Goal: Book appointment/travel/reservation

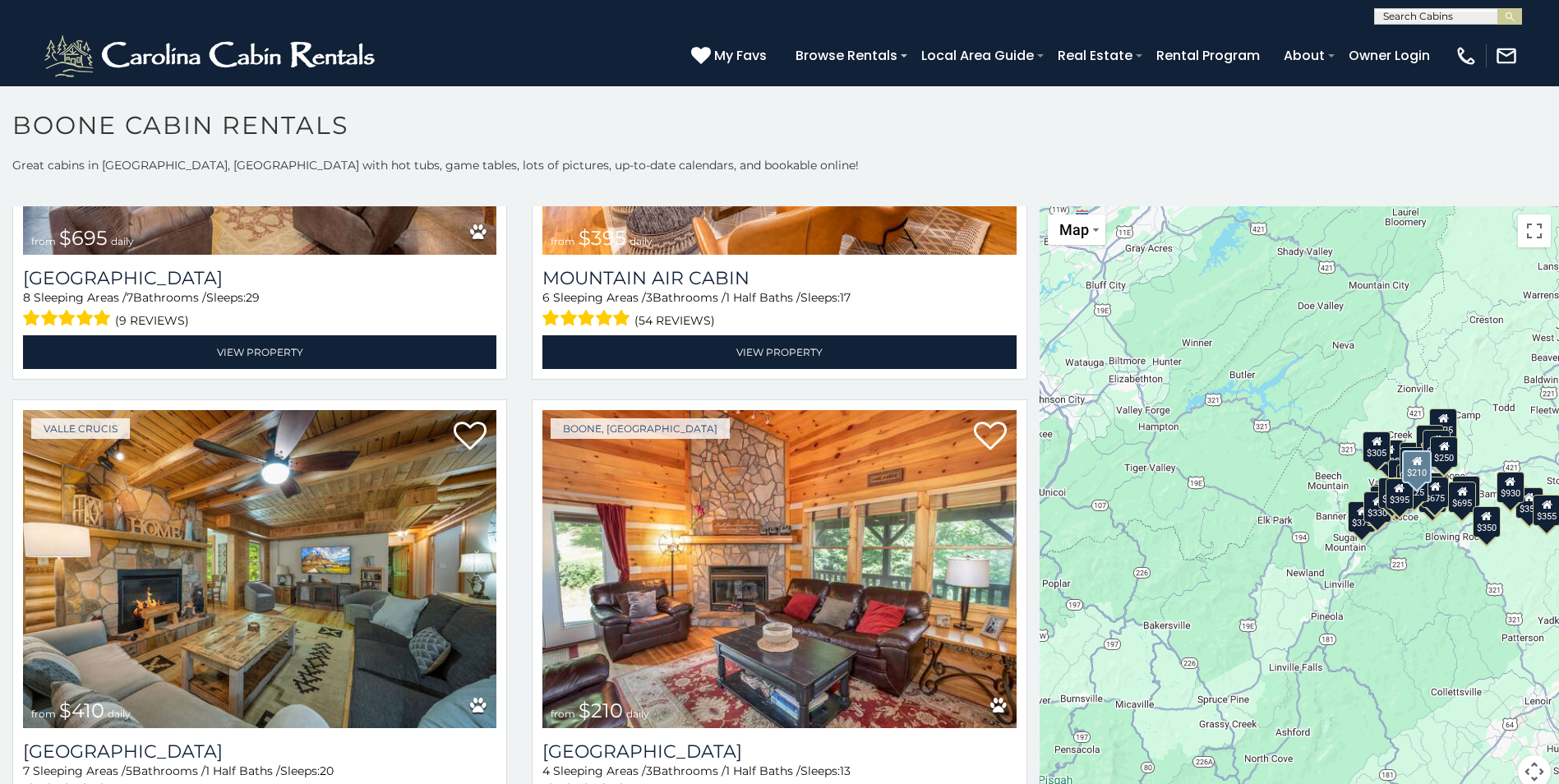
scroll to position [5998, 0]
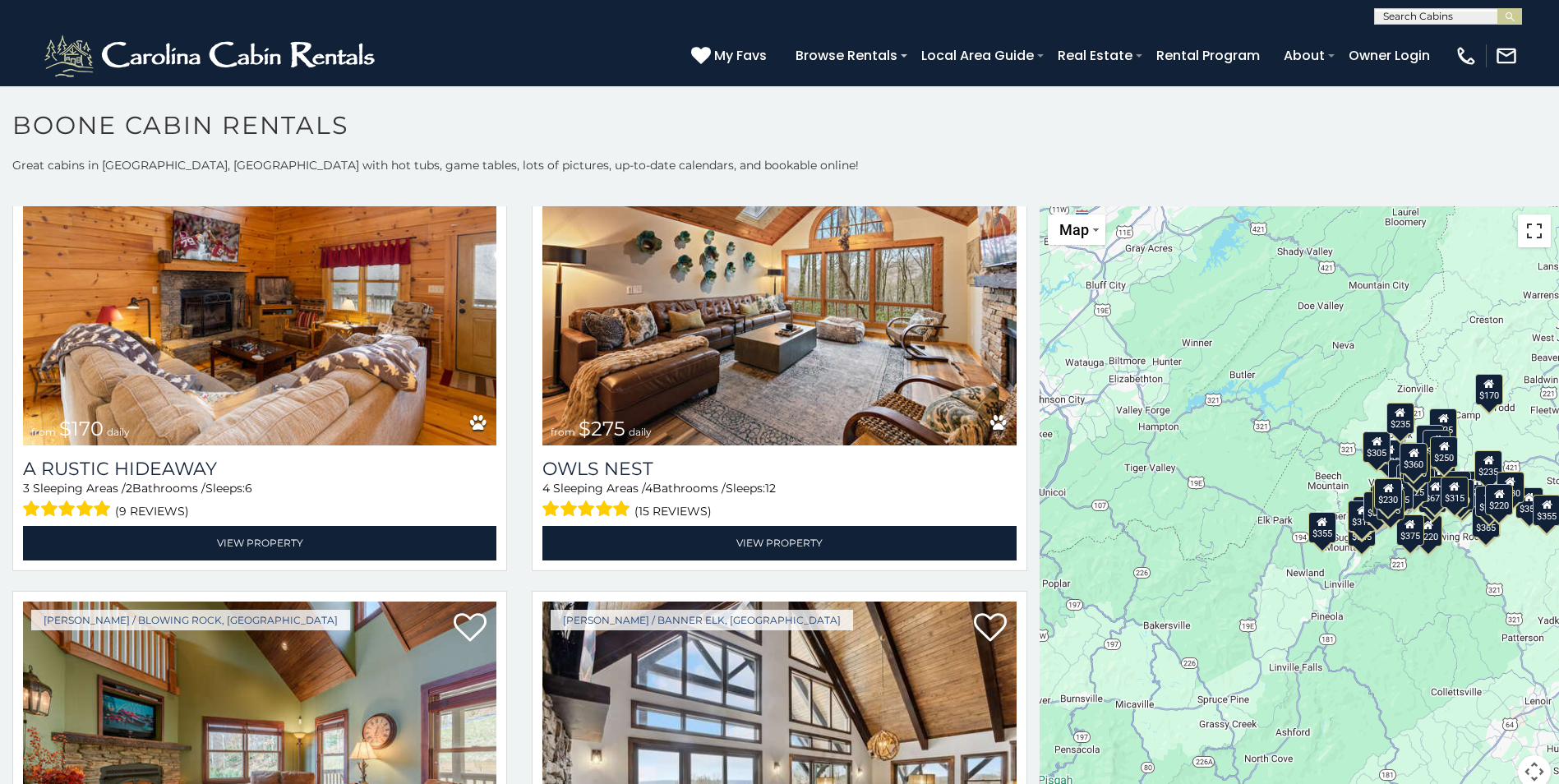
click at [1528, 234] on button "Toggle fullscreen view" at bounding box center [1534, 230] width 33 height 33
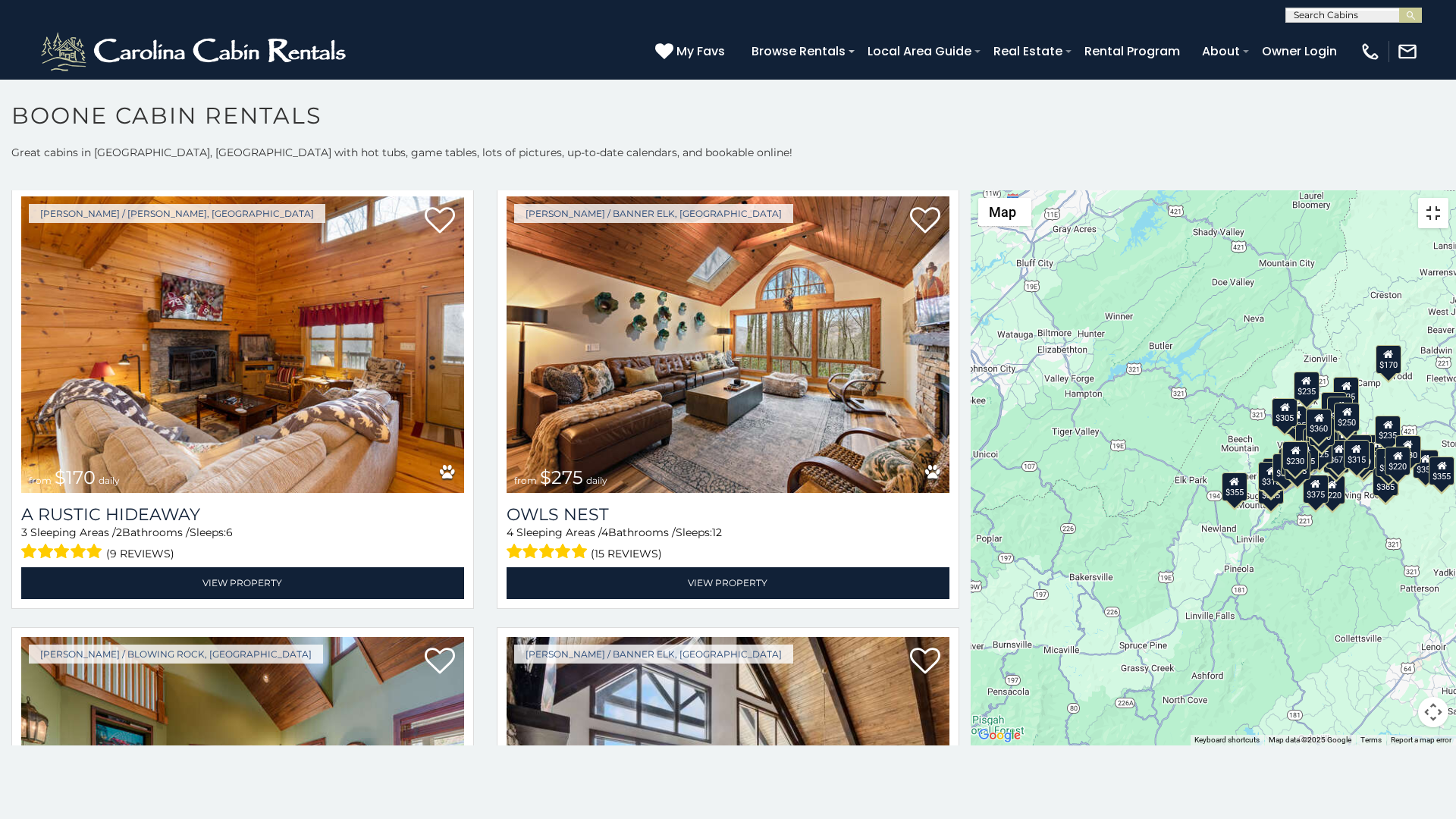
scroll to position [8949, 0]
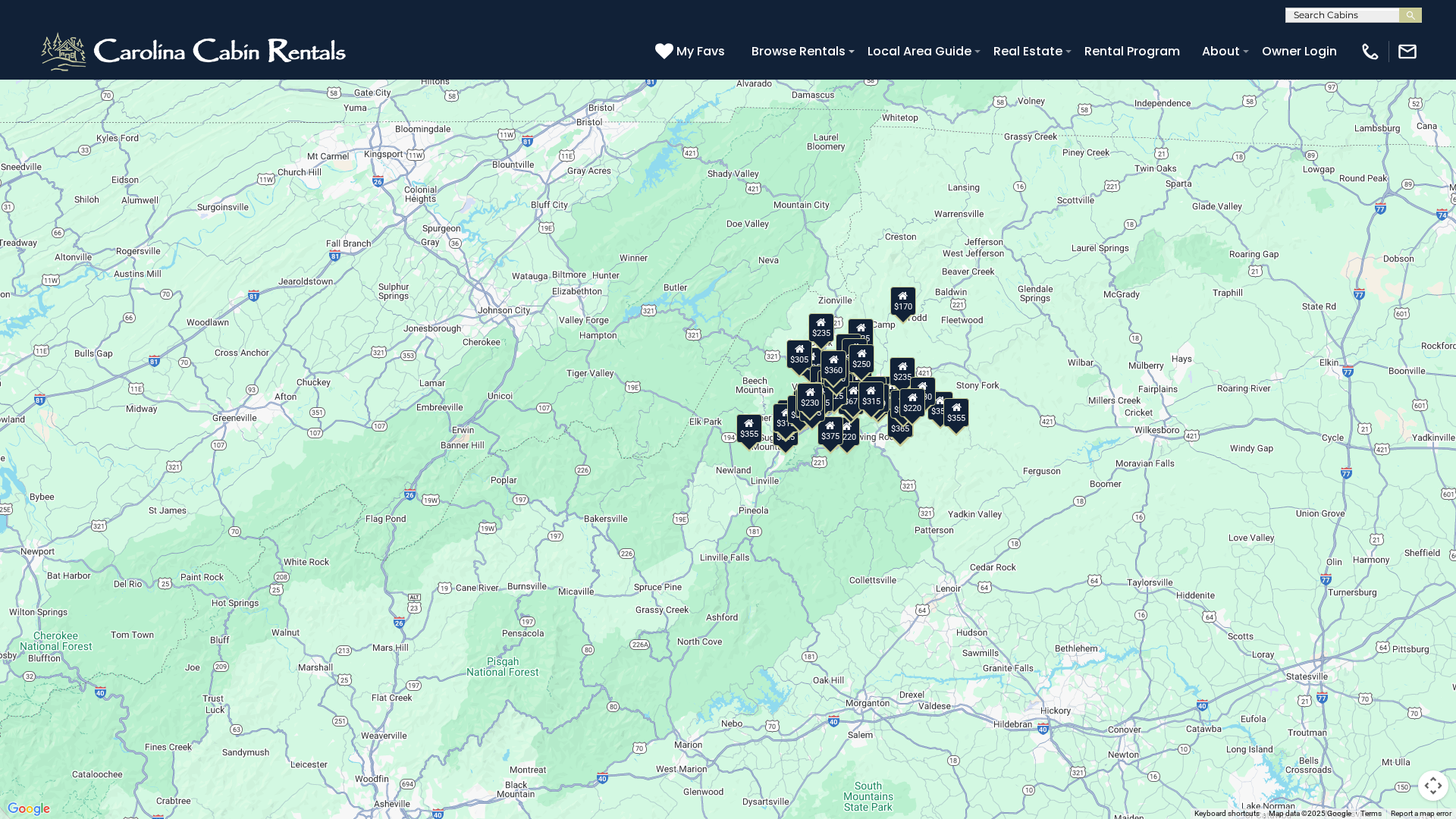
click at [854, 439] on div "$220" at bounding box center [847, 431] width 26 height 29
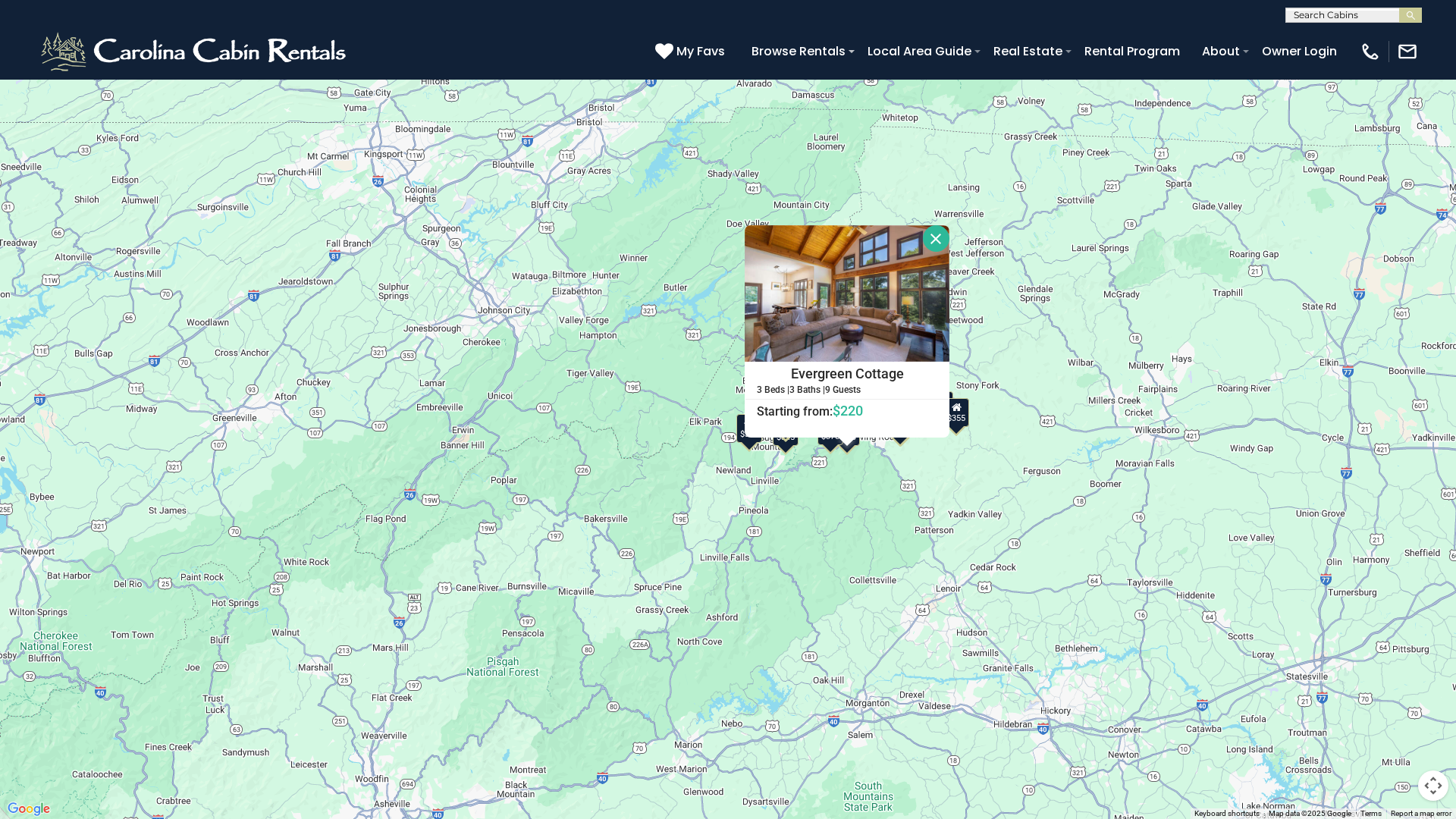
click at [870, 473] on div "$349 $480 $525 $315 $355 $675 $635 $930 $400 $451 $330 $400 $485 $460 $395 $255…" at bounding box center [728, 410] width 1456 height 819
click at [870, 478] on div "$349 $480 $525 $315 $355 $675 $635 $930 $400 $451 $330 $400 $485 $460 $395 $255…" at bounding box center [728, 410] width 1456 height 819
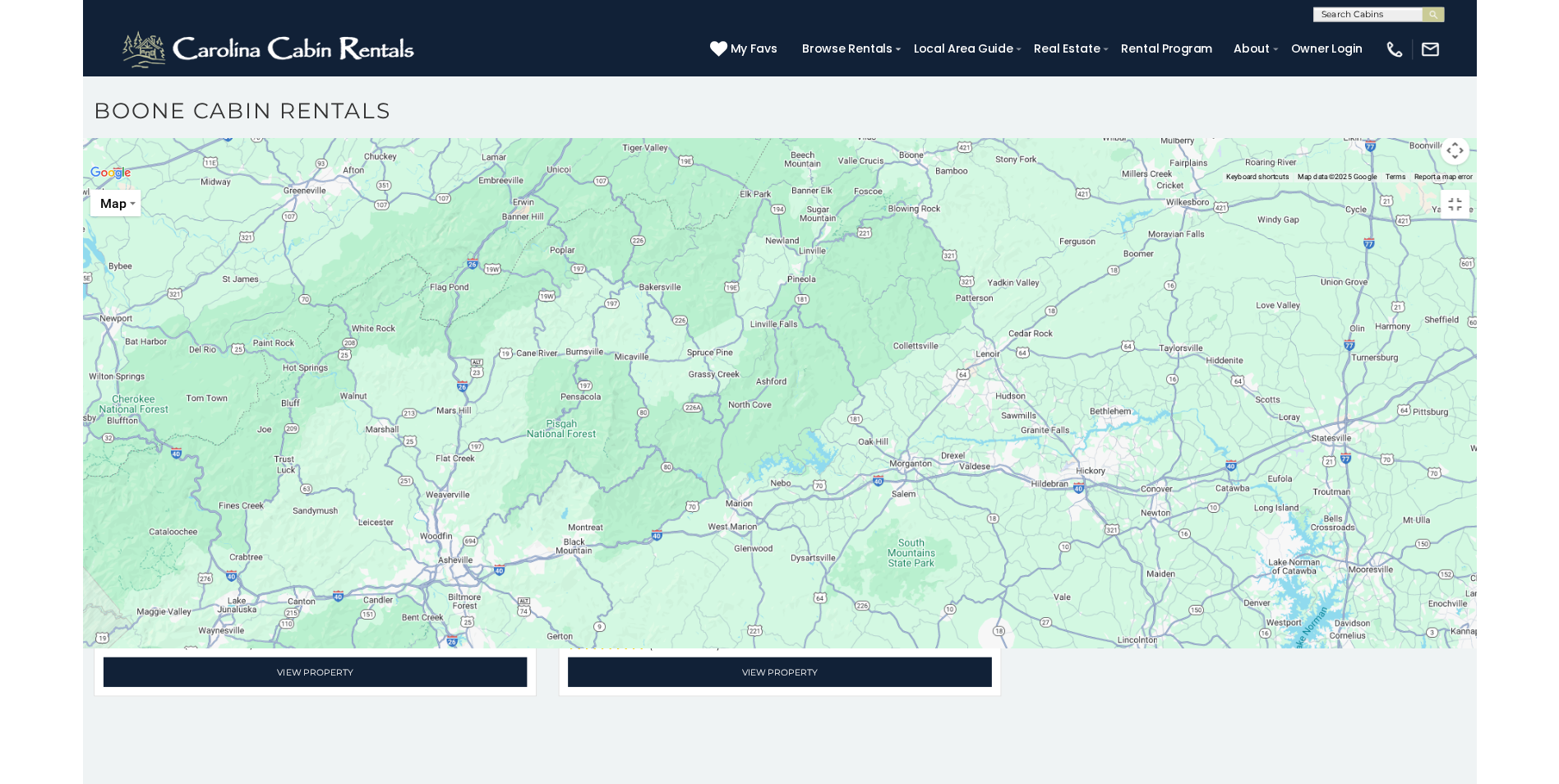
scroll to position [6548, 0]
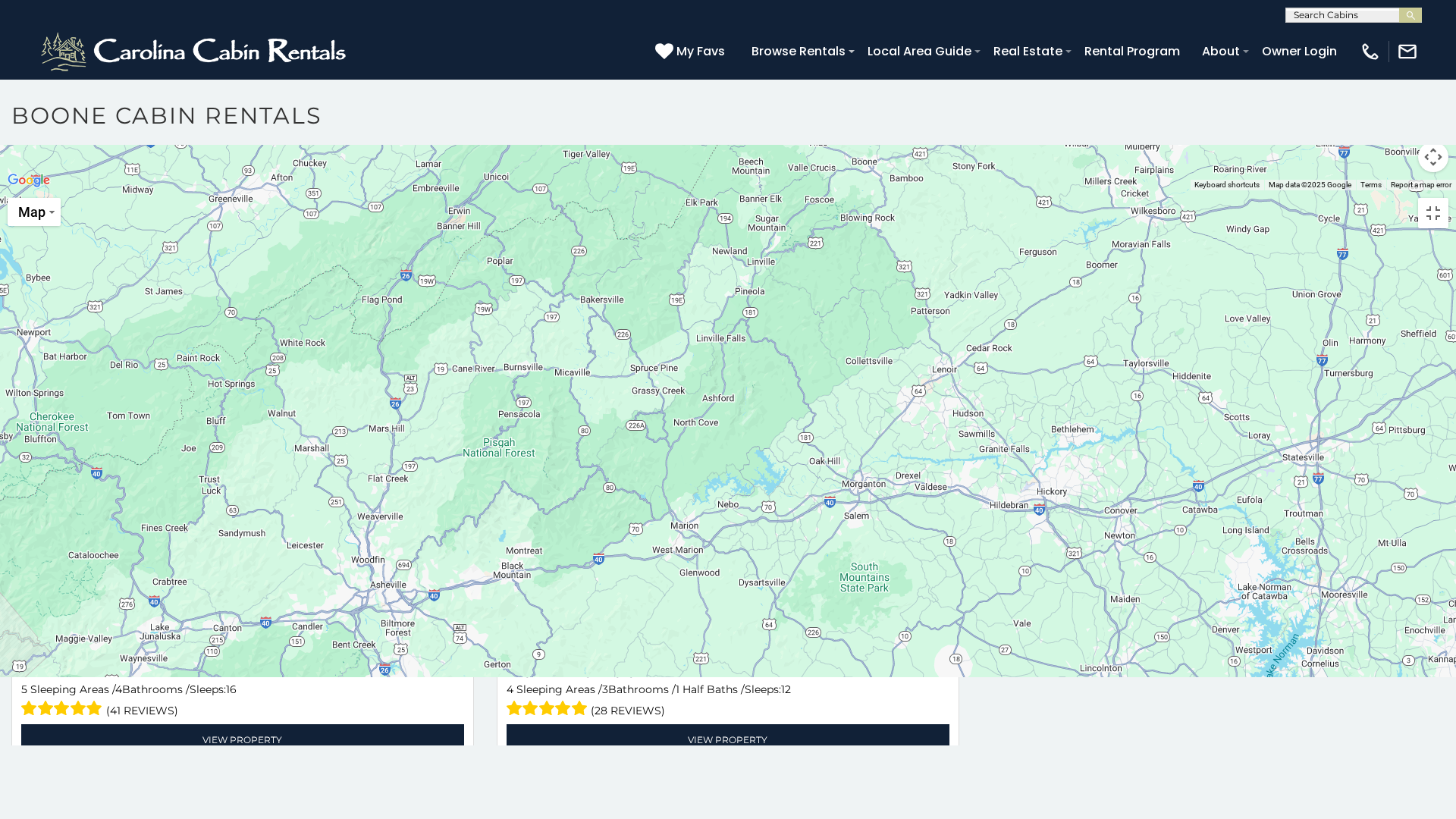
click at [861, 191] on div at bounding box center [728, 191] width 1456 height 0
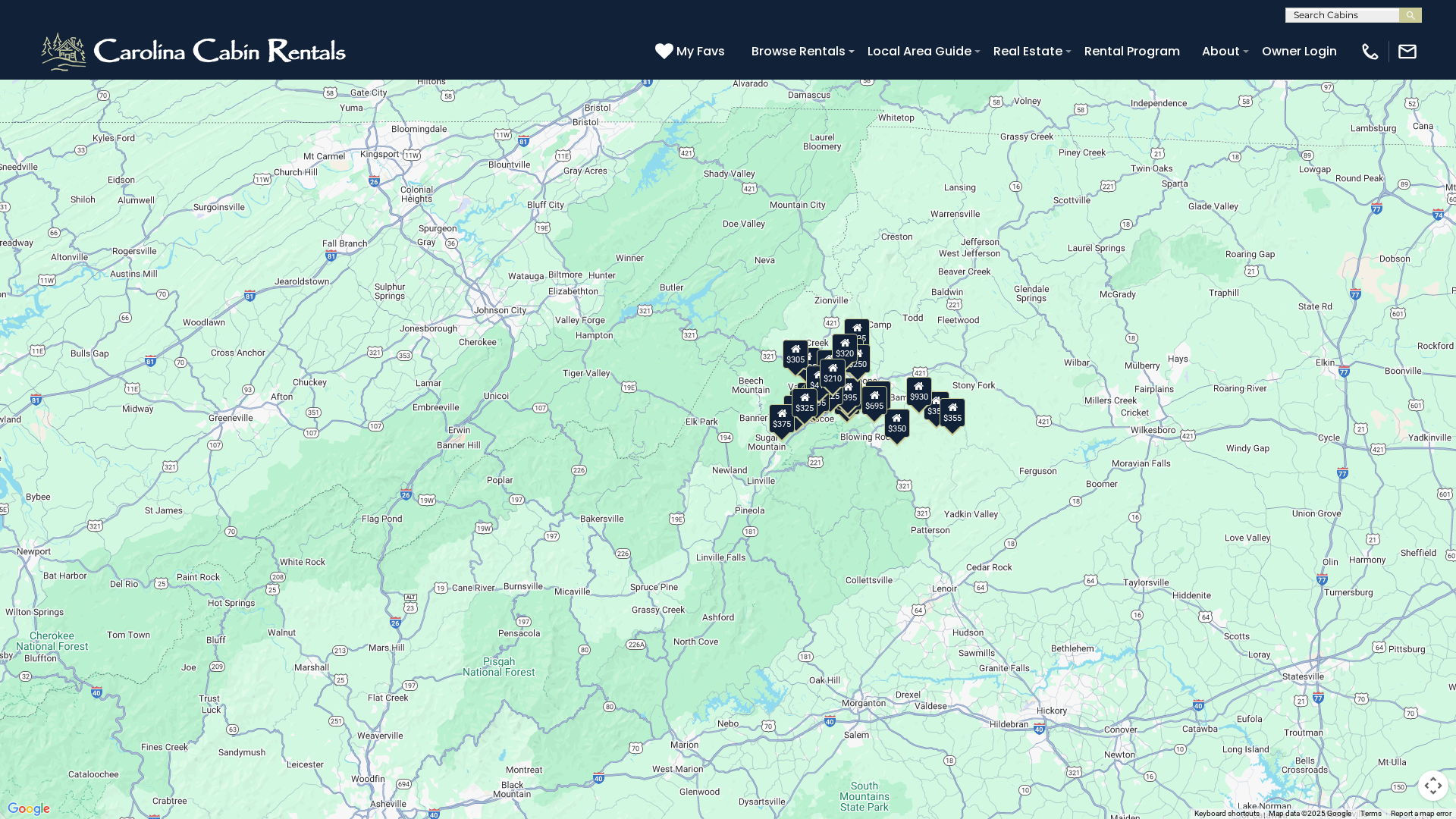
click at [894, 433] on div "$350" at bounding box center [897, 423] width 26 height 29
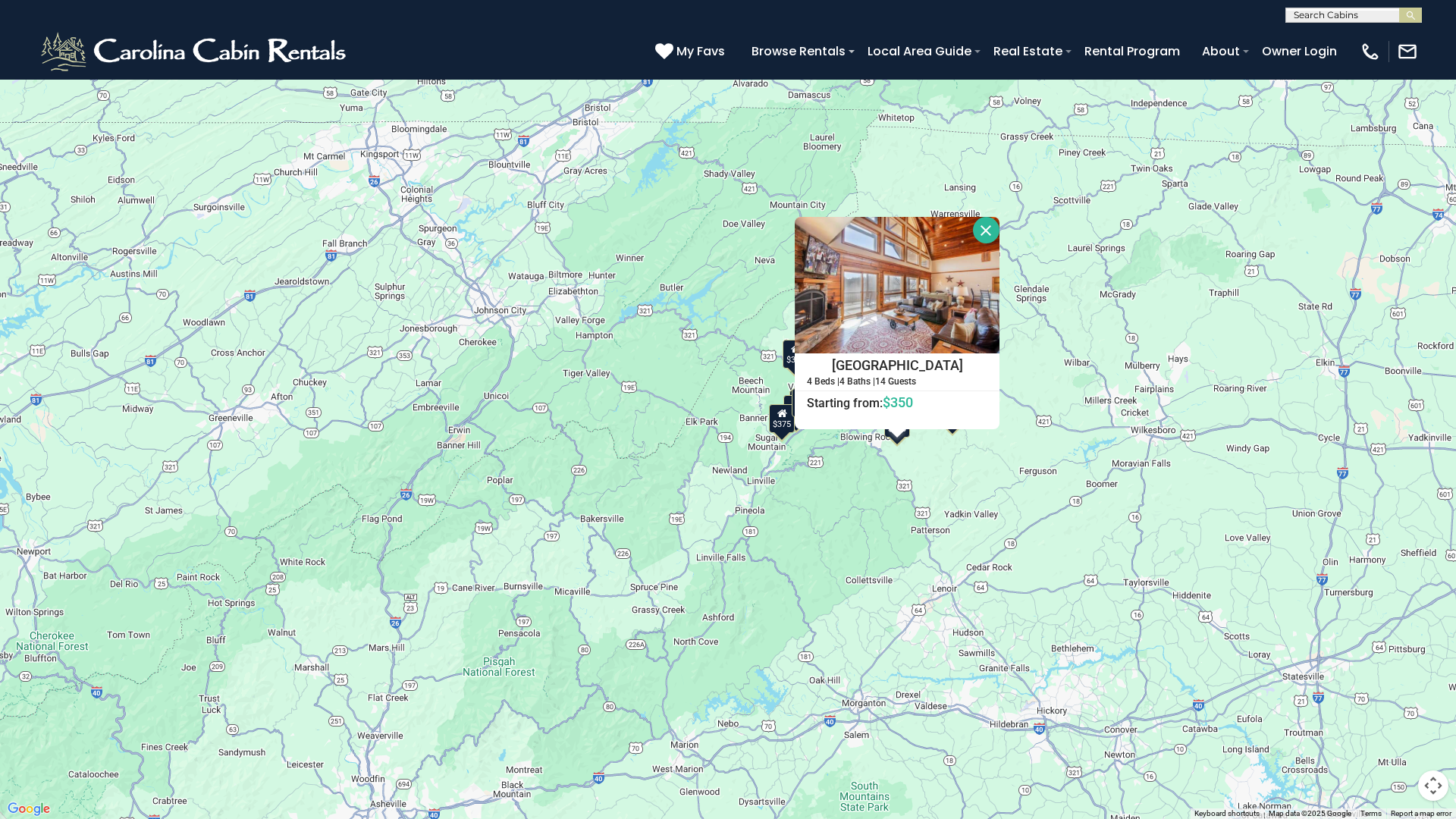
click at [980, 226] on button "Close" at bounding box center [986, 229] width 27 height 27
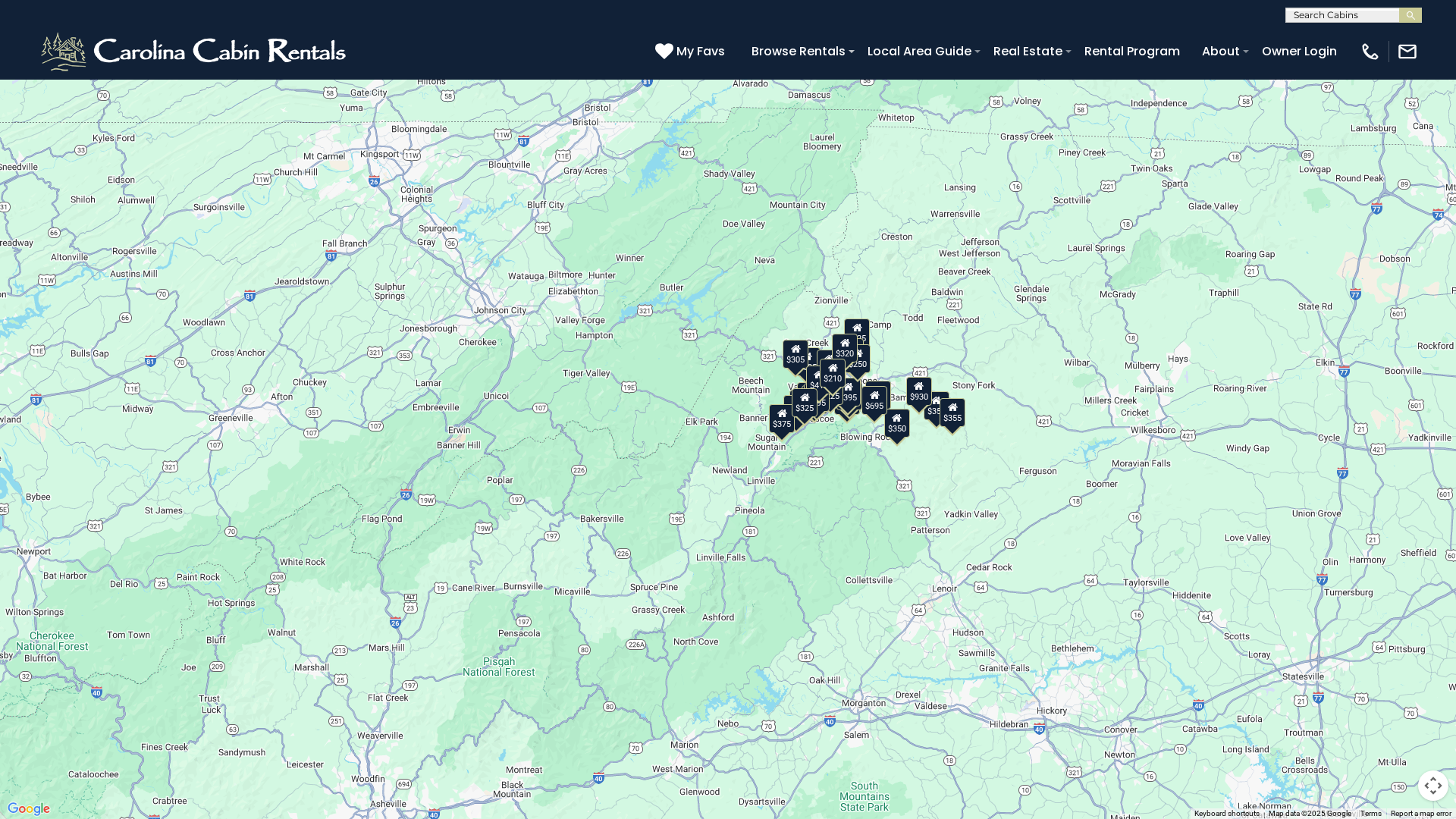
click at [853, 444] on div "$349 $480 $525 $315 $355 $675 $635 $930 $400 $451 $330 $400 $485 $460 $395 $255…" at bounding box center [728, 410] width 1456 height 819
click at [853, 428] on div "$349 $480 $525 $315 $355 $675 $635 $930 $400 $451 $330 $400 $485 $460 $395 $255…" at bounding box center [728, 410] width 1456 height 819
click at [1426, 723] on button "Map camera controls" at bounding box center [1432, 785] width 30 height 30
click at [1397, 713] on button "Zoom in" at bounding box center [1394, 709] width 30 height 30
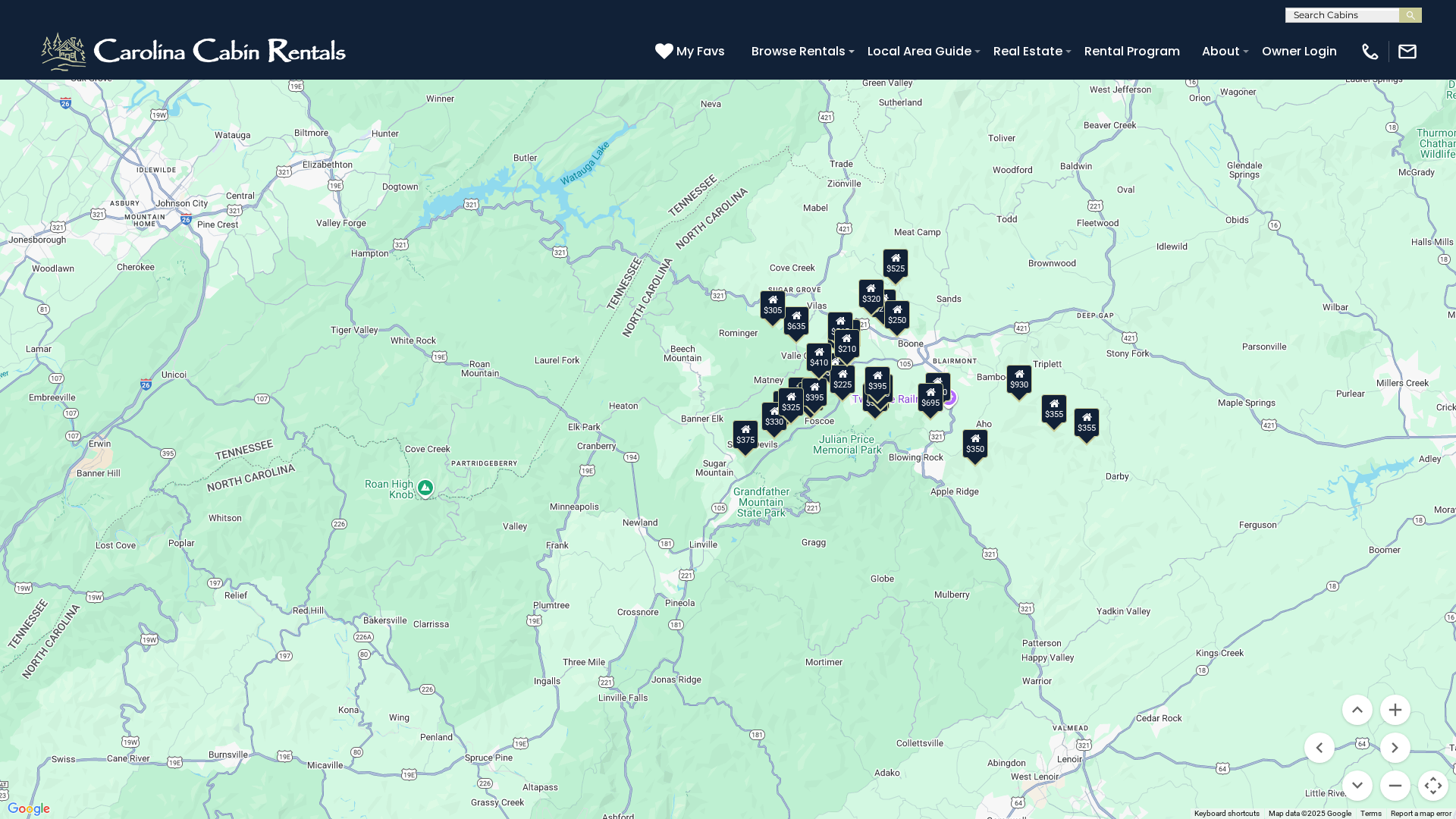
drag, startPoint x: 1115, startPoint y: 633, endPoint x: 1027, endPoint y: 626, distance: 88.3
click at [1027, 626] on div "$349 $480 $525 $315 $355 $675 $635 $930 $400 $451 $330 $400 $485 $460 $395 $255…" at bounding box center [728, 410] width 1456 height 819
click at [1393, 707] on button "Zoom in" at bounding box center [1394, 709] width 30 height 30
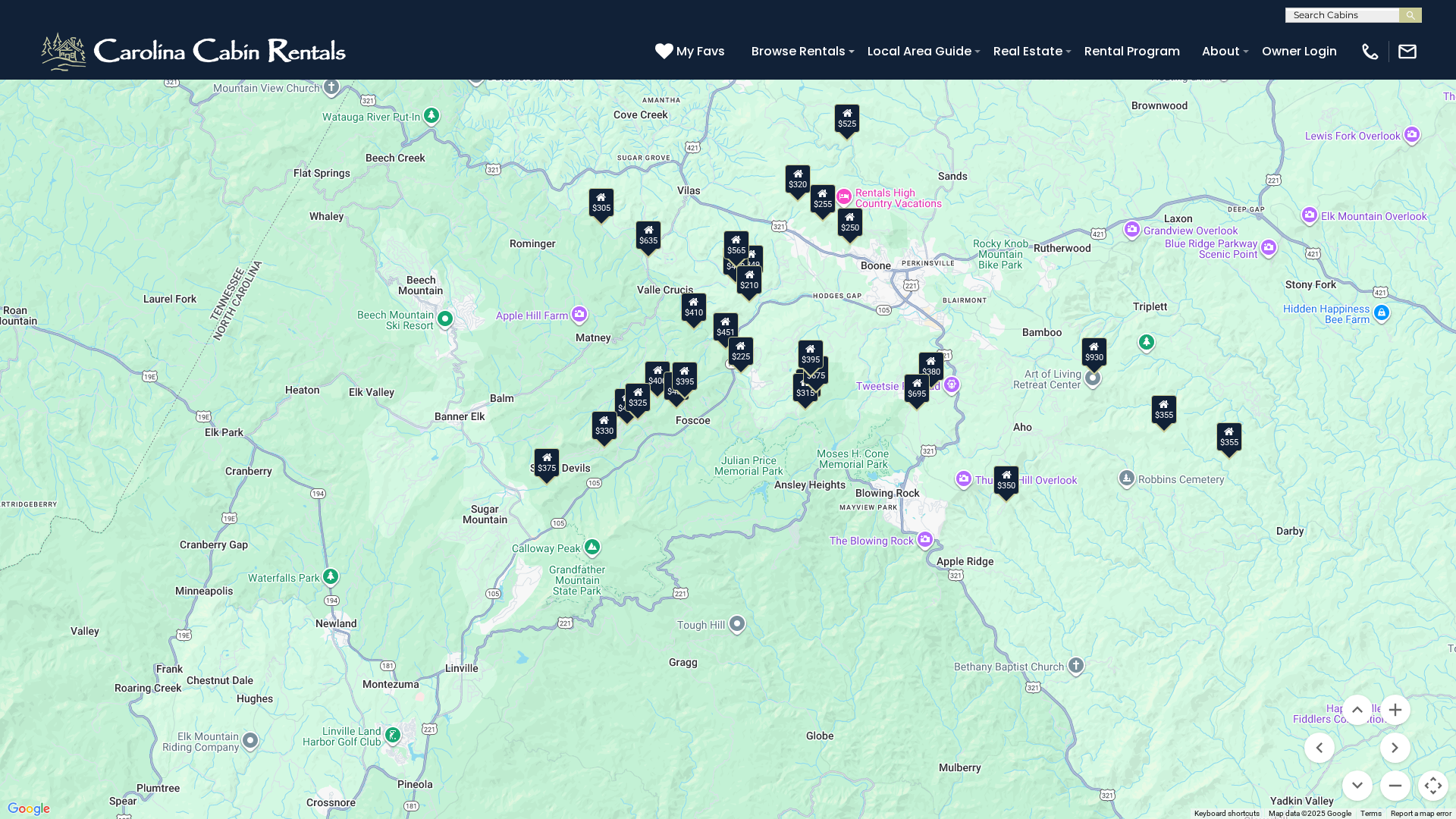
drag, startPoint x: 1135, startPoint y: 620, endPoint x: 920, endPoint y: 607, distance: 215.4
click at [920, 607] on div "$349 $480 $525 $315 $355 $675 $635 $930 $400 $451 $330 $400 $485 $460 $395 $255…" at bounding box center [728, 410] width 1456 height 819
click at [1001, 482] on div "$350" at bounding box center [1007, 479] width 26 height 29
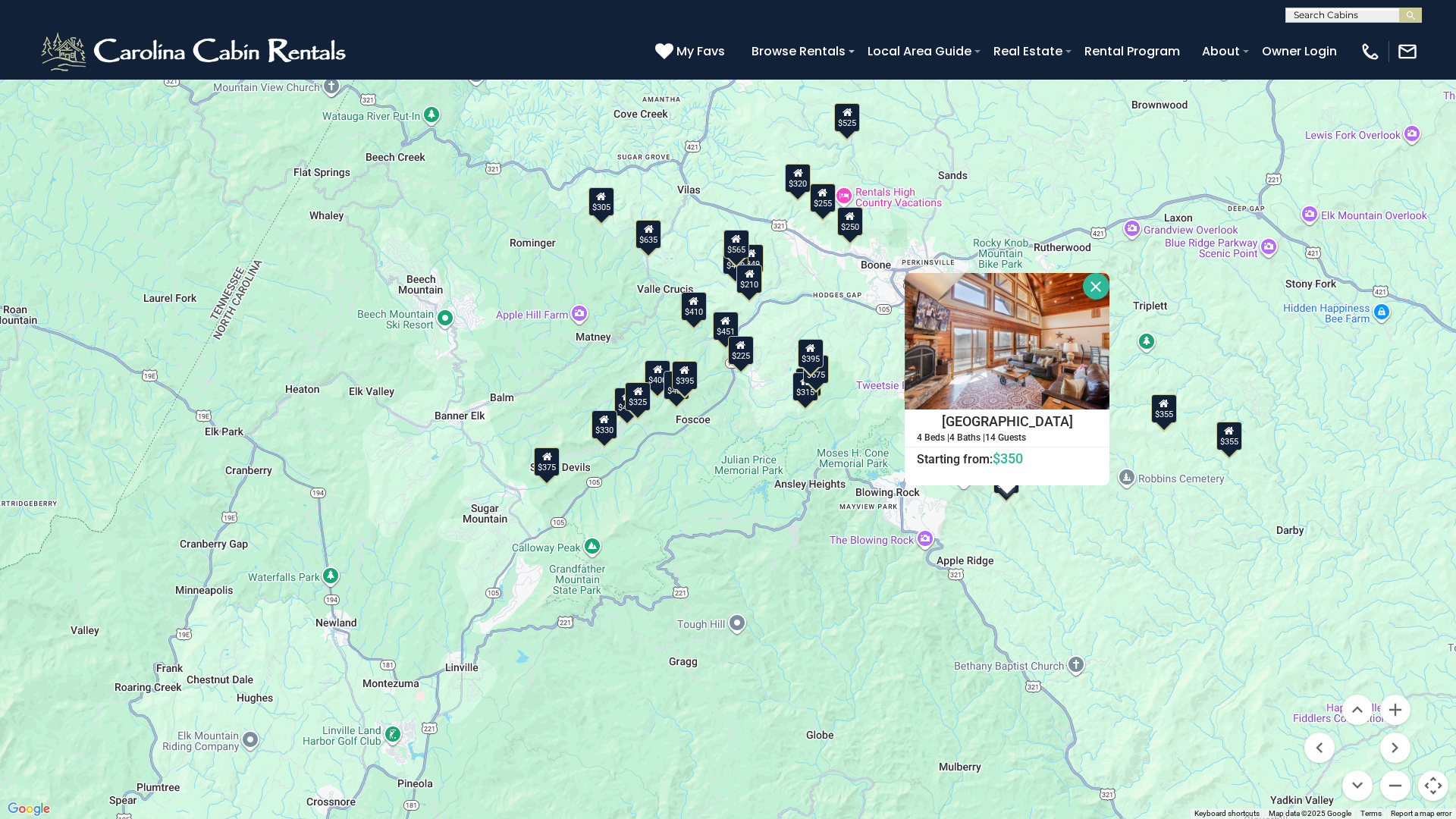
drag, startPoint x: 1094, startPoint y: 284, endPoint x: 1070, endPoint y: 294, distance: 26.0
click at [1094, 284] on button "Close" at bounding box center [1096, 286] width 27 height 27
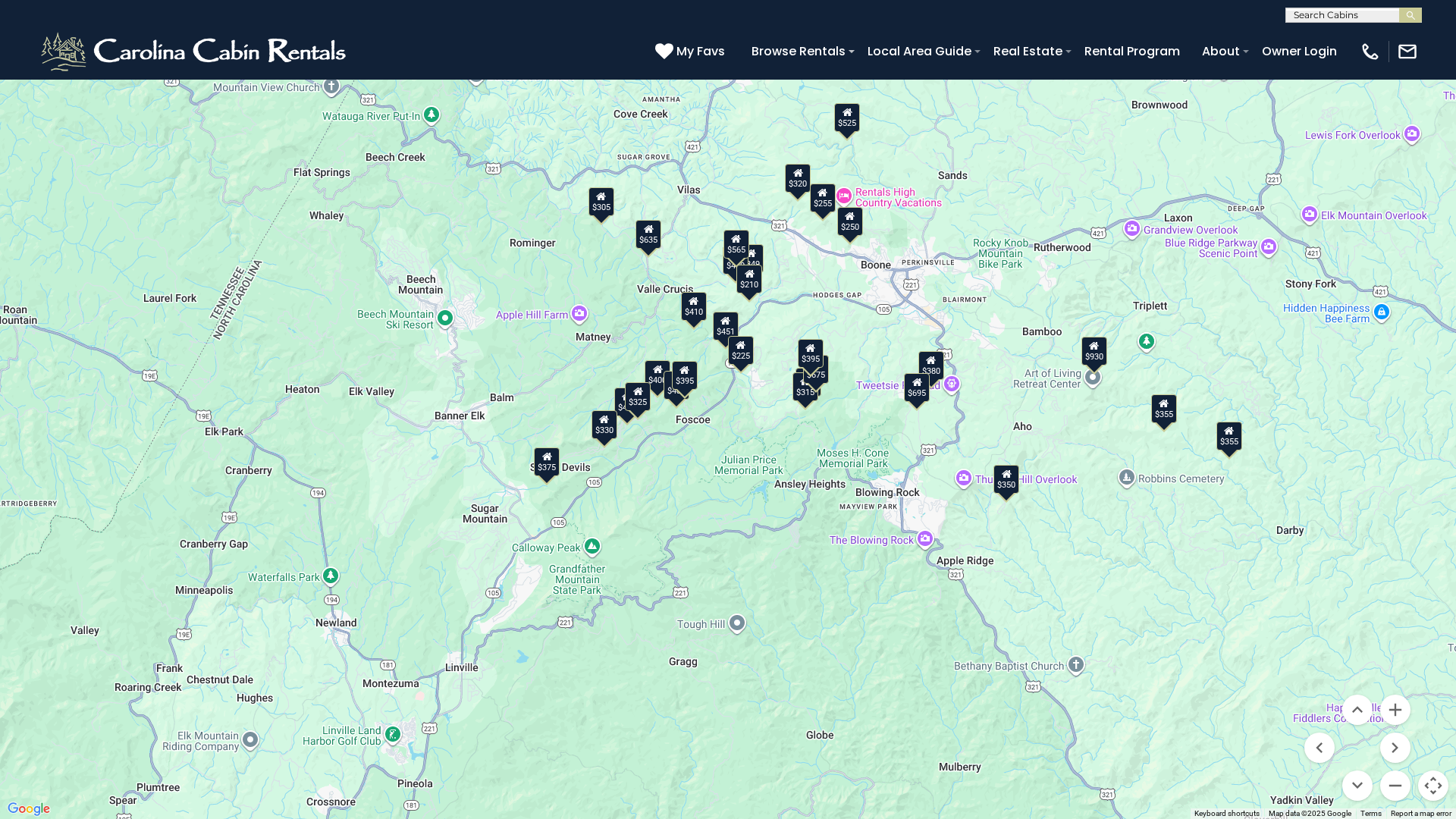
click at [1239, 449] on div "$355" at bounding box center [1229, 436] width 26 height 29
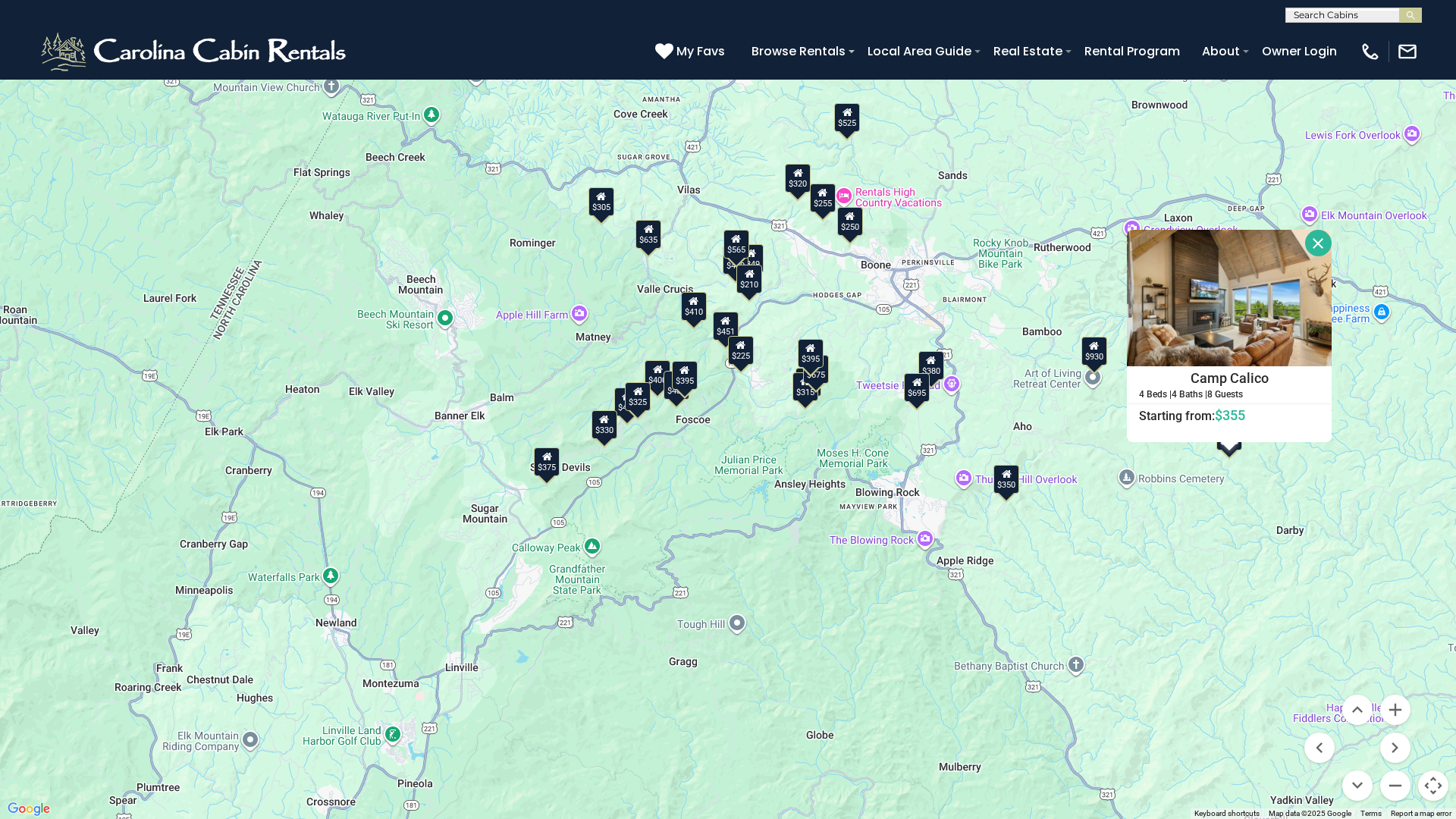
click at [1310, 238] on button "Close" at bounding box center [1318, 242] width 27 height 27
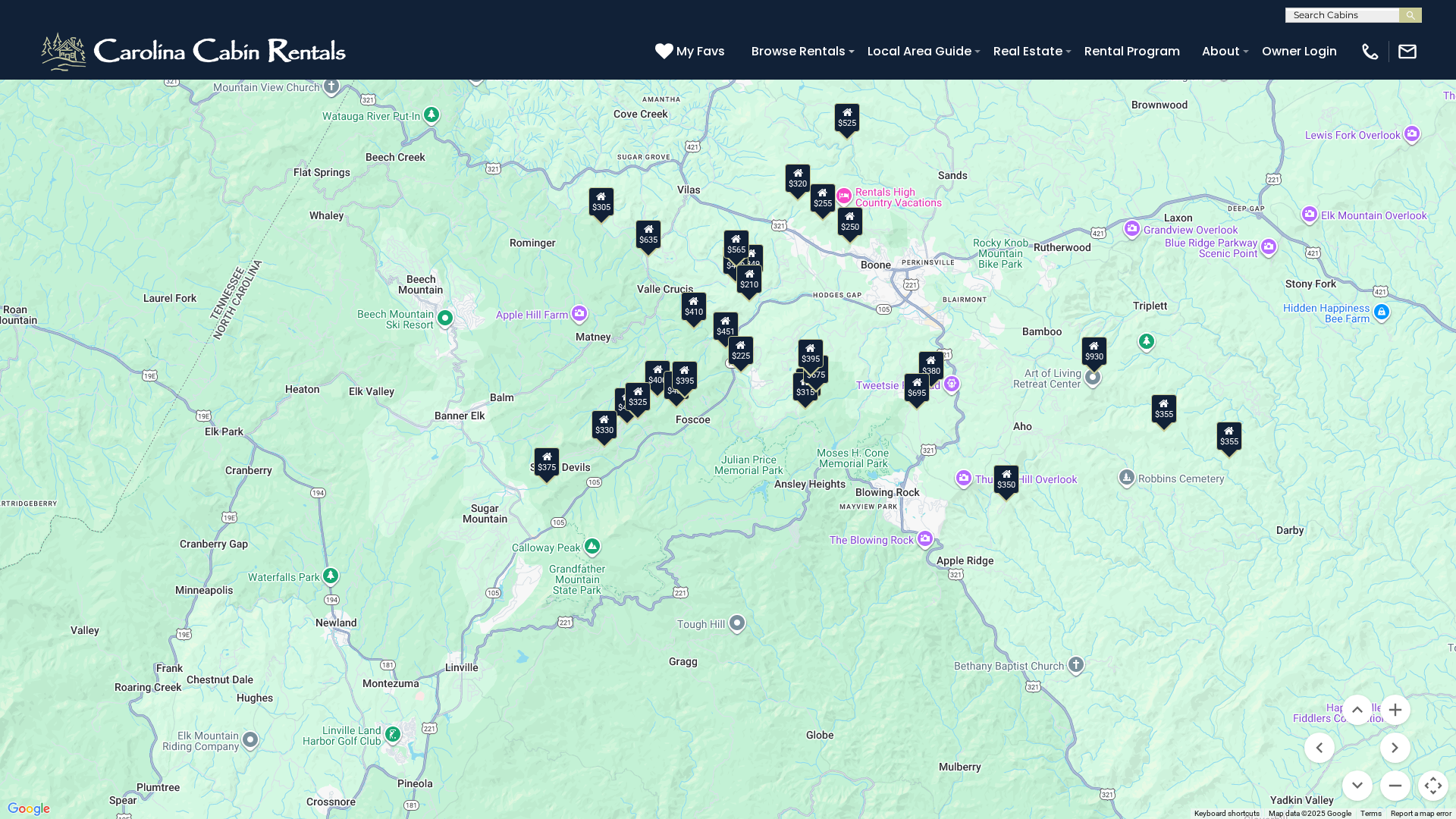
click at [1174, 425] on div "$349 $480 $525 $315 $355 $675 $635 $930 $400 $451 $330 $400 $485 $460 $395 $255…" at bounding box center [728, 410] width 1456 height 819
click at [1168, 425] on div "$349 $480 $525 $315 $355 $675 $635 $930 $400 $451 $330 $400 $485 $460 $395 $255…" at bounding box center [728, 410] width 1456 height 819
click at [1165, 416] on div "$355" at bounding box center [1164, 409] width 26 height 29
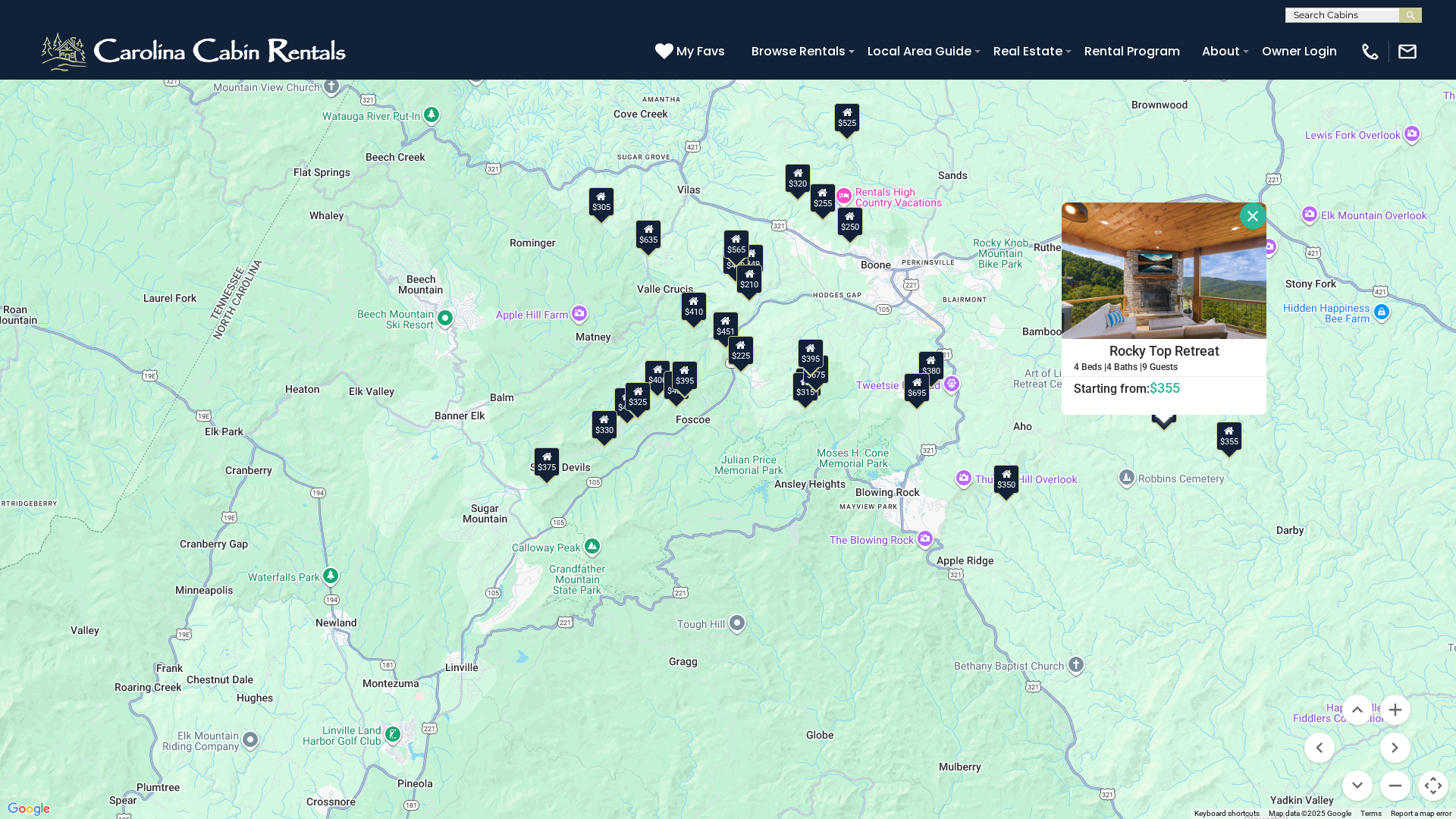
click at [1249, 210] on button "Close" at bounding box center [1252, 216] width 27 height 27
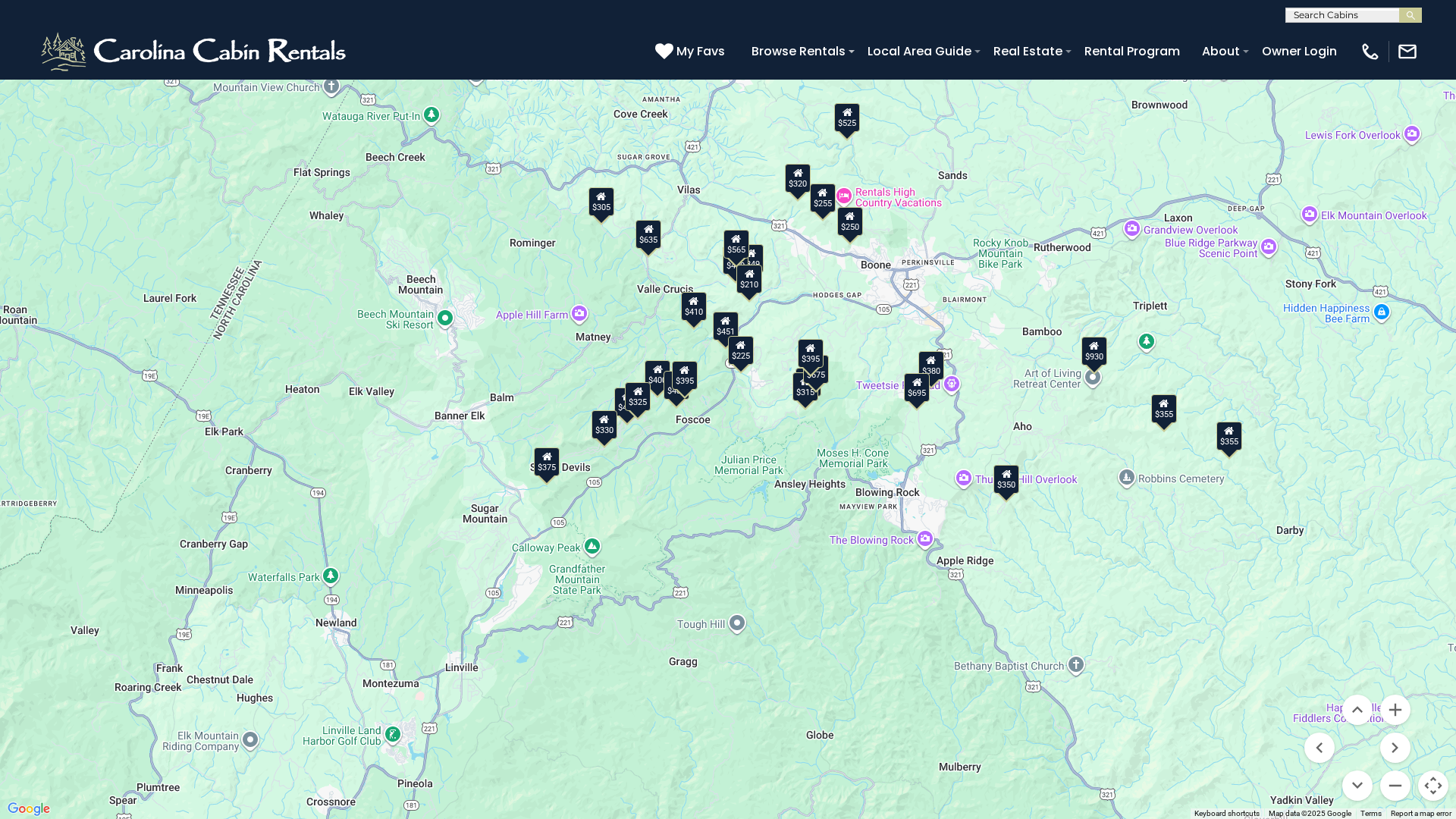
click at [827, 202] on div "$255" at bounding box center [822, 198] width 26 height 29
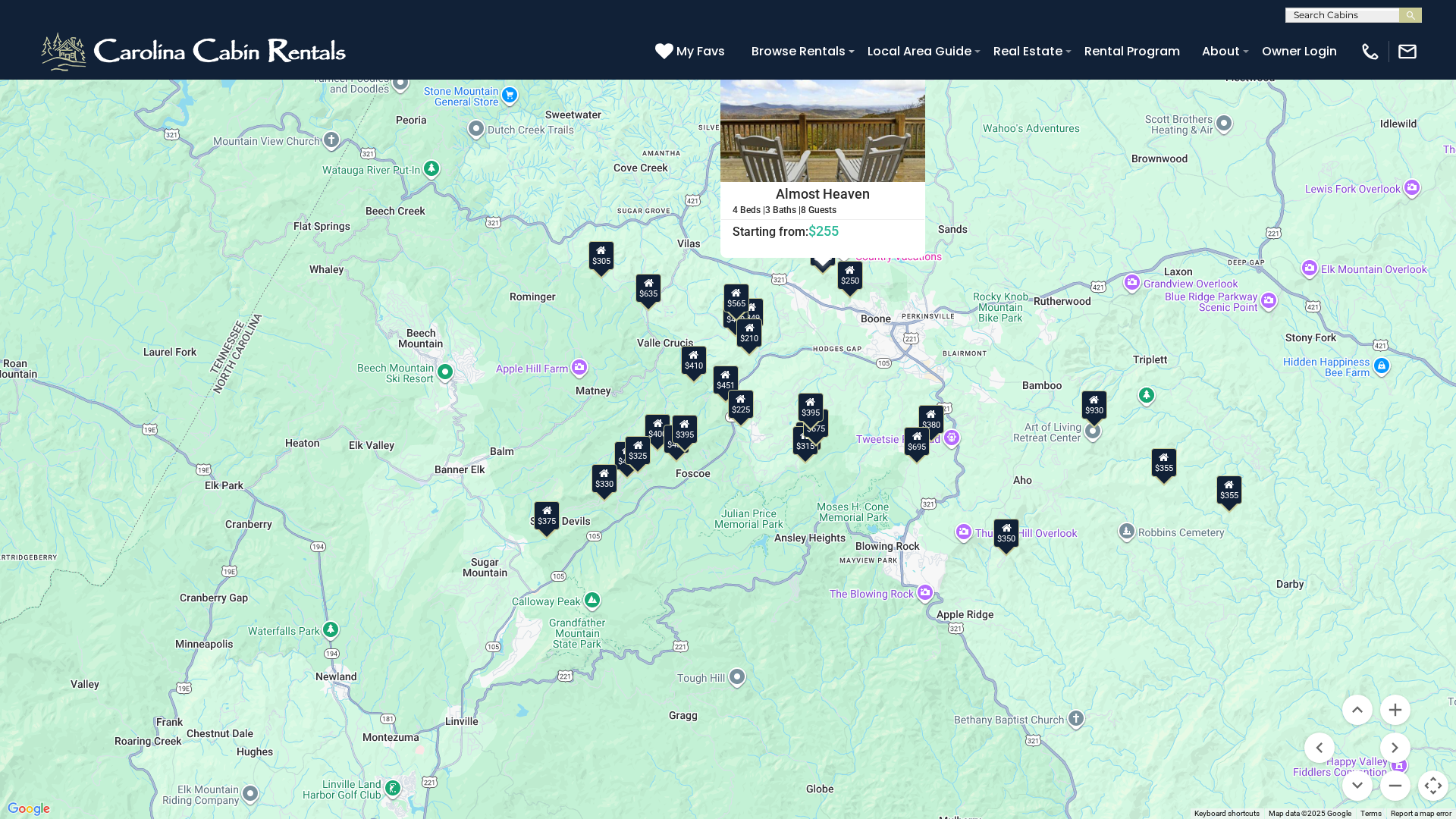
click at [905, 53] on button "Close" at bounding box center [912, 58] width 27 height 27
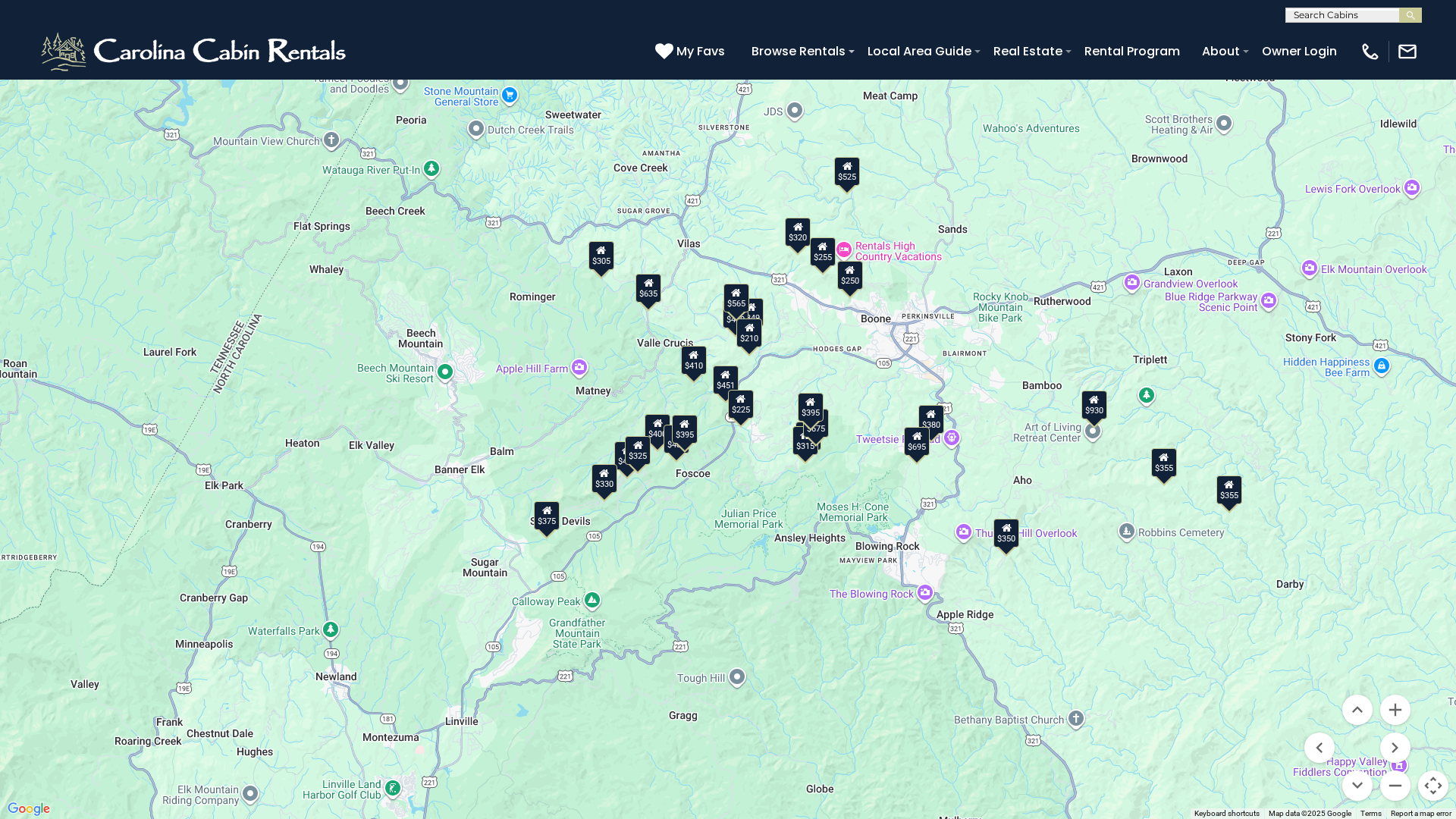
click at [853, 285] on div "$250" at bounding box center [850, 276] width 26 height 29
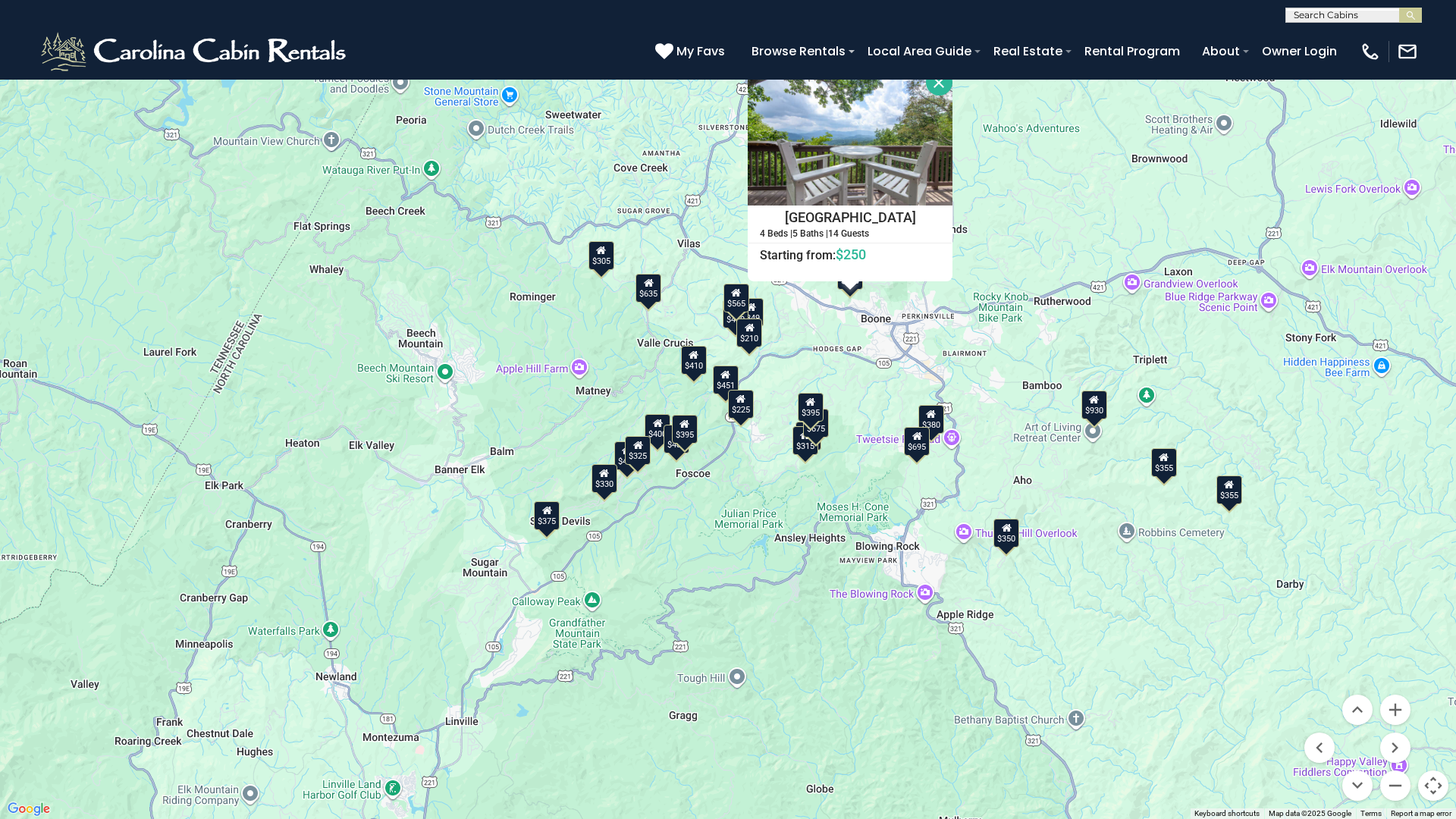
click at [943, 84] on button "Close" at bounding box center [938, 82] width 27 height 27
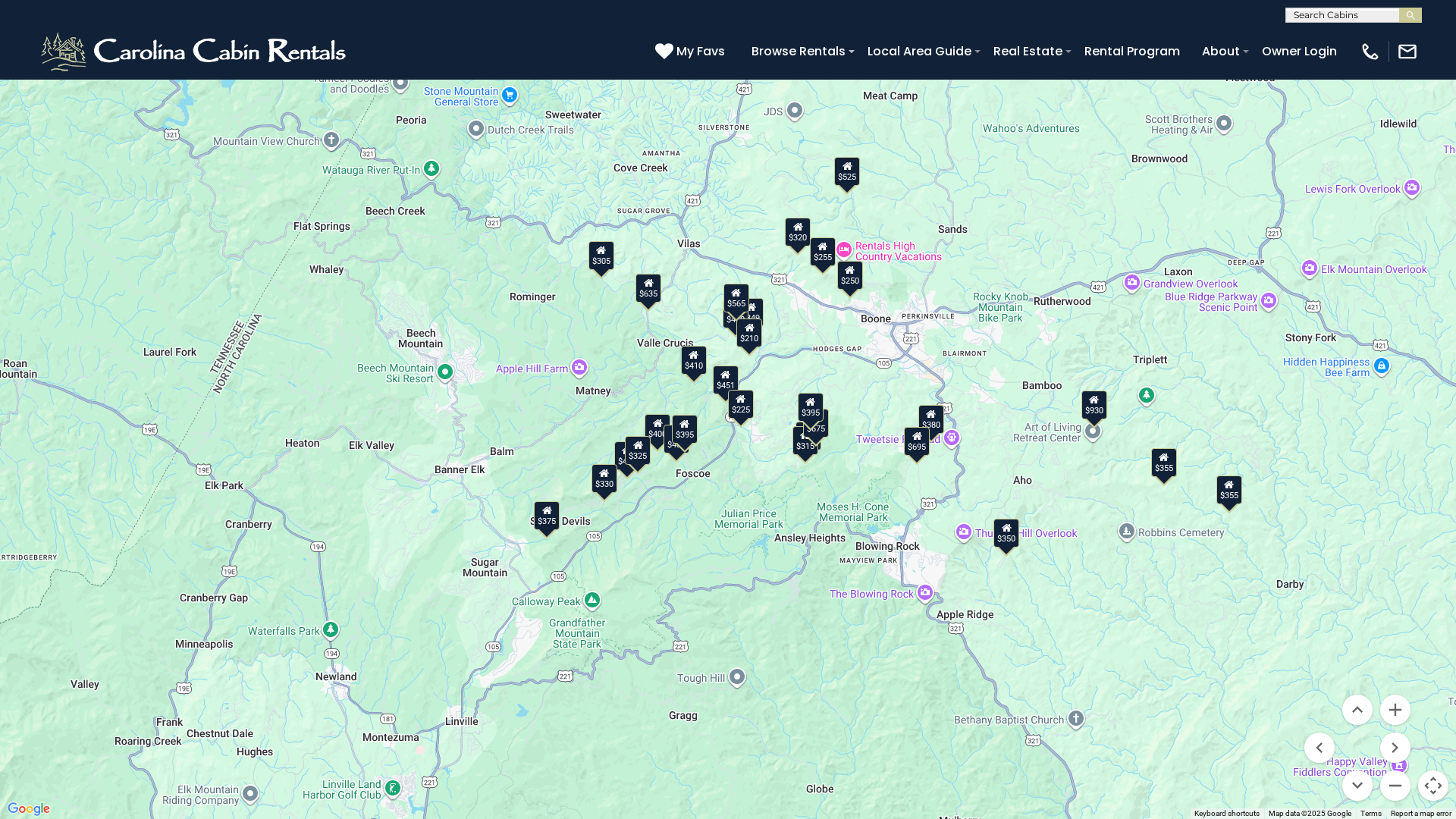
click at [932, 414] on icon at bounding box center [930, 414] width 10 height 11
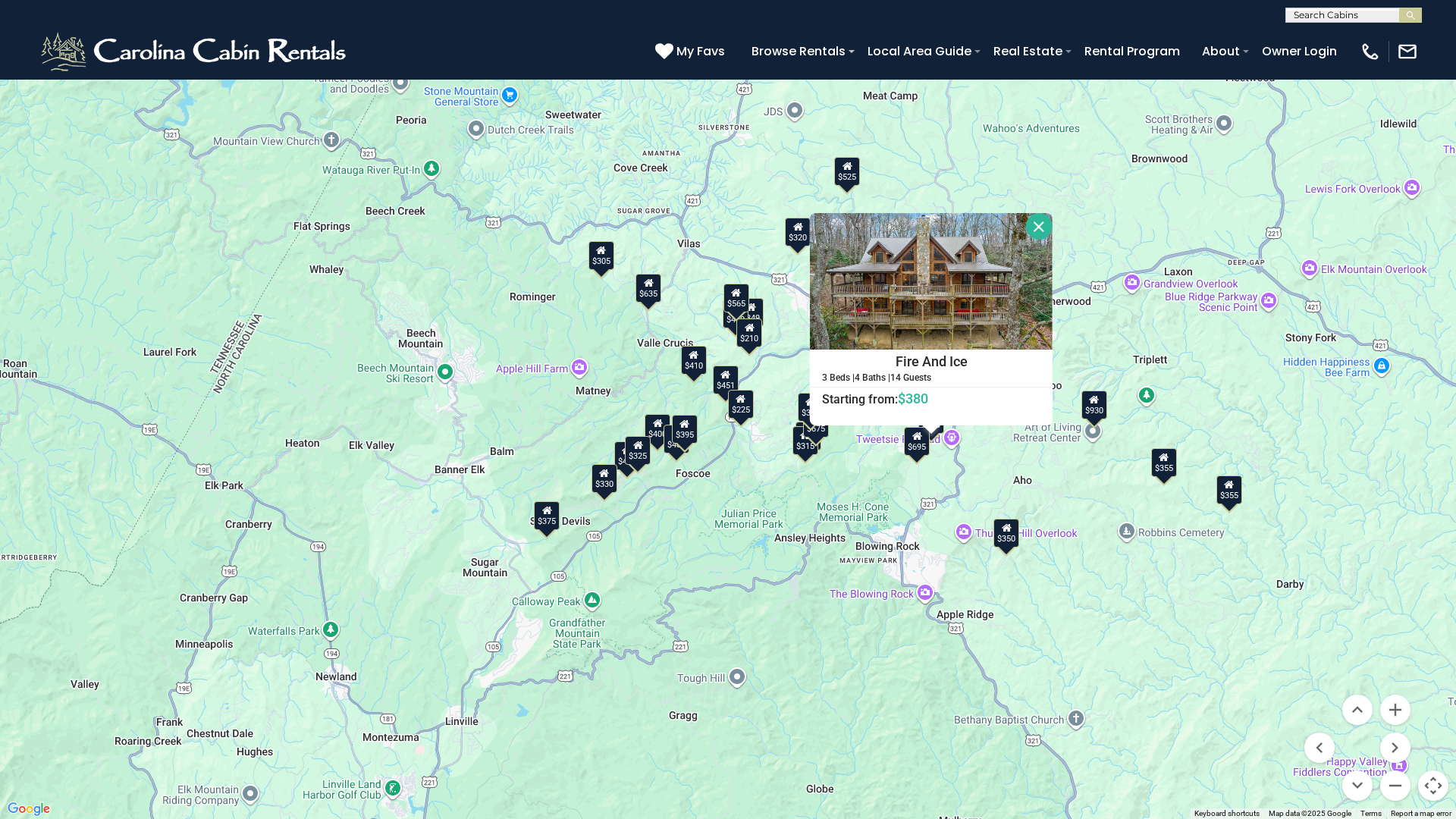
click at [1037, 227] on button "Close" at bounding box center [1039, 226] width 27 height 27
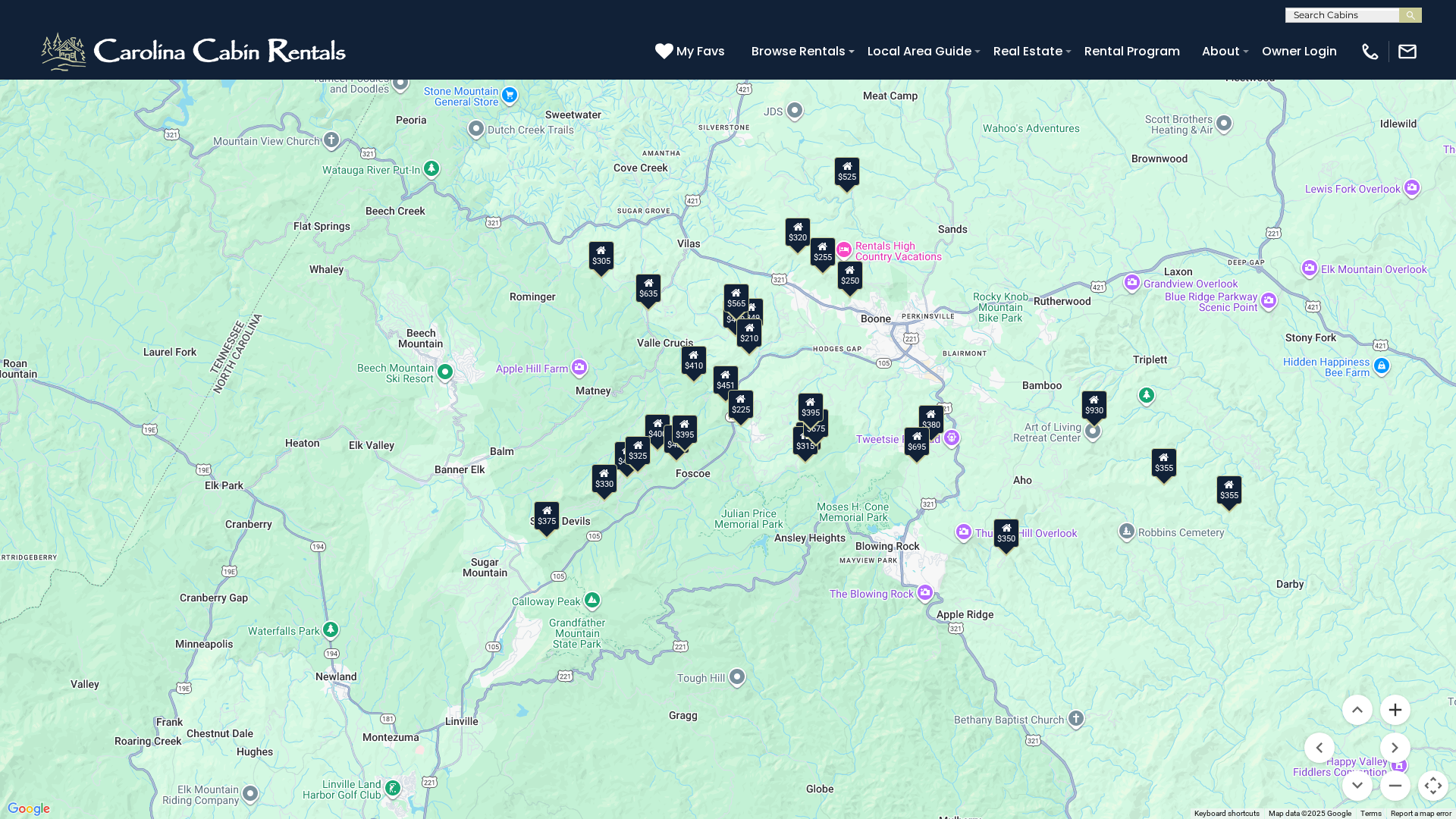
click at [1393, 710] on button "Zoom in" at bounding box center [1394, 709] width 30 height 30
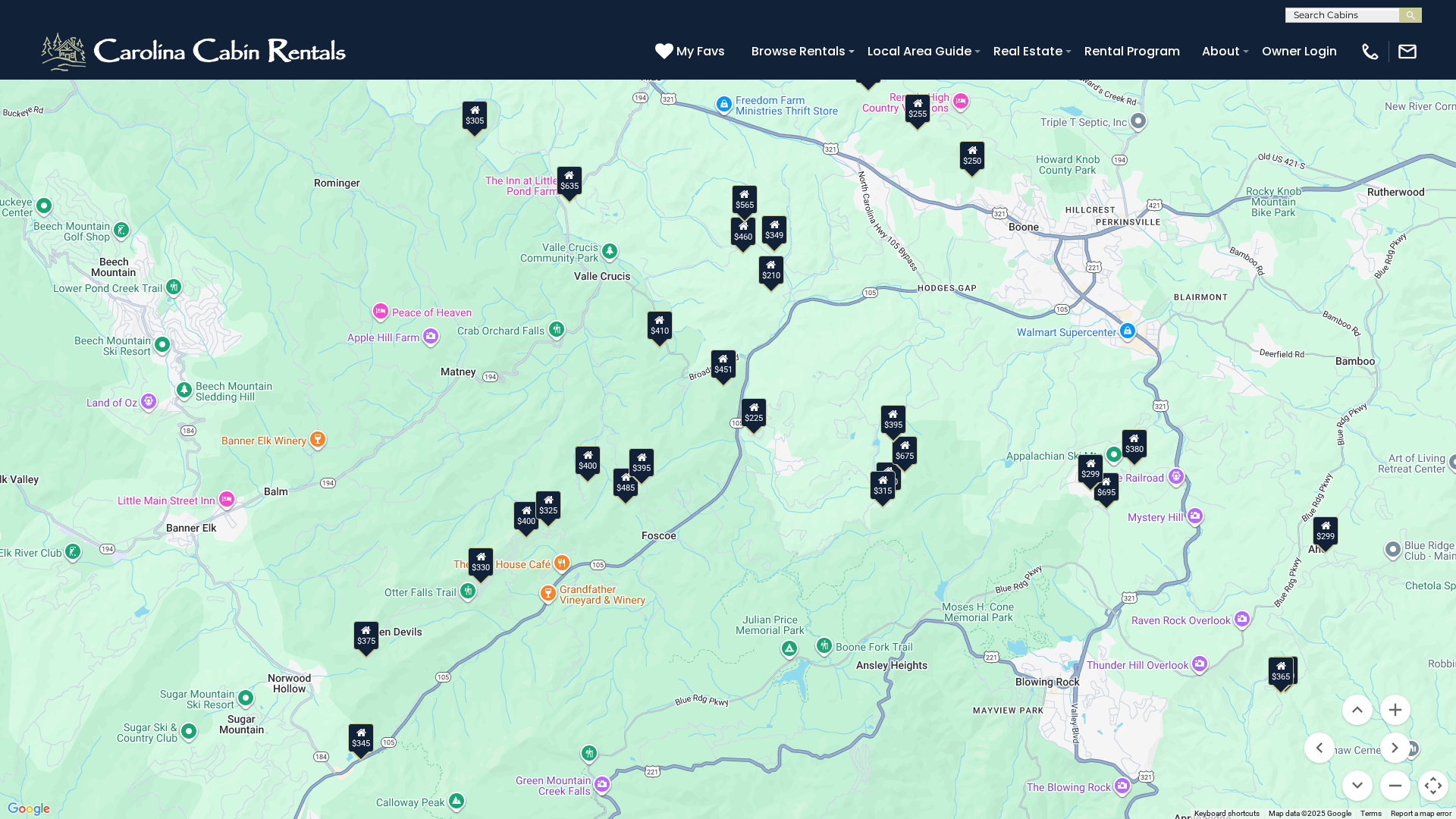
click at [1088, 471] on div "$299" at bounding box center [1090, 469] width 26 height 29
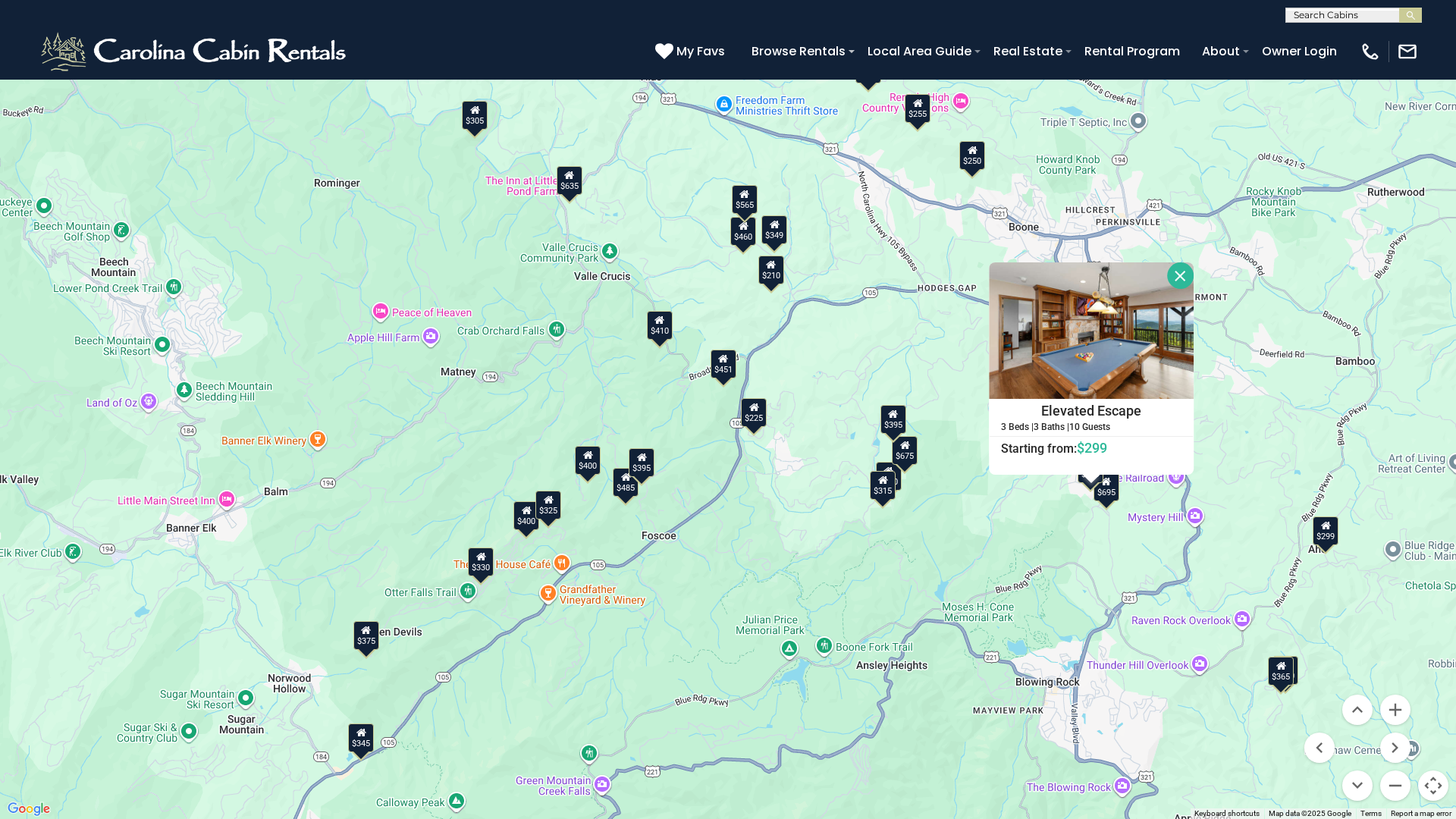
click at [1179, 270] on button "Close" at bounding box center [1180, 275] width 27 height 27
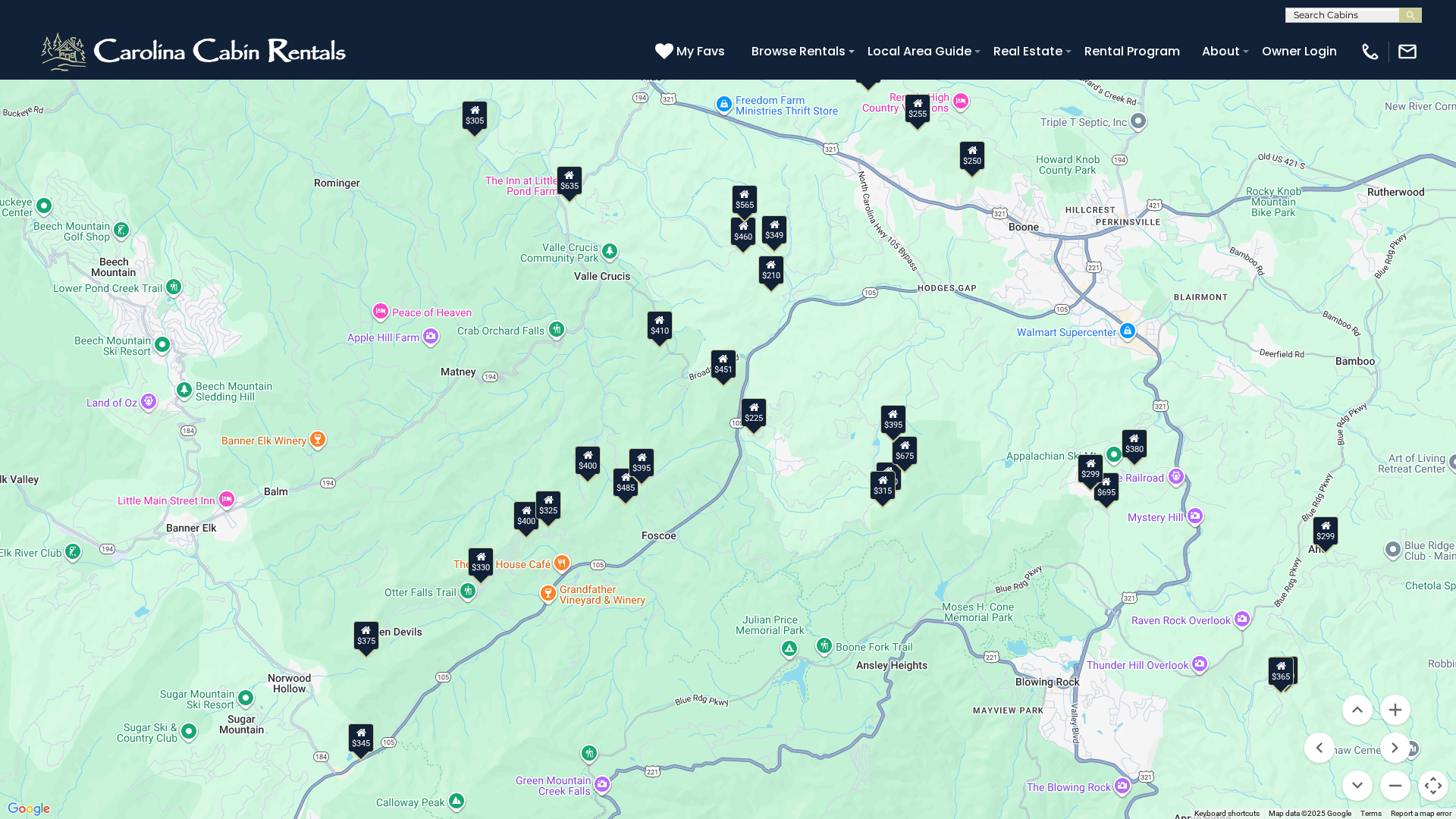
click at [896, 425] on div "$395" at bounding box center [893, 419] width 26 height 29
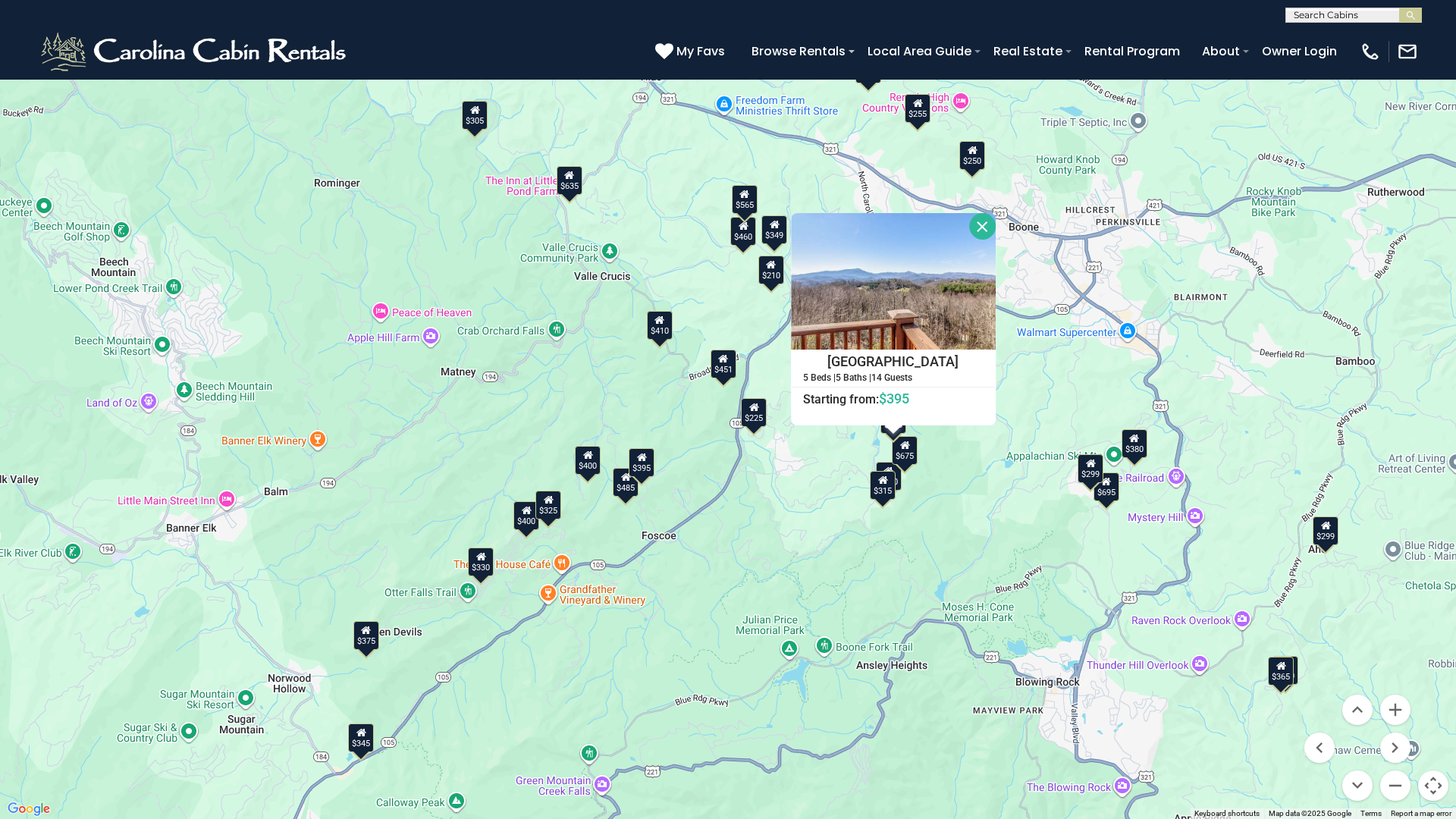
click at [981, 228] on button "Close" at bounding box center [982, 226] width 27 height 27
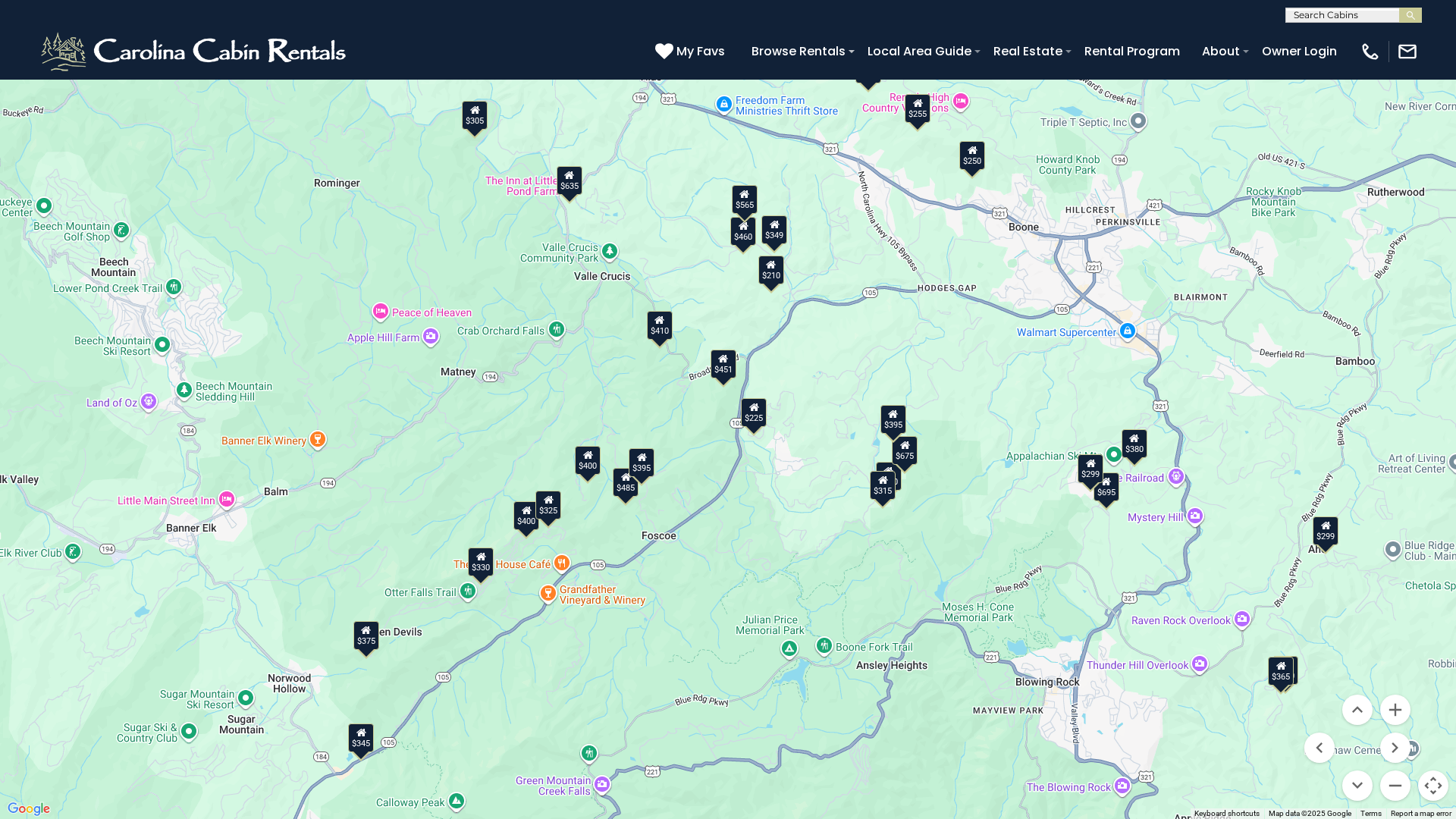
click at [882, 495] on div "$315" at bounding box center [883, 486] width 26 height 29
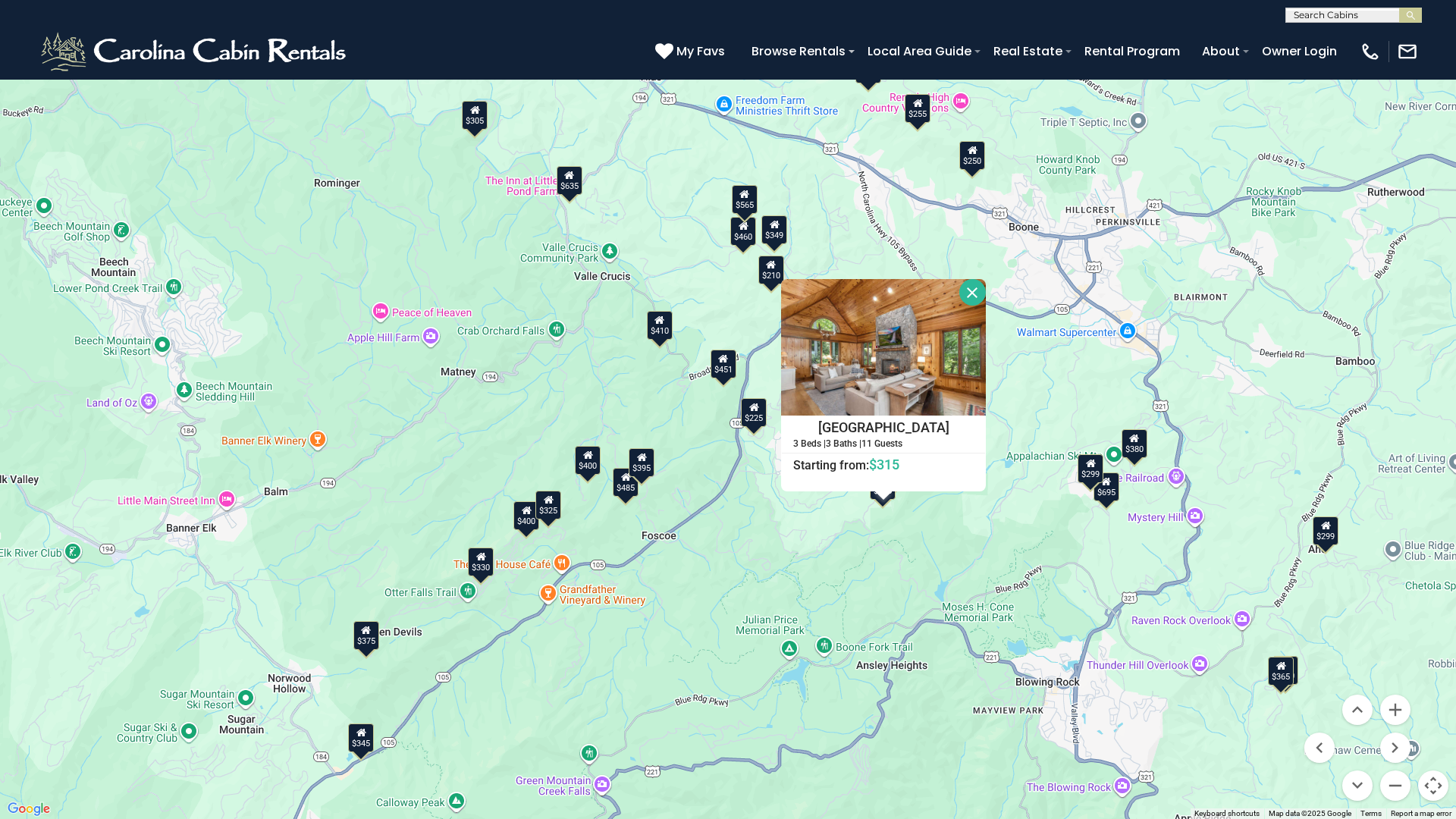
click at [971, 286] on button "Close" at bounding box center [973, 292] width 27 height 27
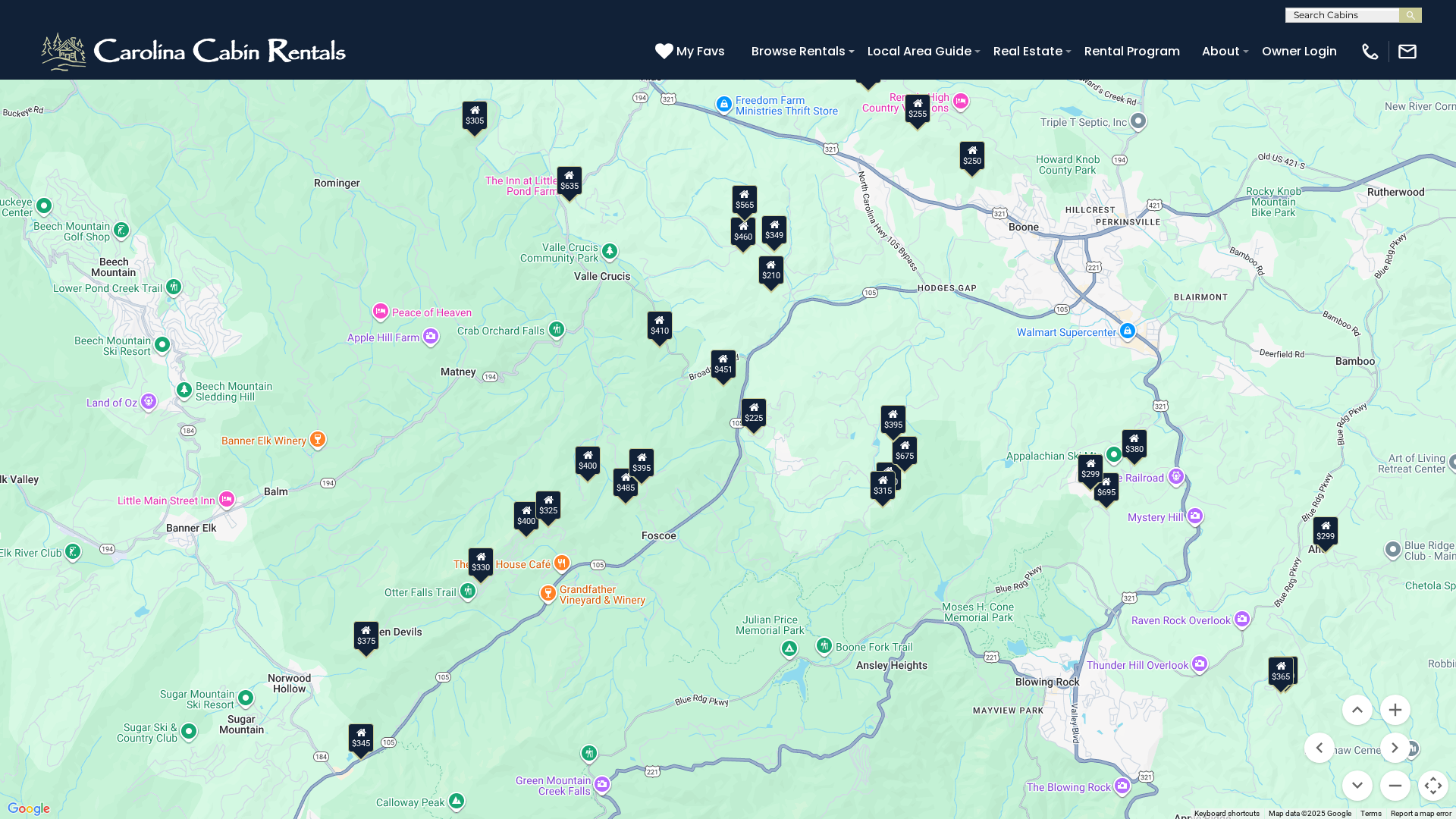
click at [484, 560] on icon at bounding box center [481, 556] width 10 height 11
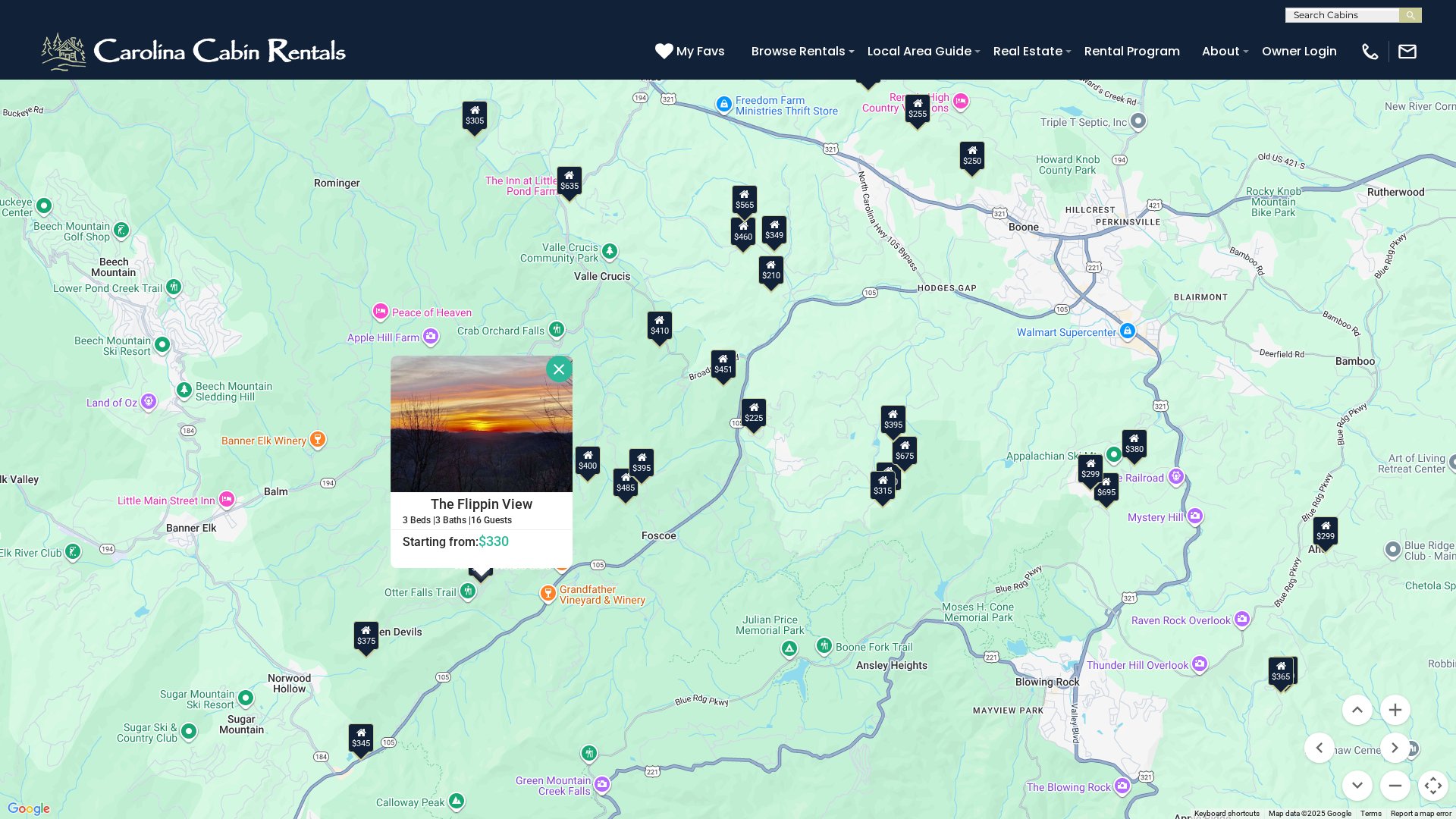
click at [564, 359] on button "Close" at bounding box center [559, 368] width 27 height 27
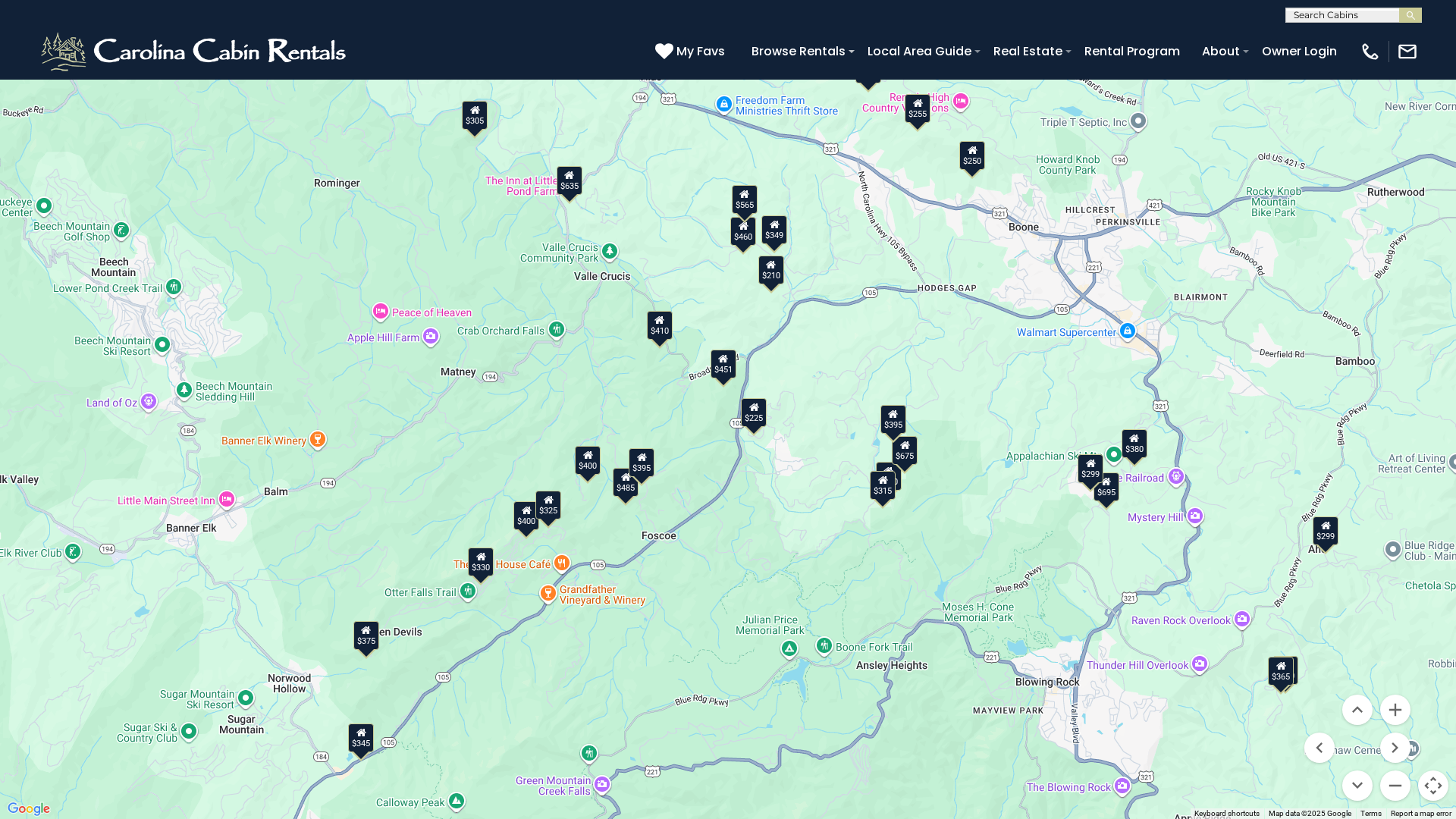
click at [549, 512] on div "$325" at bounding box center [548, 505] width 26 height 29
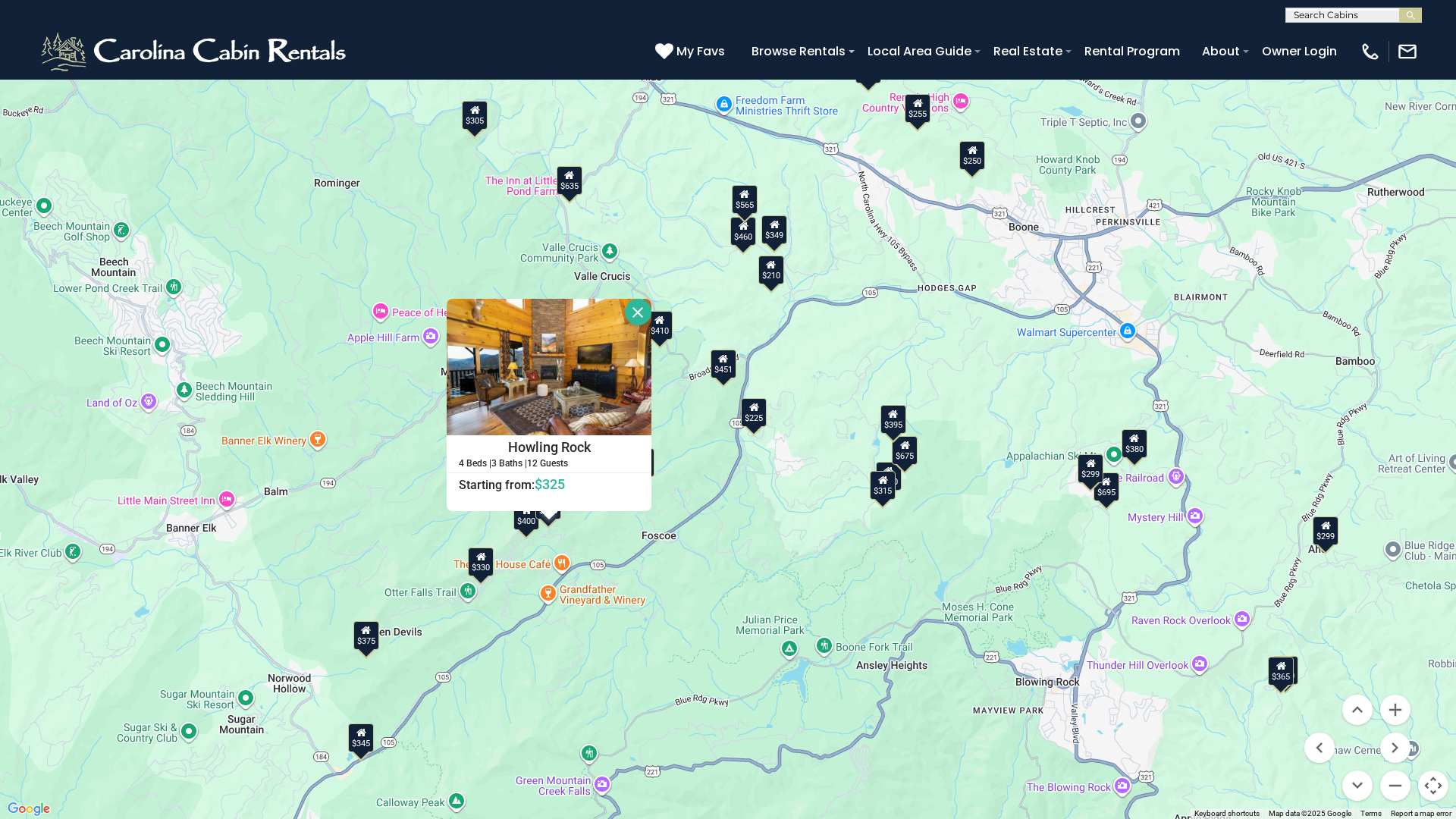
click at [635, 305] on button "Close" at bounding box center [638, 311] width 27 height 27
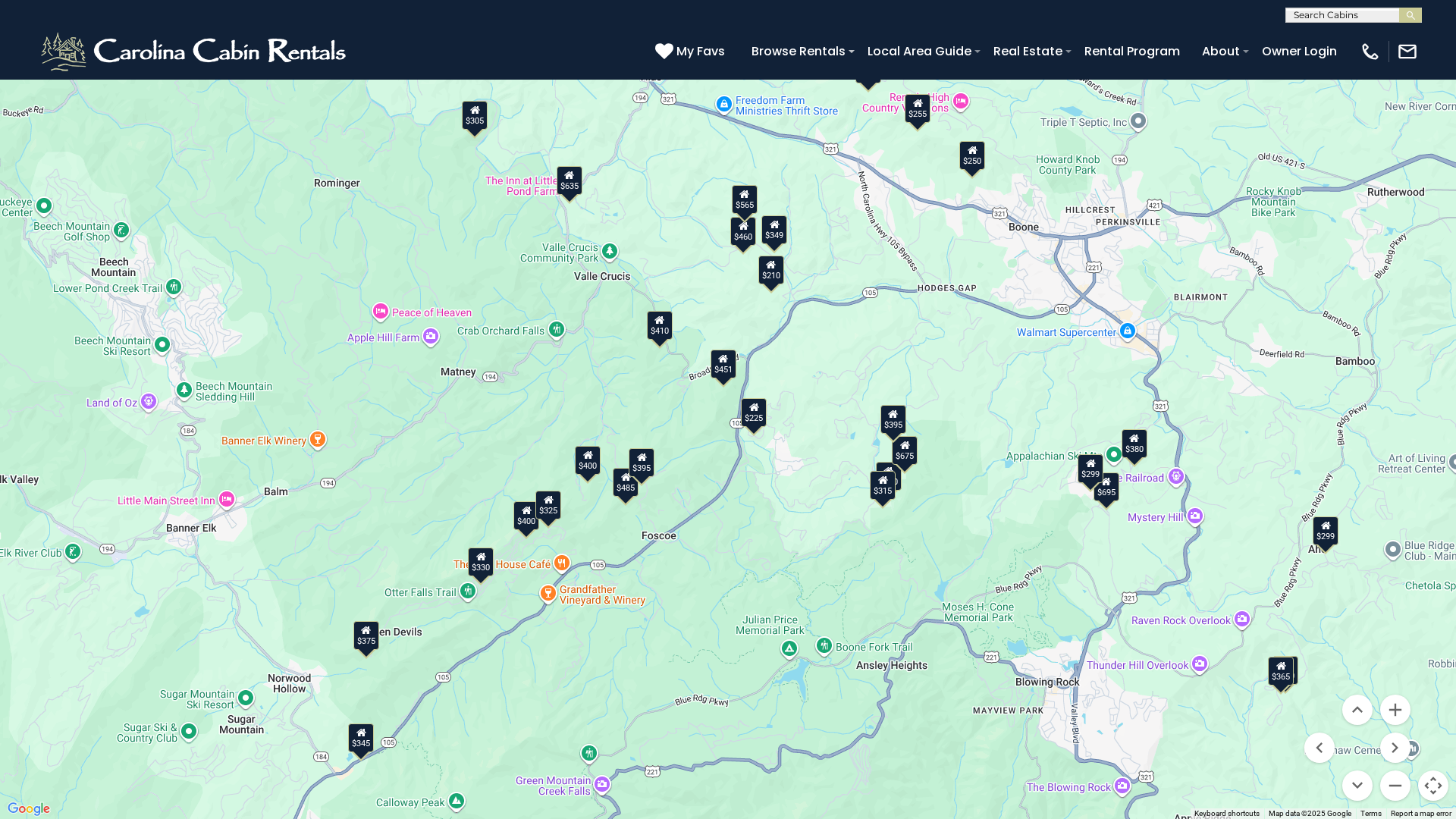
click at [361, 723] on div "$345" at bounding box center [361, 738] width 26 height 29
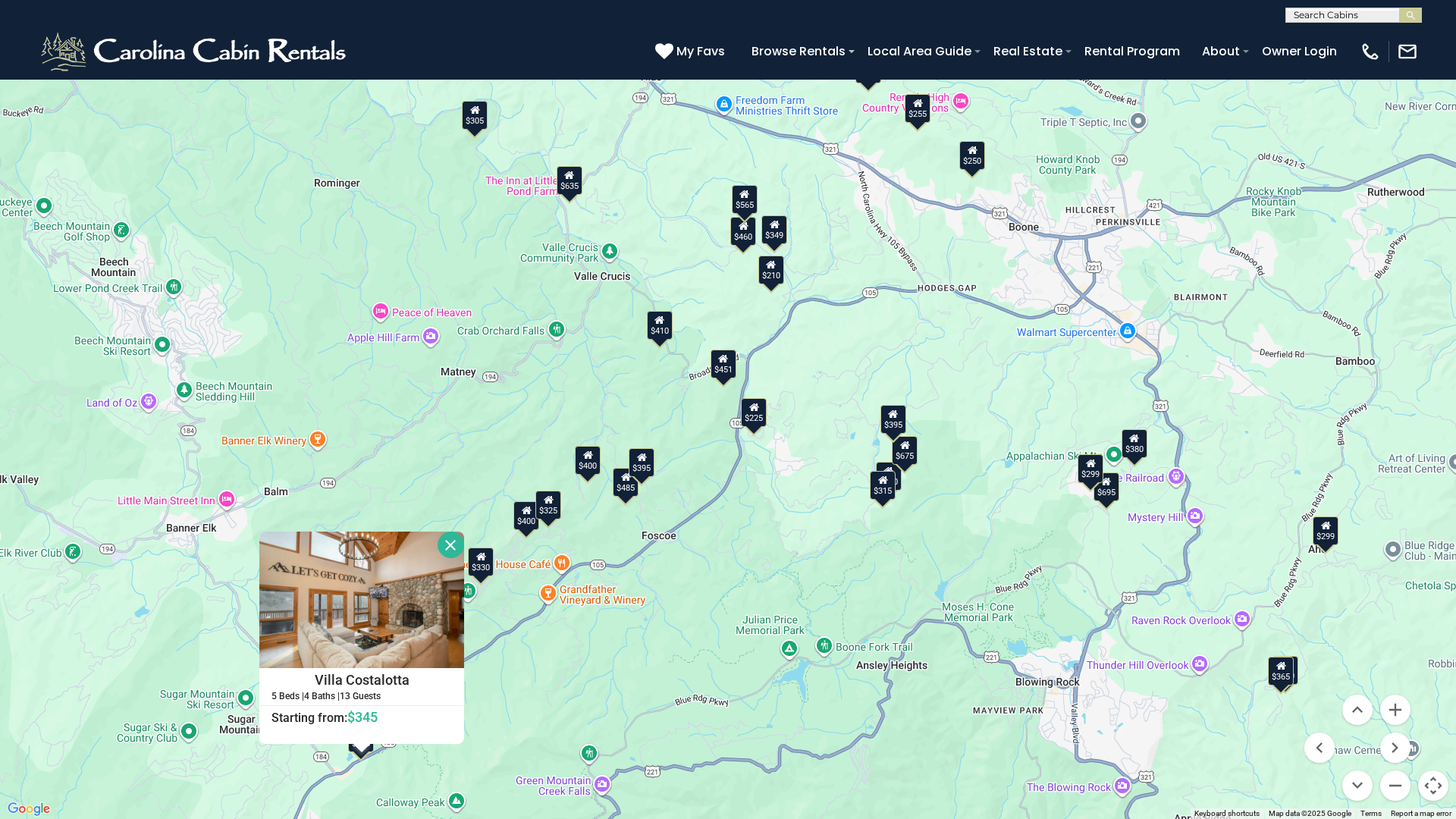
click at [460, 541] on button "Close" at bounding box center [450, 544] width 27 height 27
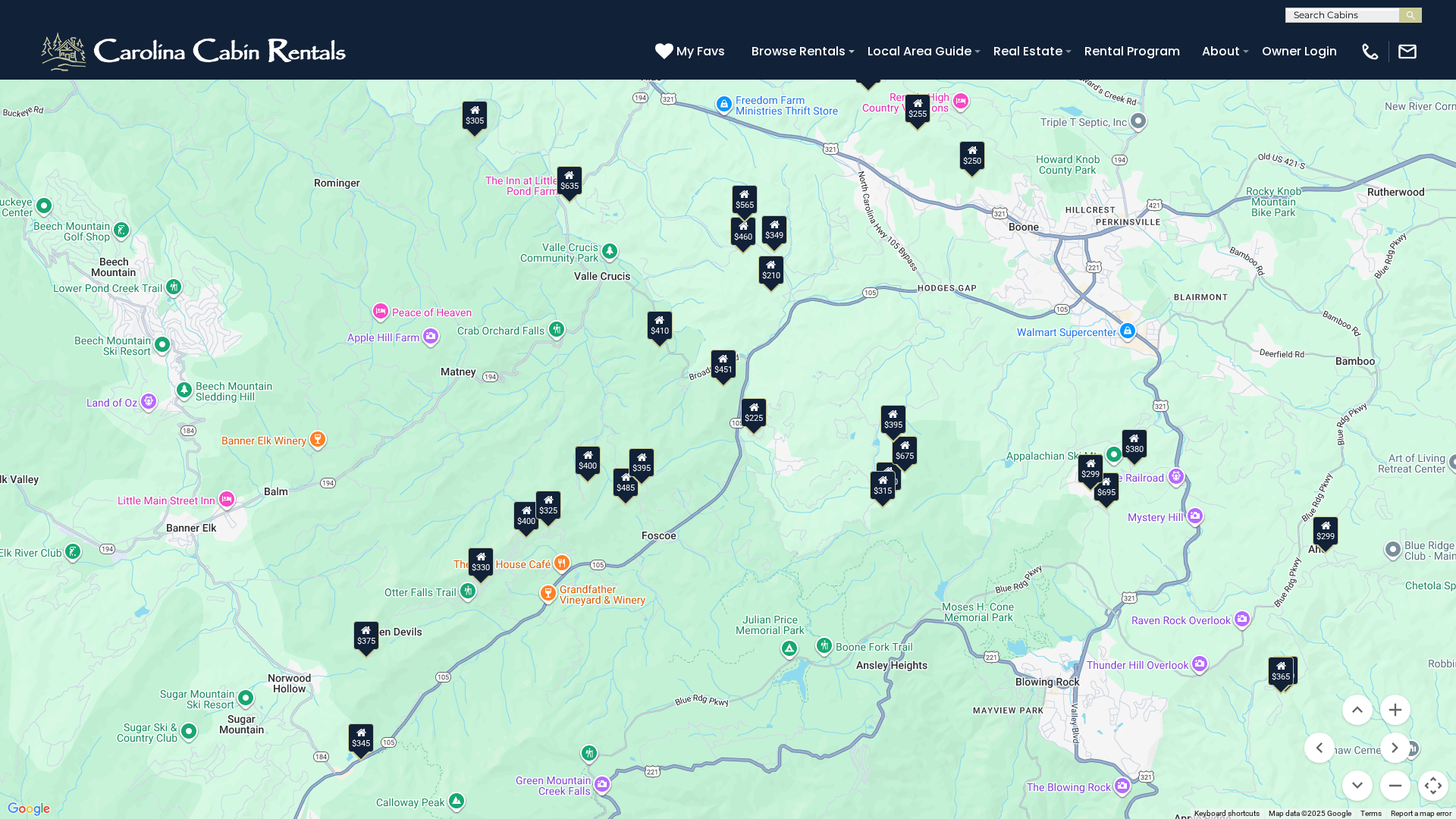
click at [363, 641] on div "$375" at bounding box center [367, 636] width 26 height 29
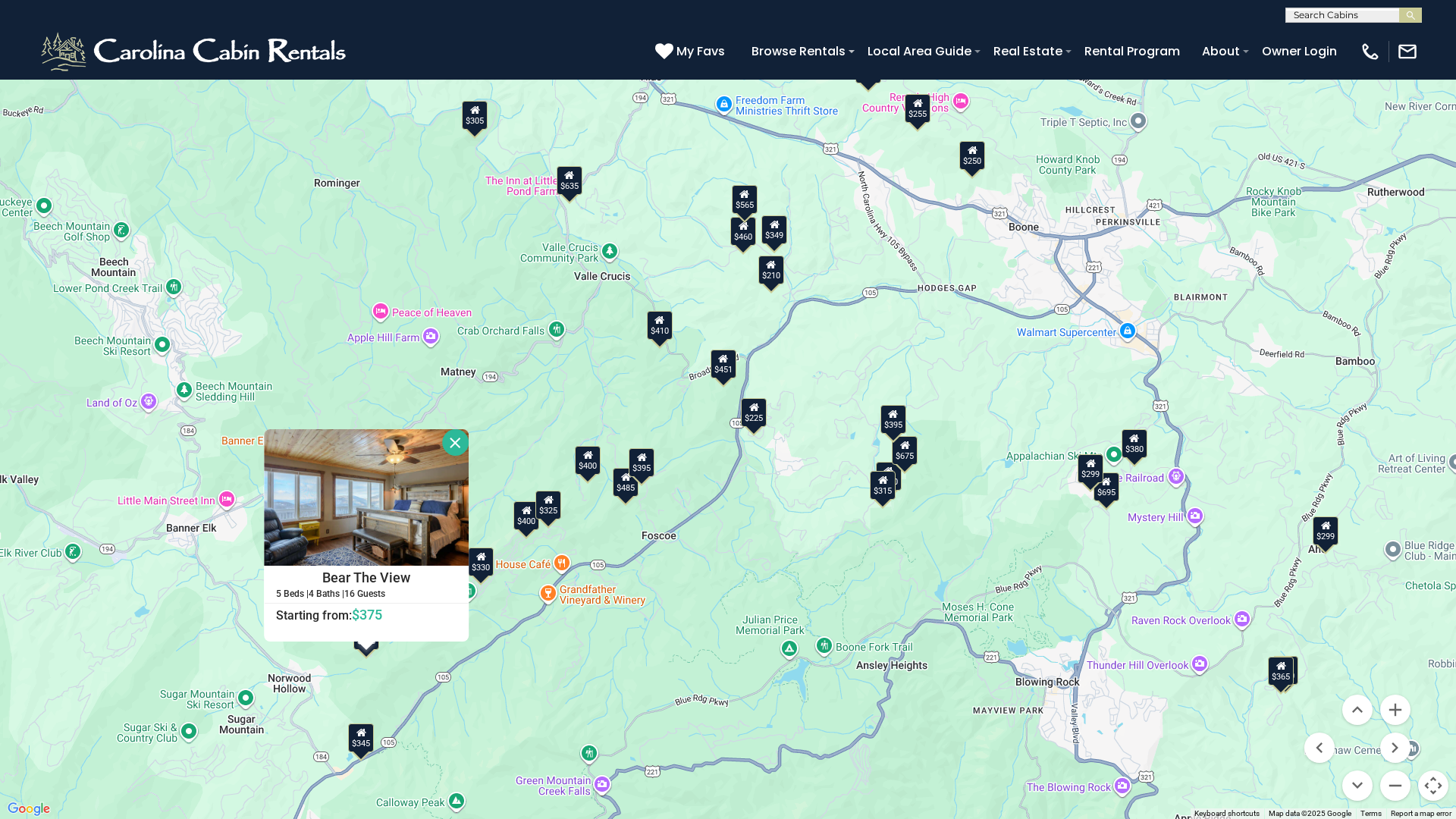
click at [455, 433] on button "Close" at bounding box center [455, 442] width 27 height 27
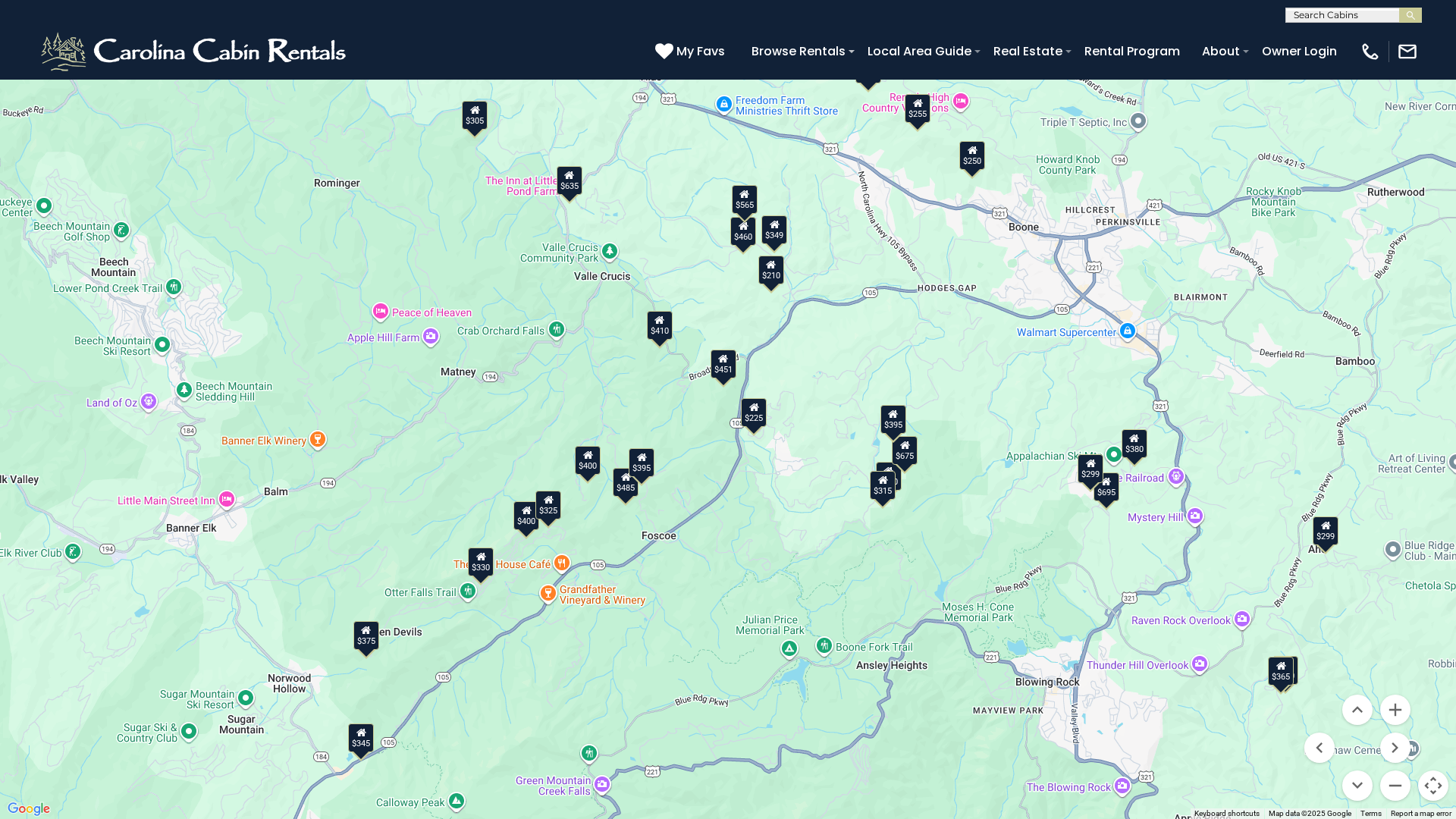
click at [973, 157] on div "$250" at bounding box center [973, 156] width 26 height 29
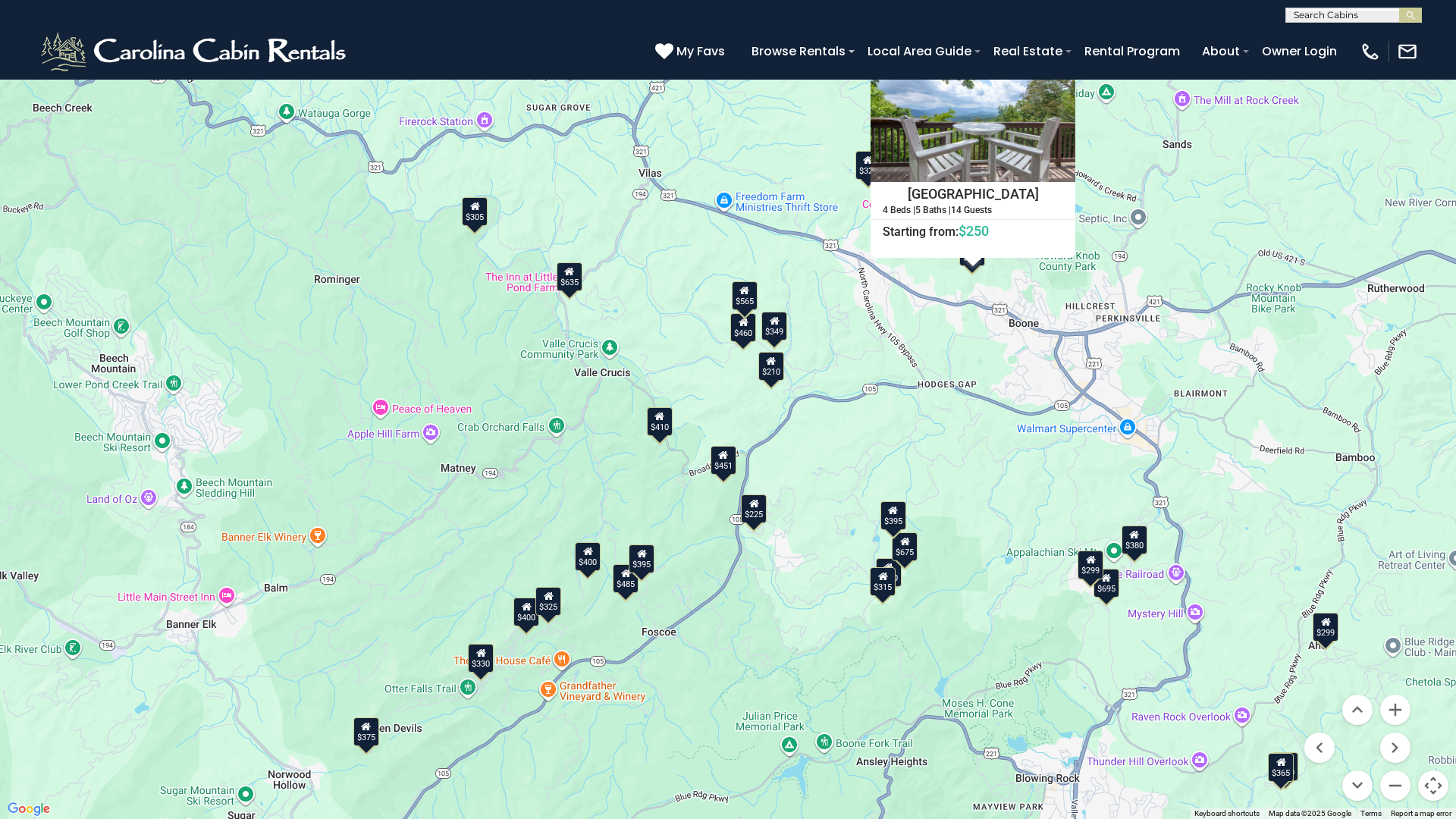
click at [1054, 61] on button "Close" at bounding box center [1062, 58] width 27 height 27
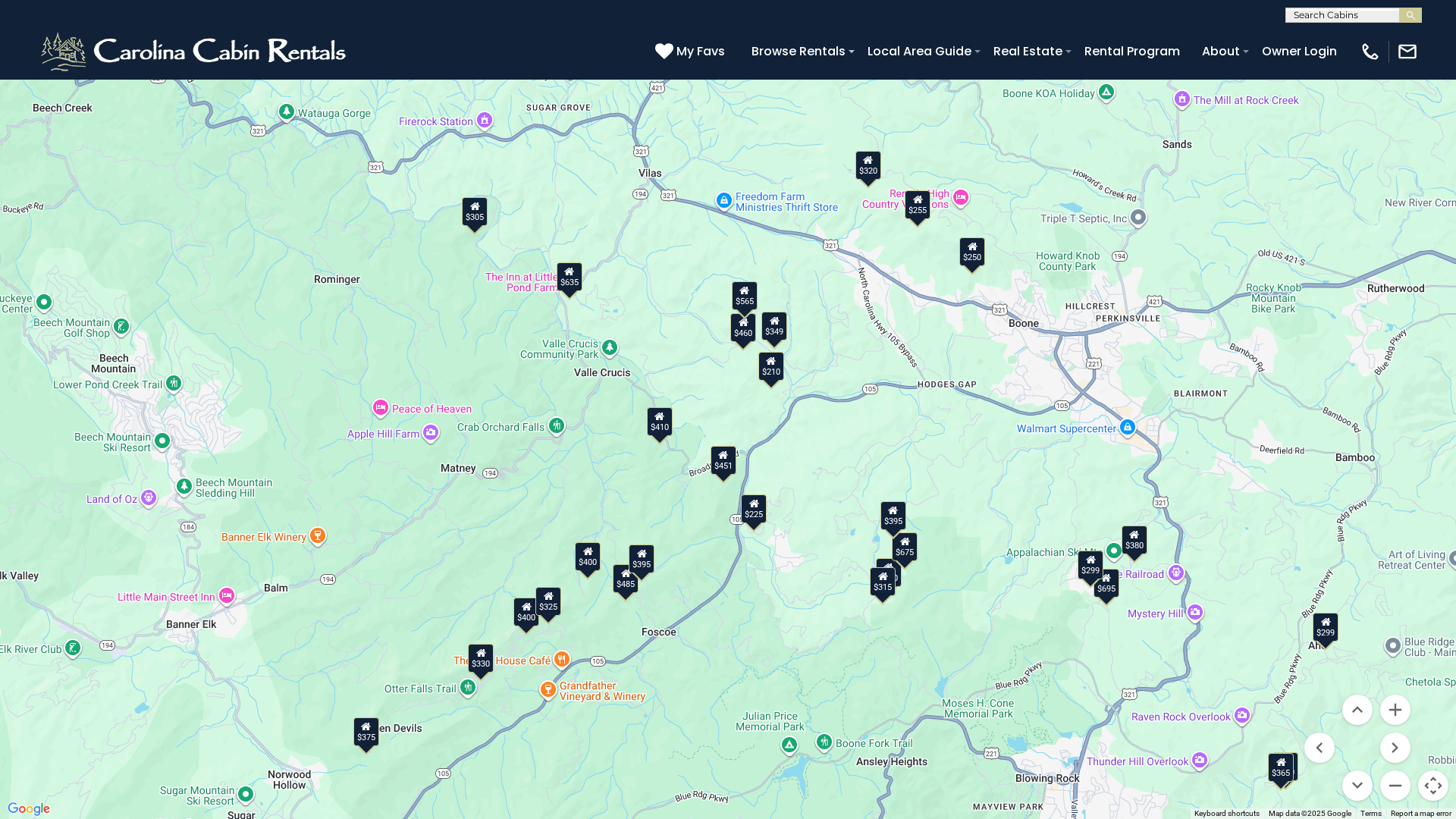
click at [870, 161] on icon at bounding box center [868, 160] width 10 height 11
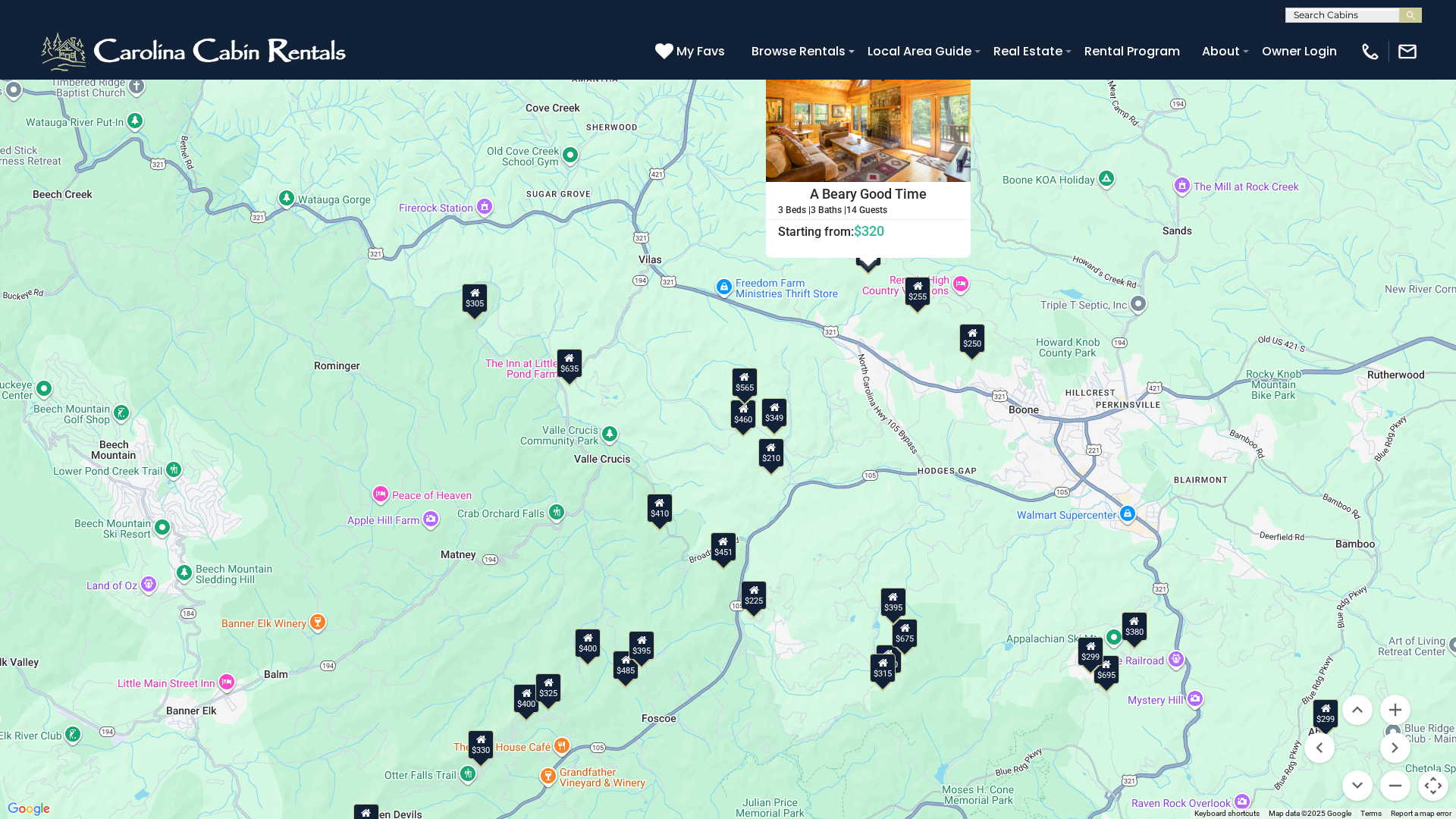
click at [951, 62] on button "Close" at bounding box center [957, 58] width 27 height 27
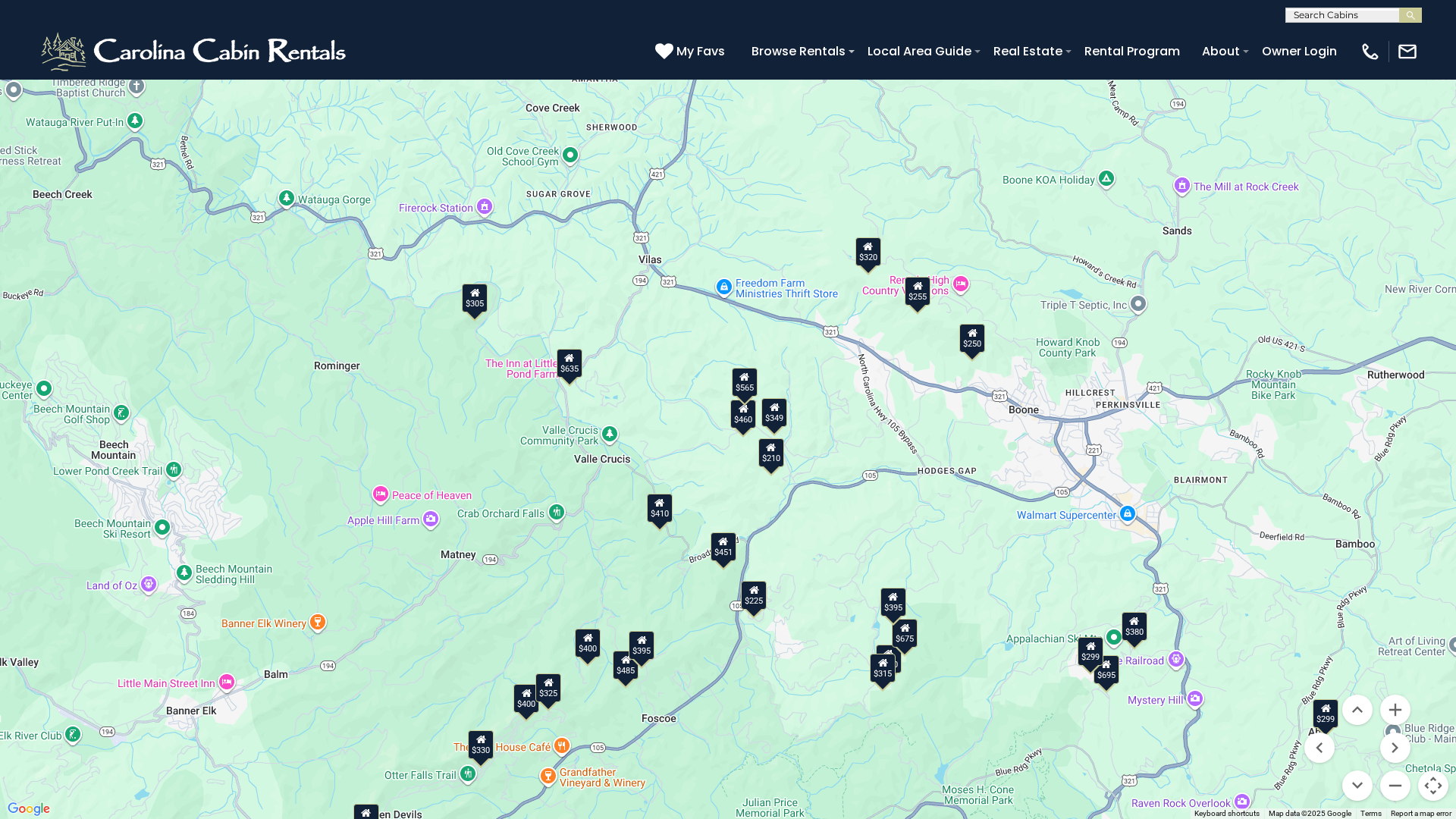
click at [480, 307] on div "$305" at bounding box center [475, 298] width 26 height 29
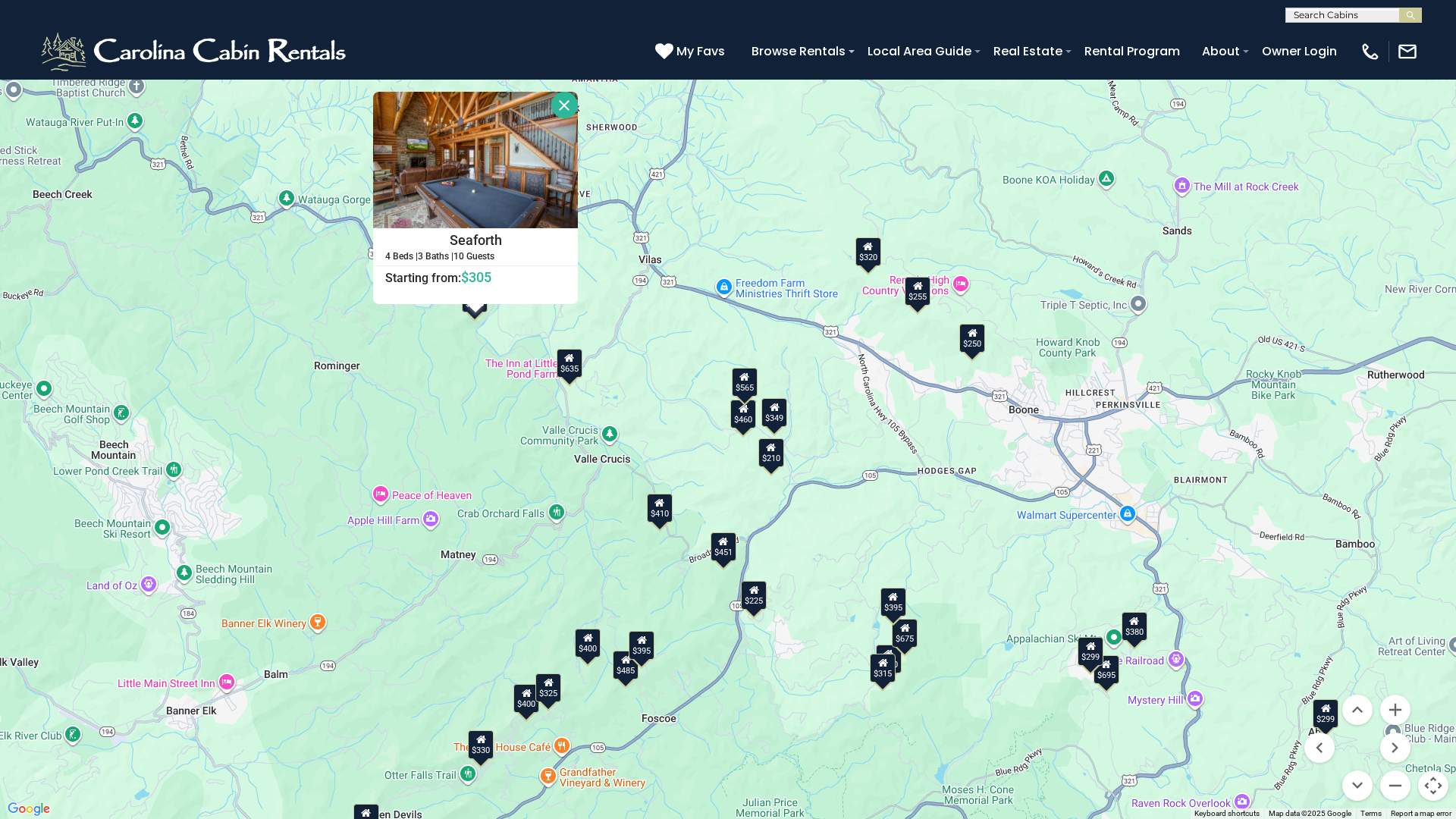
click at [569, 105] on button "Close" at bounding box center [565, 105] width 27 height 27
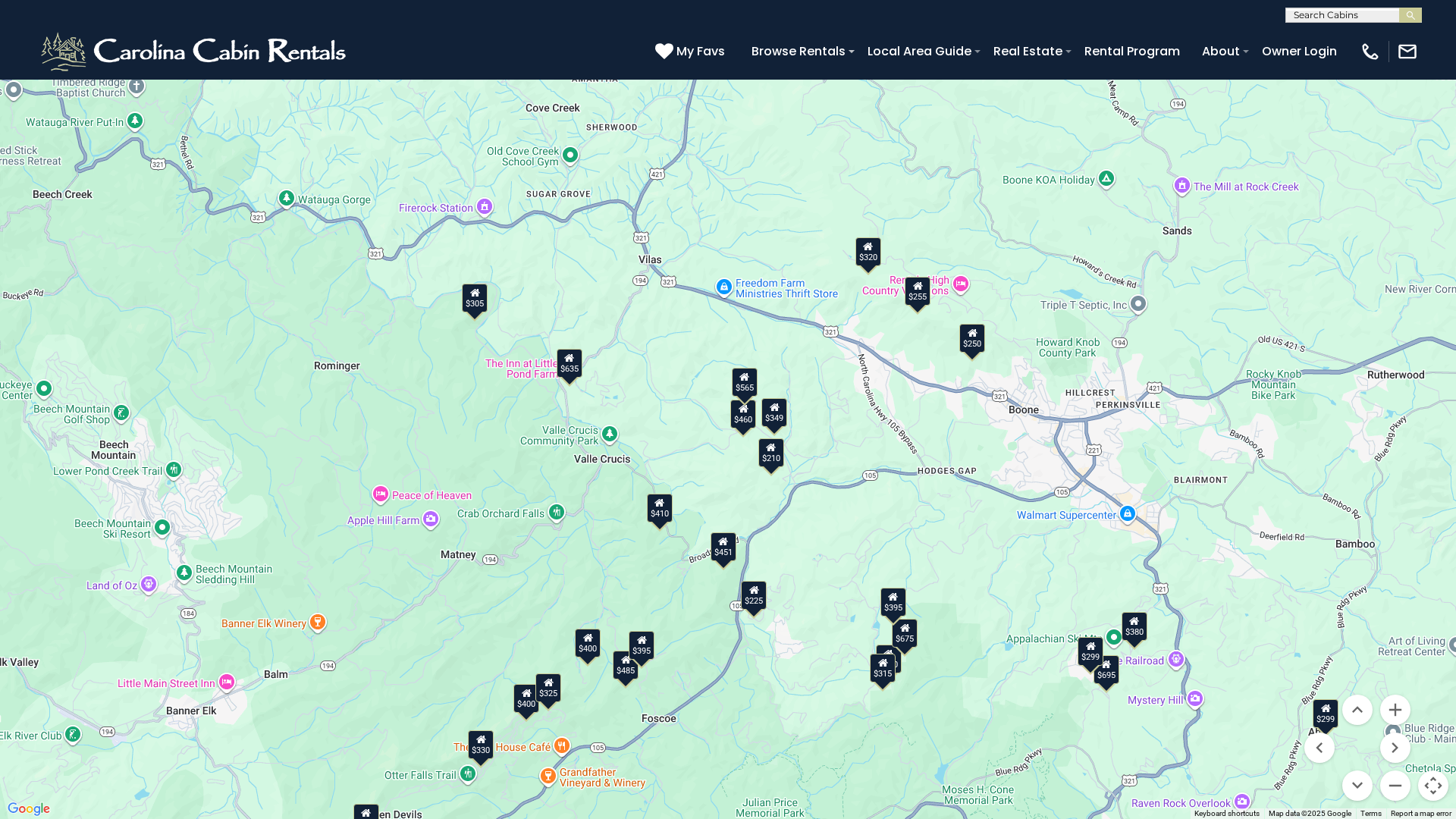
click at [1088, 657] on div "$299" at bounding box center [1090, 651] width 26 height 29
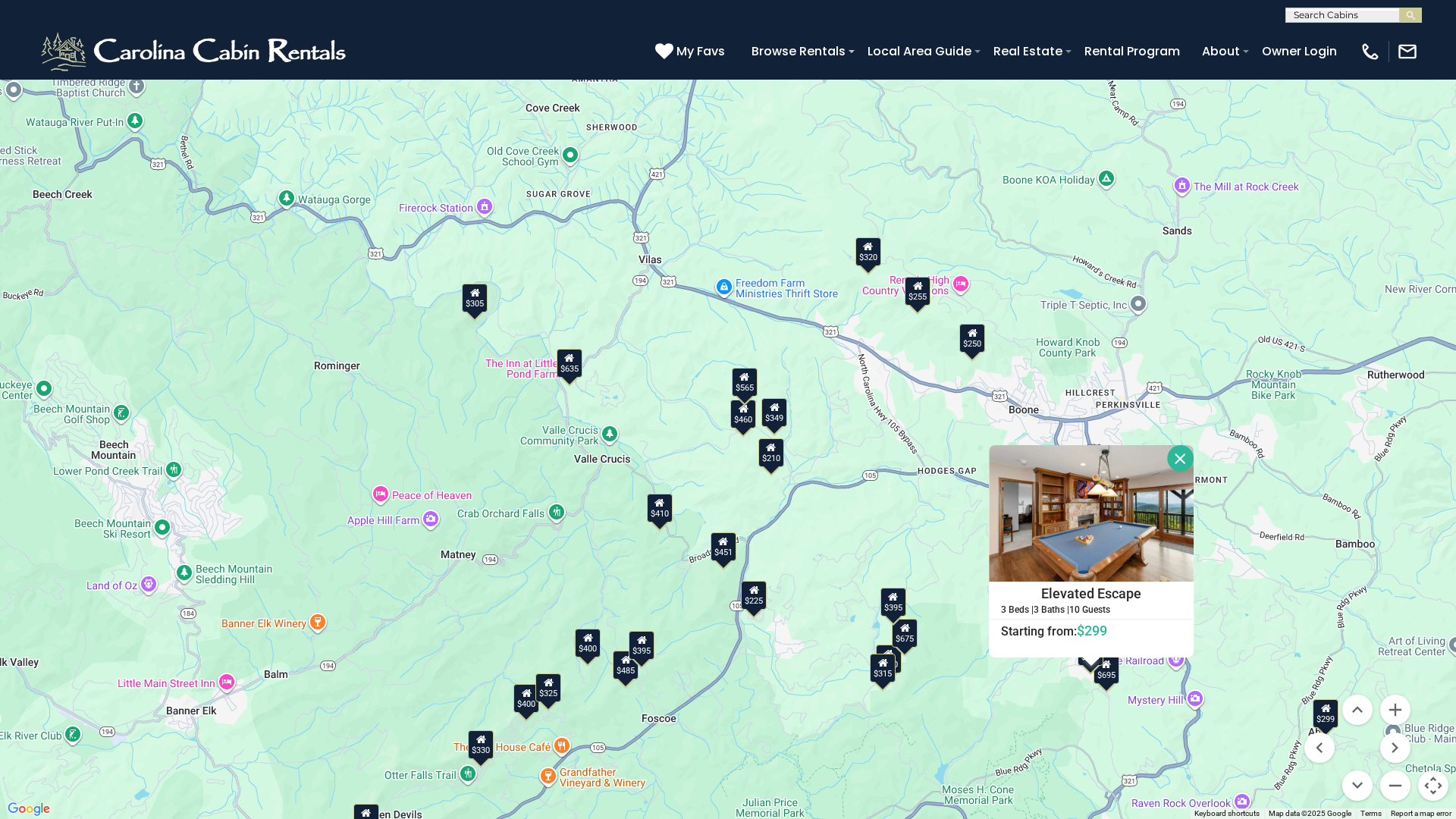
click at [1171, 455] on button "Close" at bounding box center [1180, 458] width 27 height 27
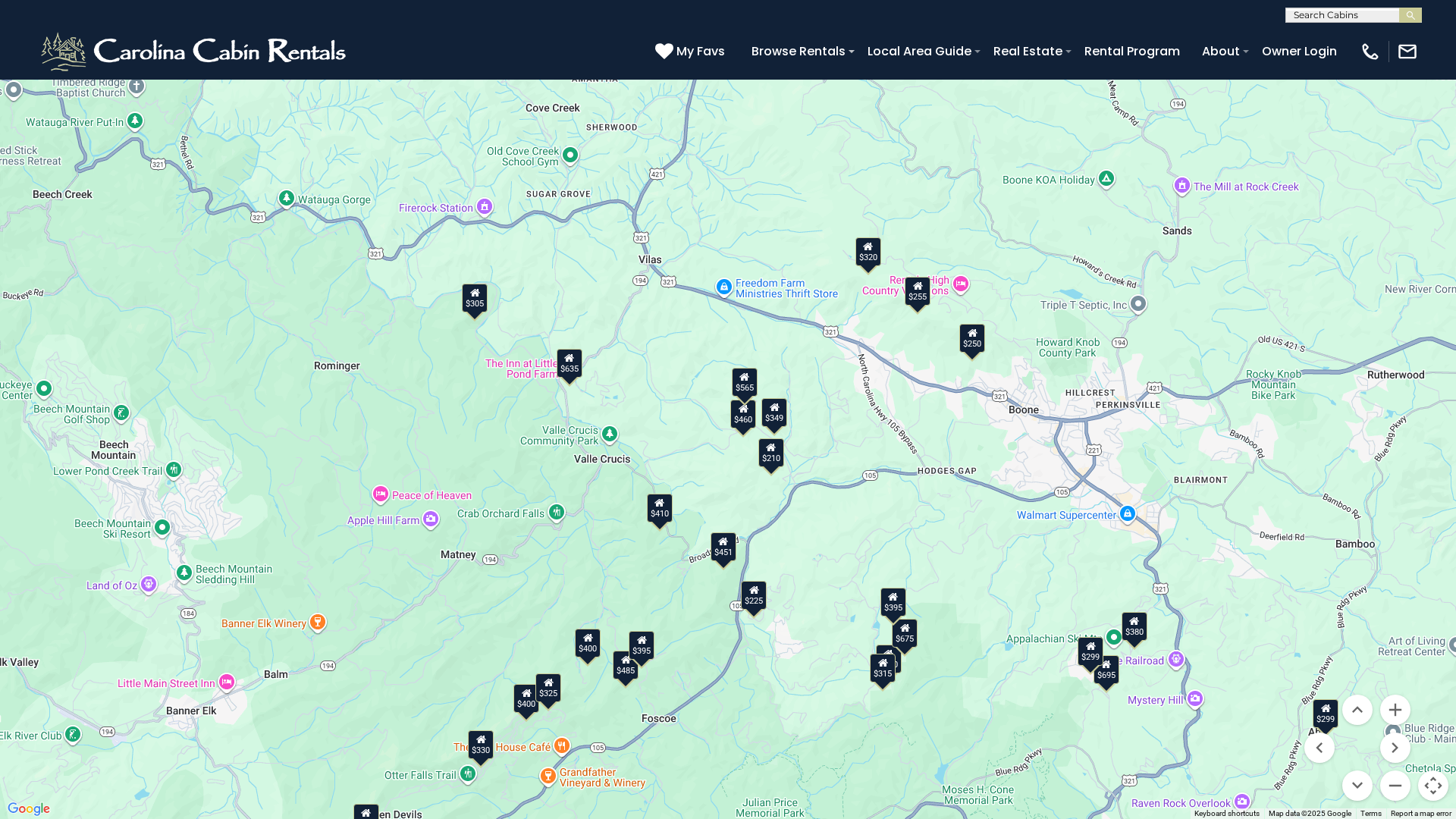
click at [900, 665] on div "$480" at bounding box center [889, 659] width 26 height 29
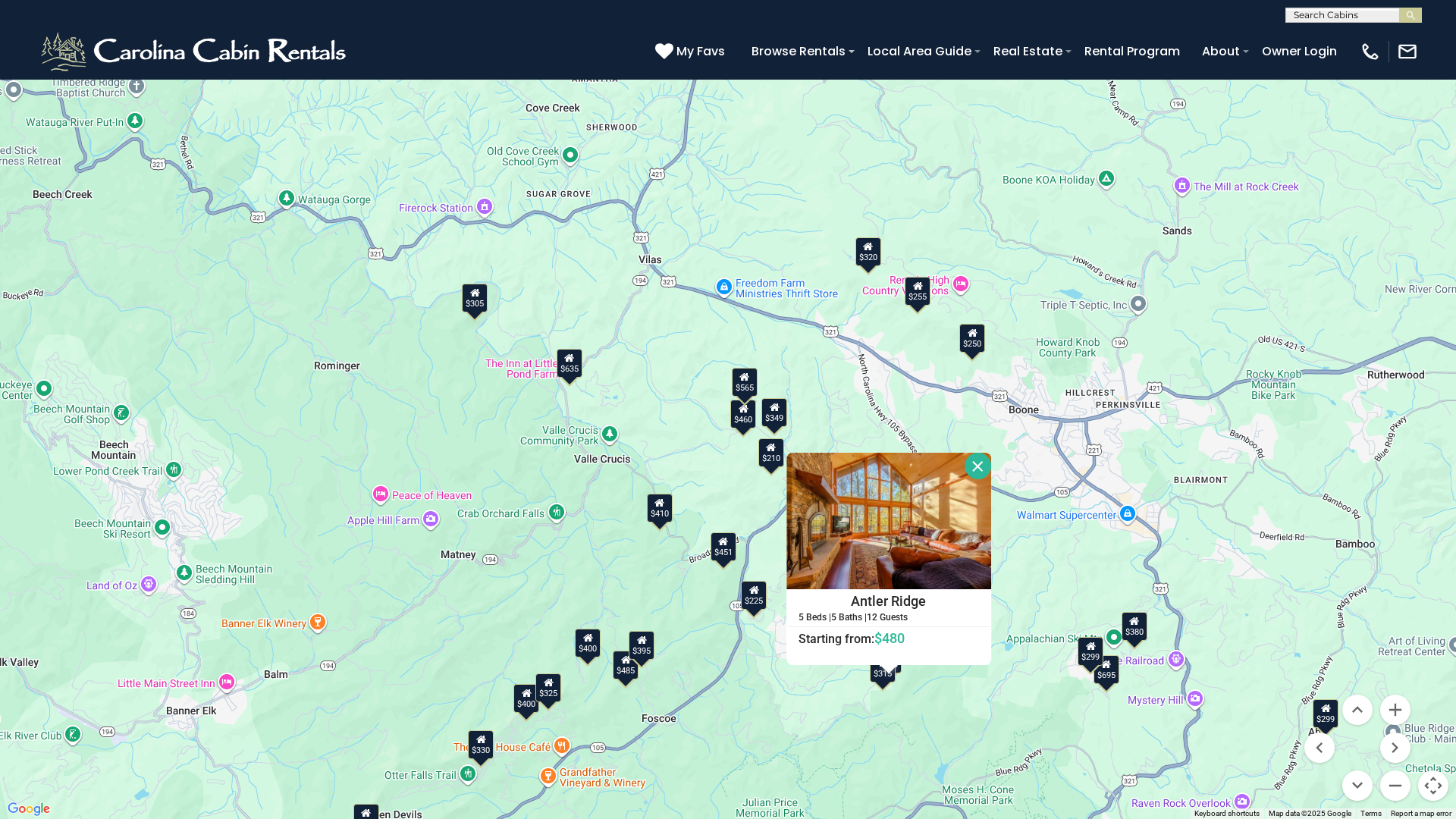
click at [980, 460] on button "Close" at bounding box center [977, 465] width 27 height 27
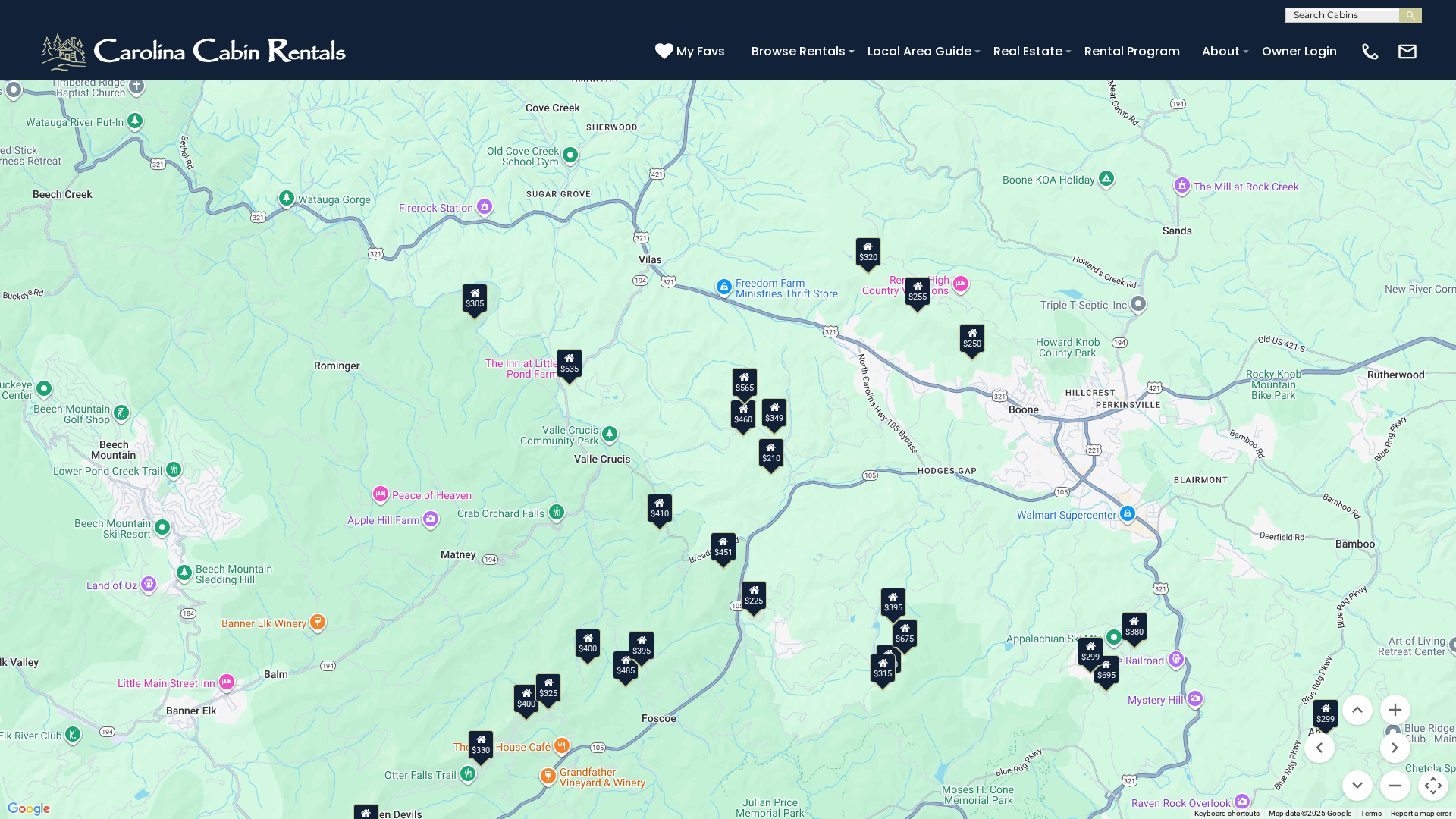
click at [751, 607] on div "$225" at bounding box center [754, 595] width 26 height 29
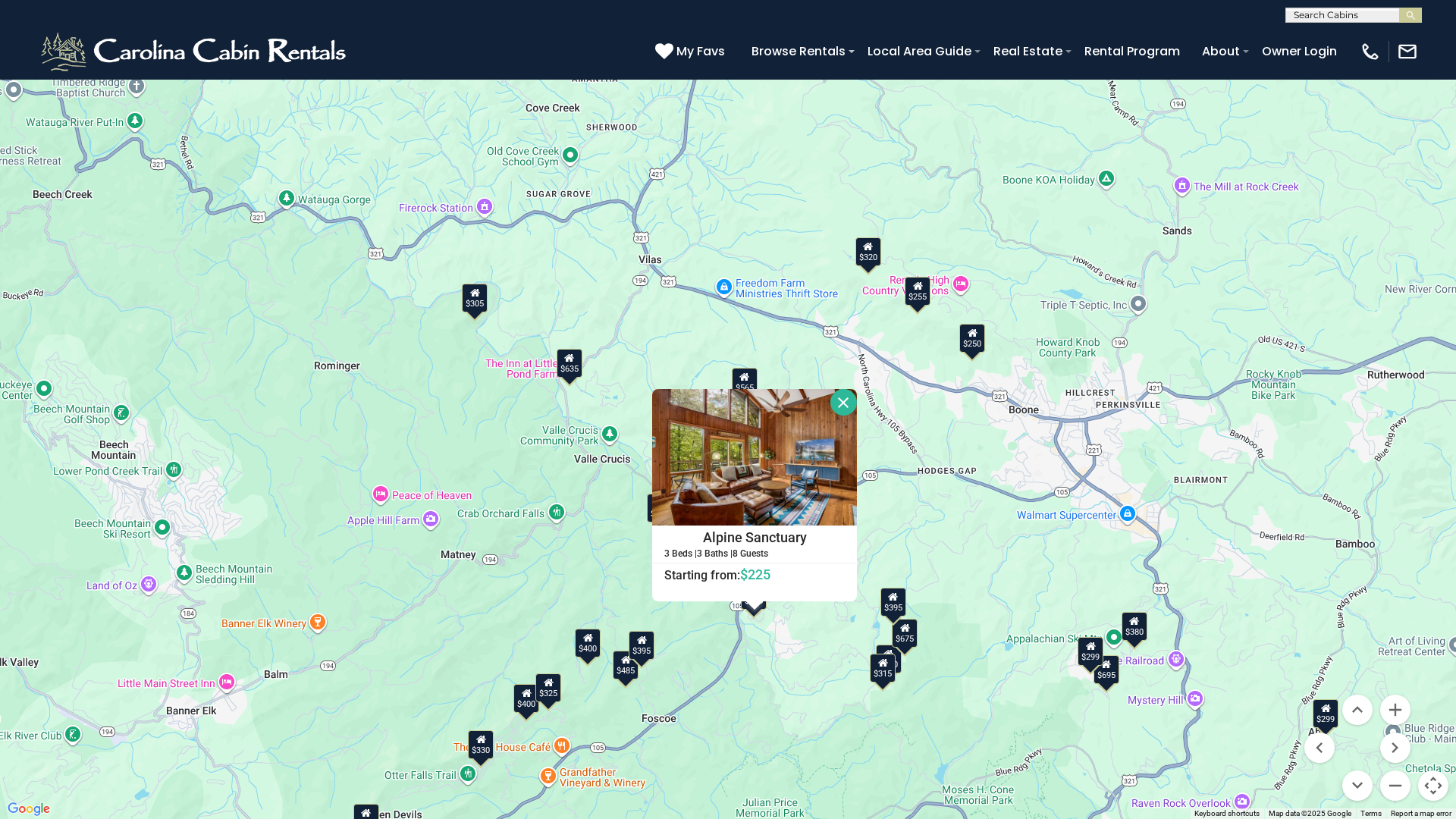
click at [847, 401] on button "Close" at bounding box center [844, 402] width 27 height 27
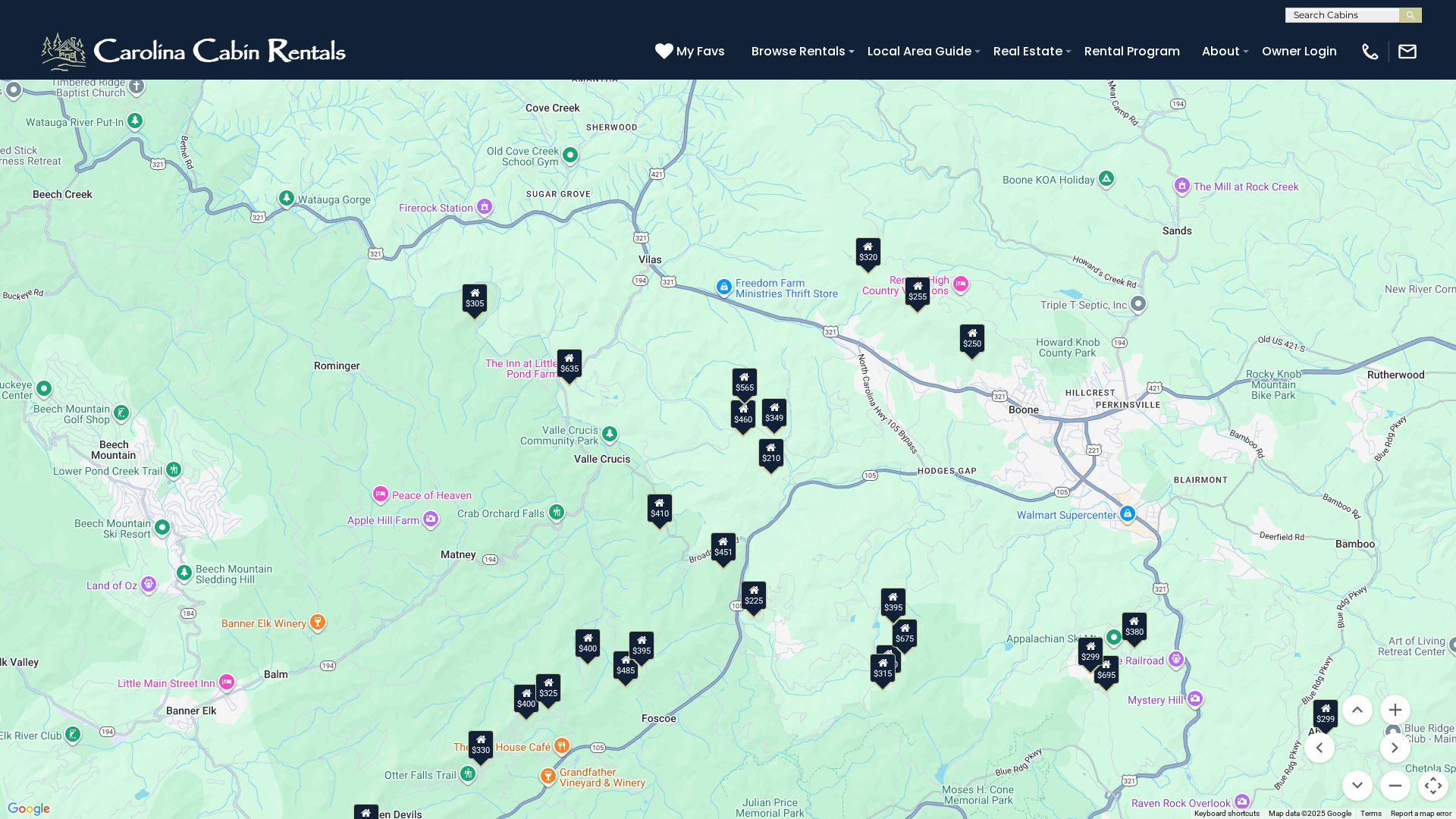
click at [1329, 707] on menu at bounding box center [1357, 747] width 106 height 106
click at [1329, 722] on menu at bounding box center [1357, 747] width 106 height 106
click at [1328, 709] on menu at bounding box center [1357, 747] width 106 height 106
click at [1358, 723] on button "Move down" at bounding box center [1357, 785] width 30 height 30
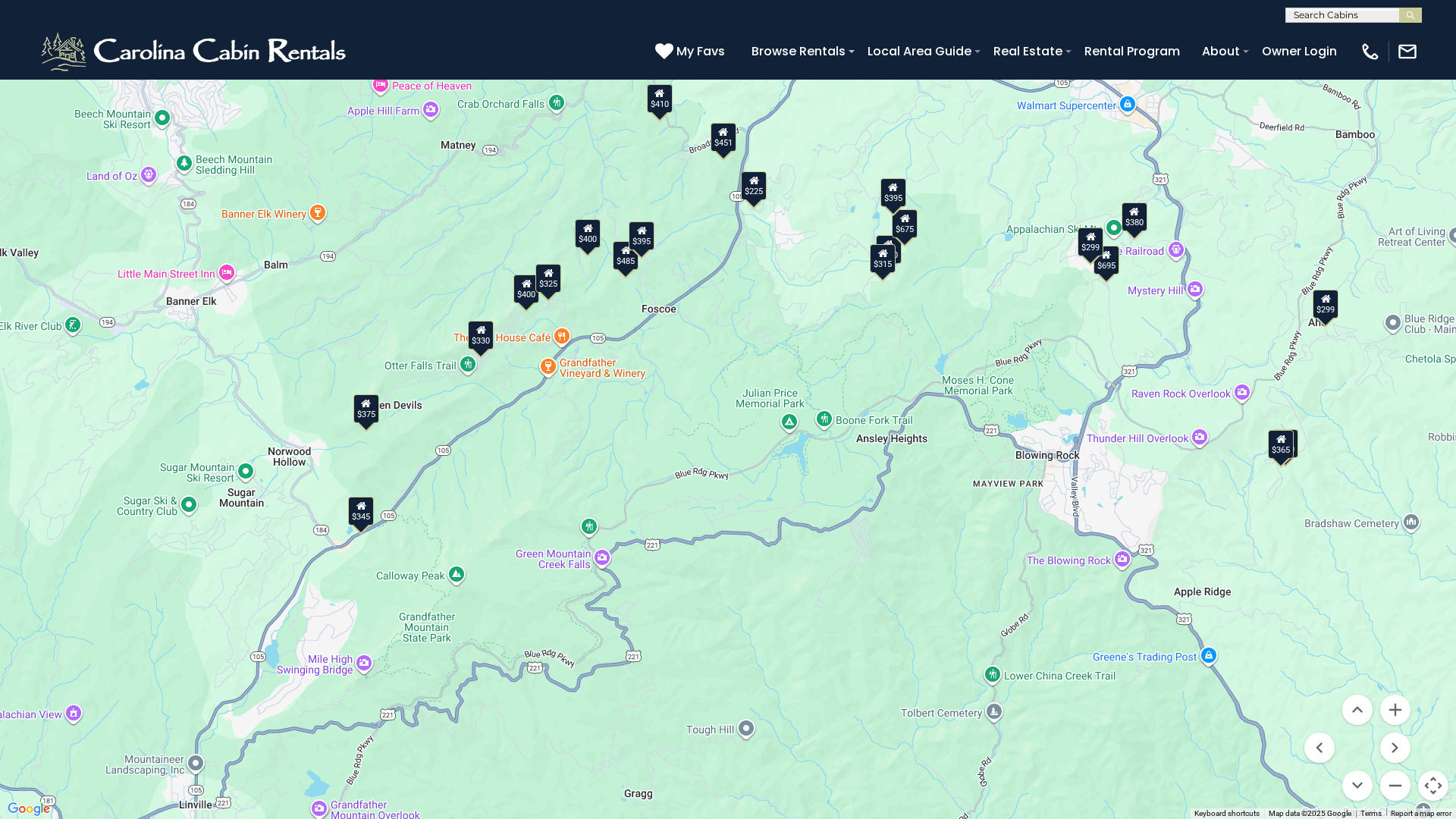
click at [1325, 312] on div "$299" at bounding box center [1325, 304] width 26 height 29
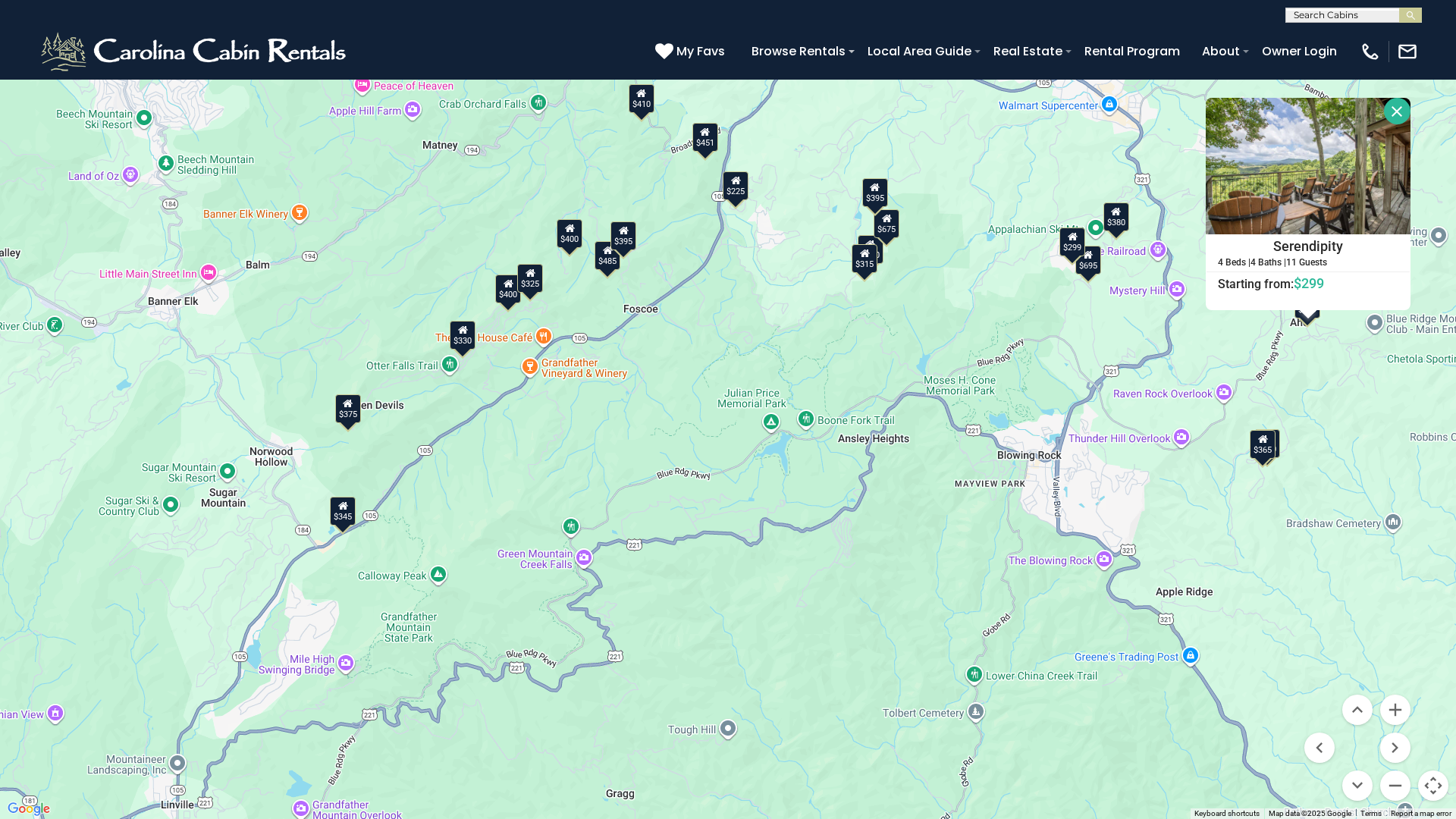
click at [1392, 112] on button "Close" at bounding box center [1397, 111] width 27 height 27
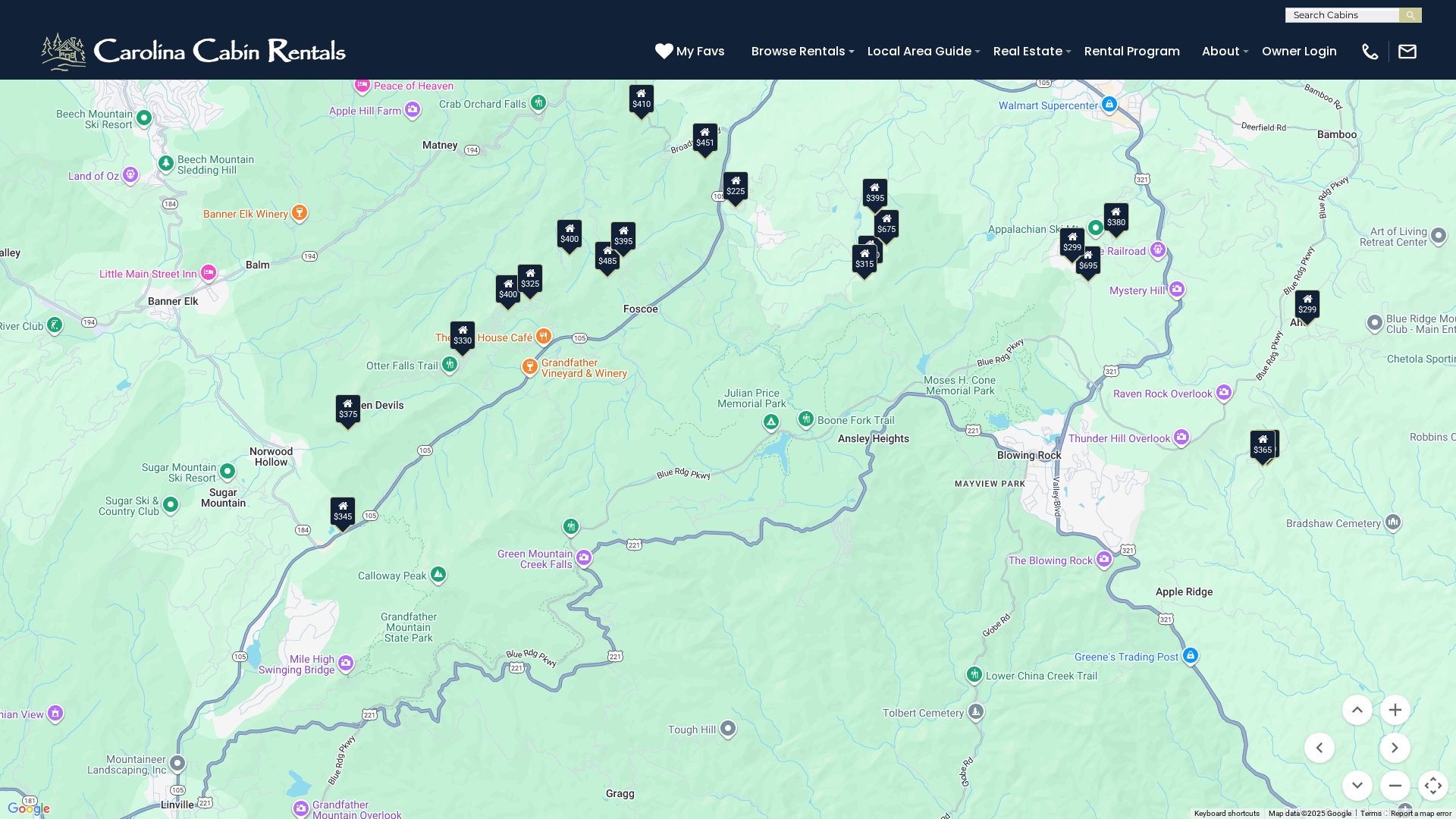
click at [1266, 444] on icon at bounding box center [1263, 439] width 10 height 11
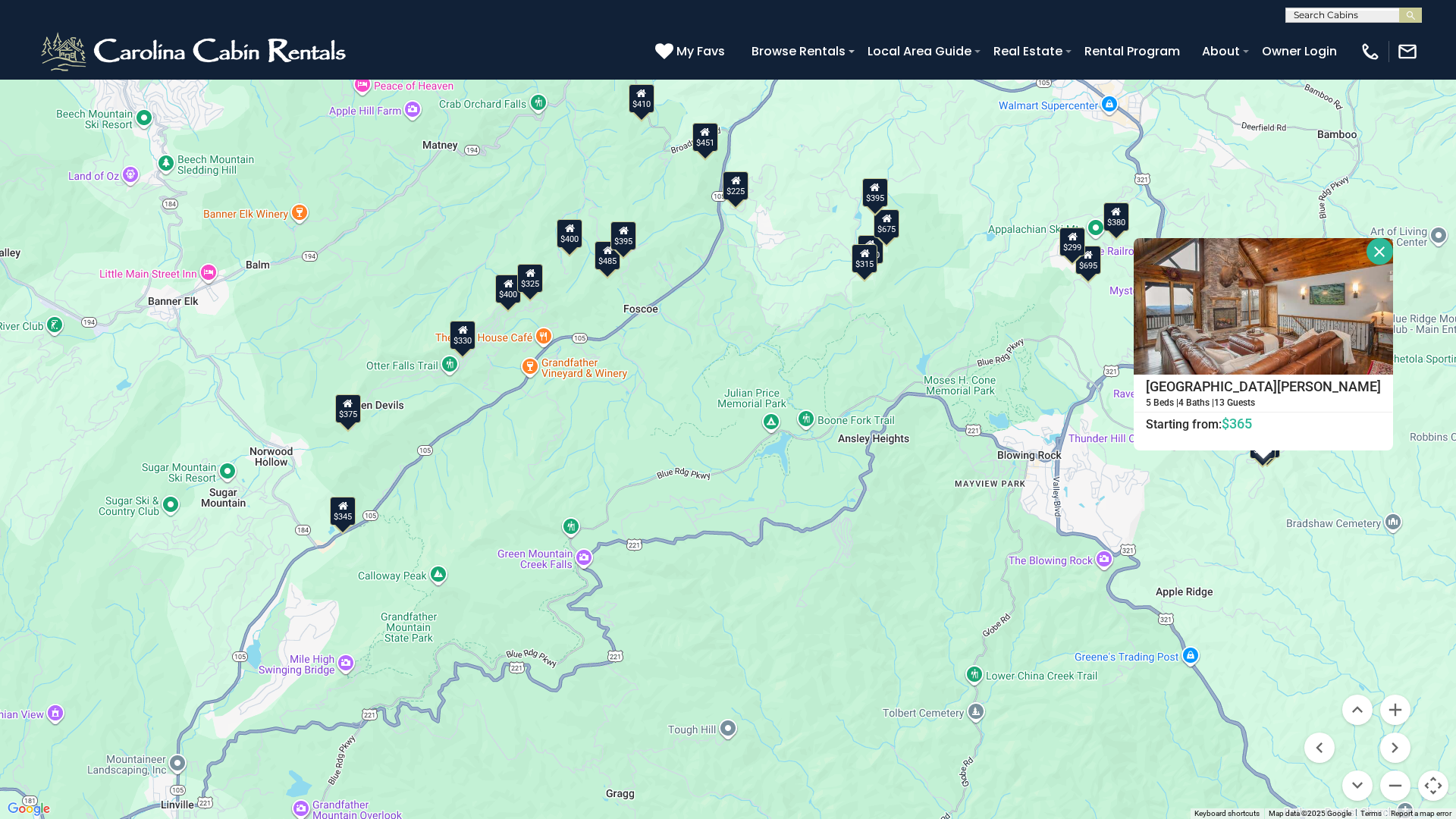
click at [1367, 248] on button "Close" at bounding box center [1380, 251] width 27 height 27
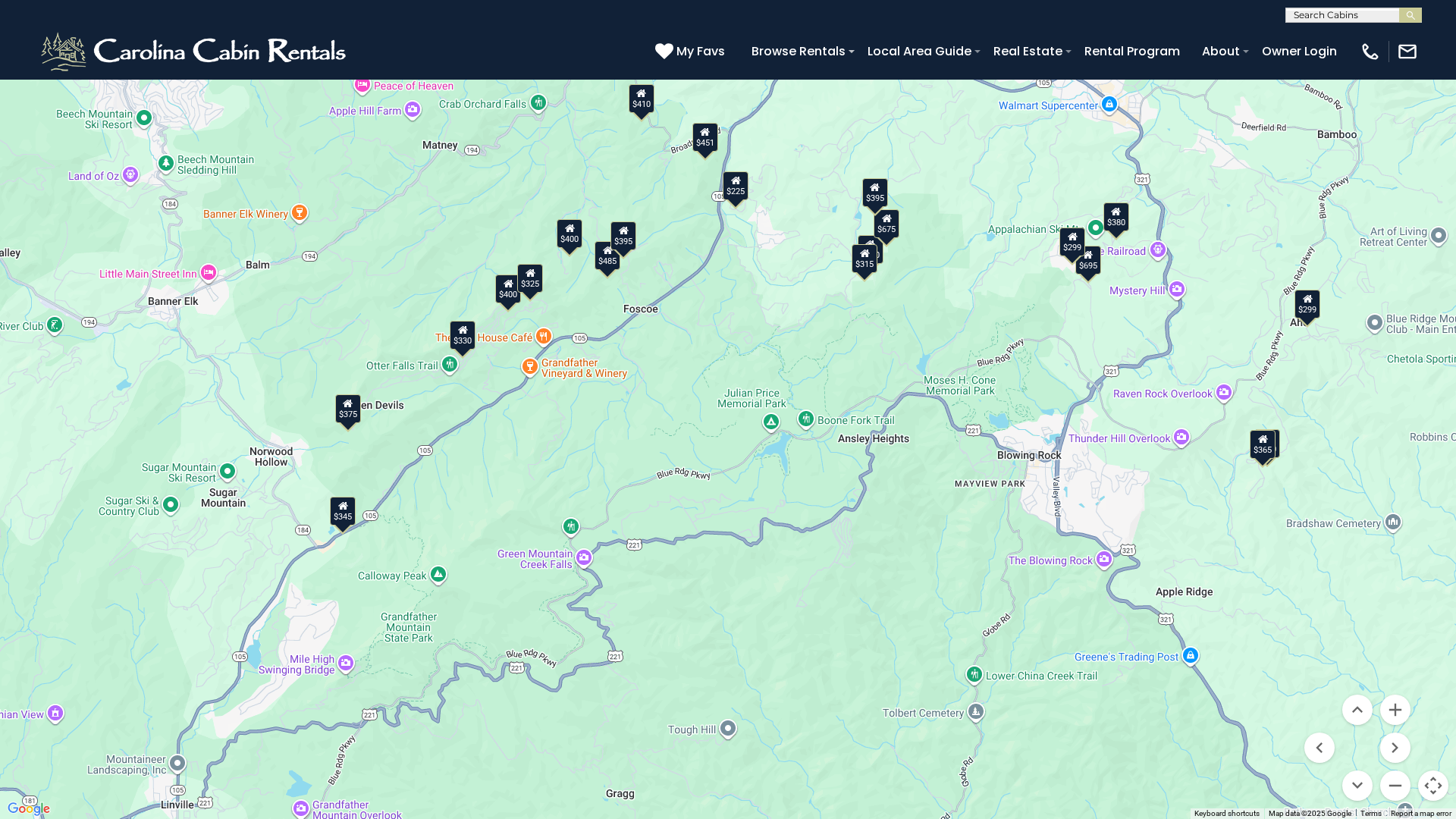
click at [1278, 447] on div "$350" at bounding box center [1267, 444] width 26 height 29
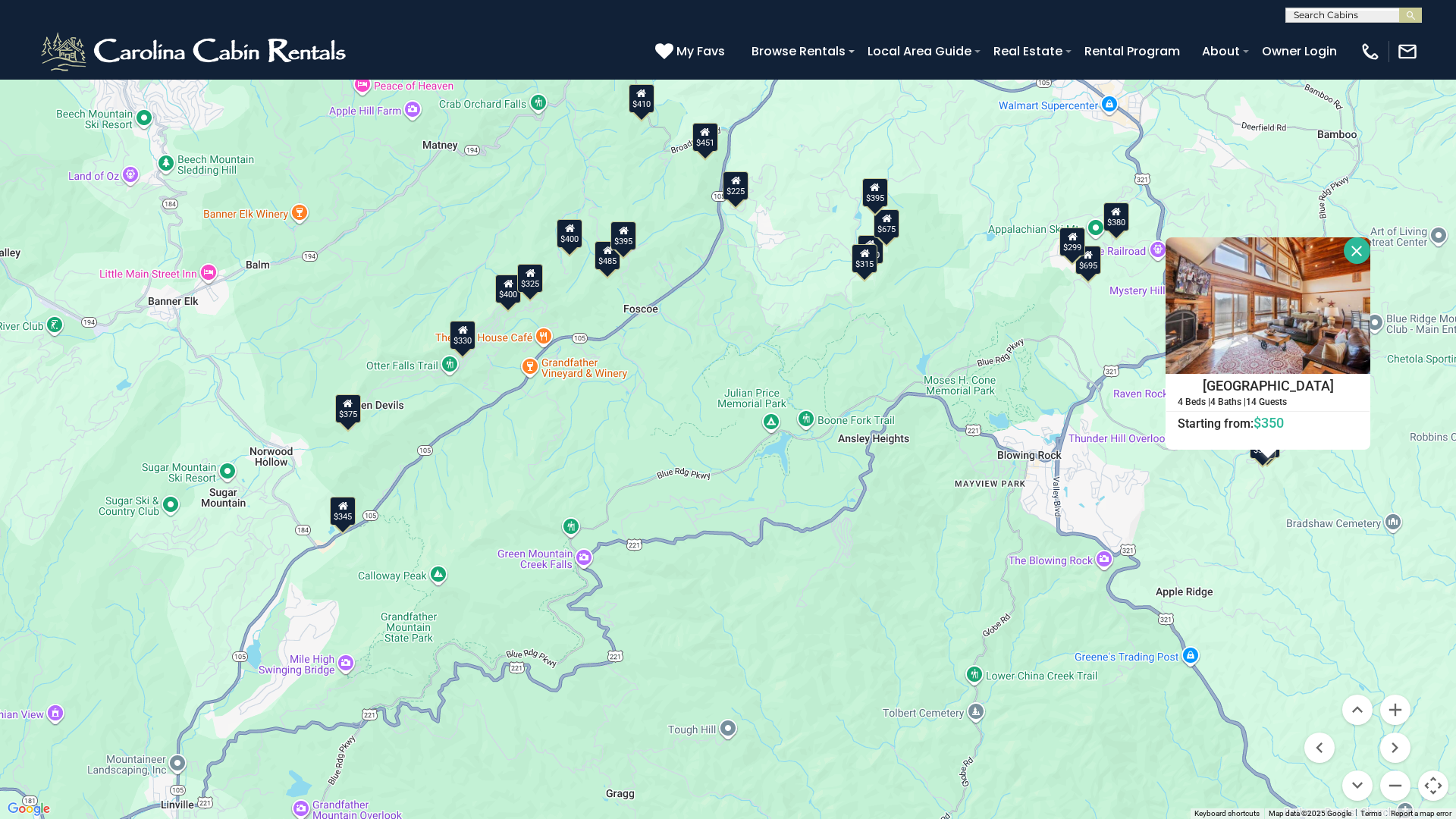
click at [1349, 238] on div at bounding box center [1357, 251] width 27 height 27
click at [1354, 240] on button "Close" at bounding box center [1357, 251] width 27 height 27
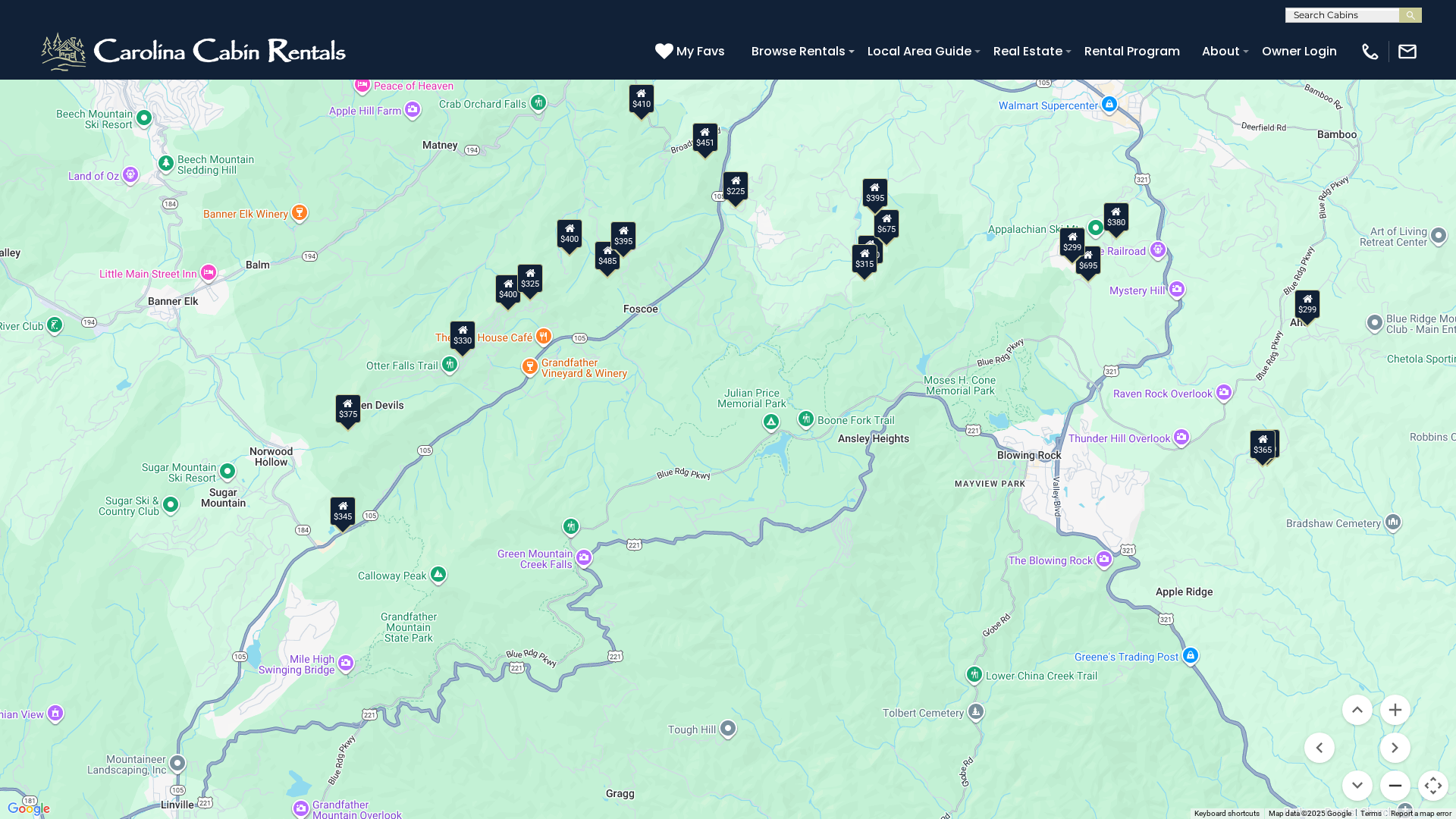
click at [1394, 723] on button "Zoom out" at bounding box center [1394, 785] width 30 height 30
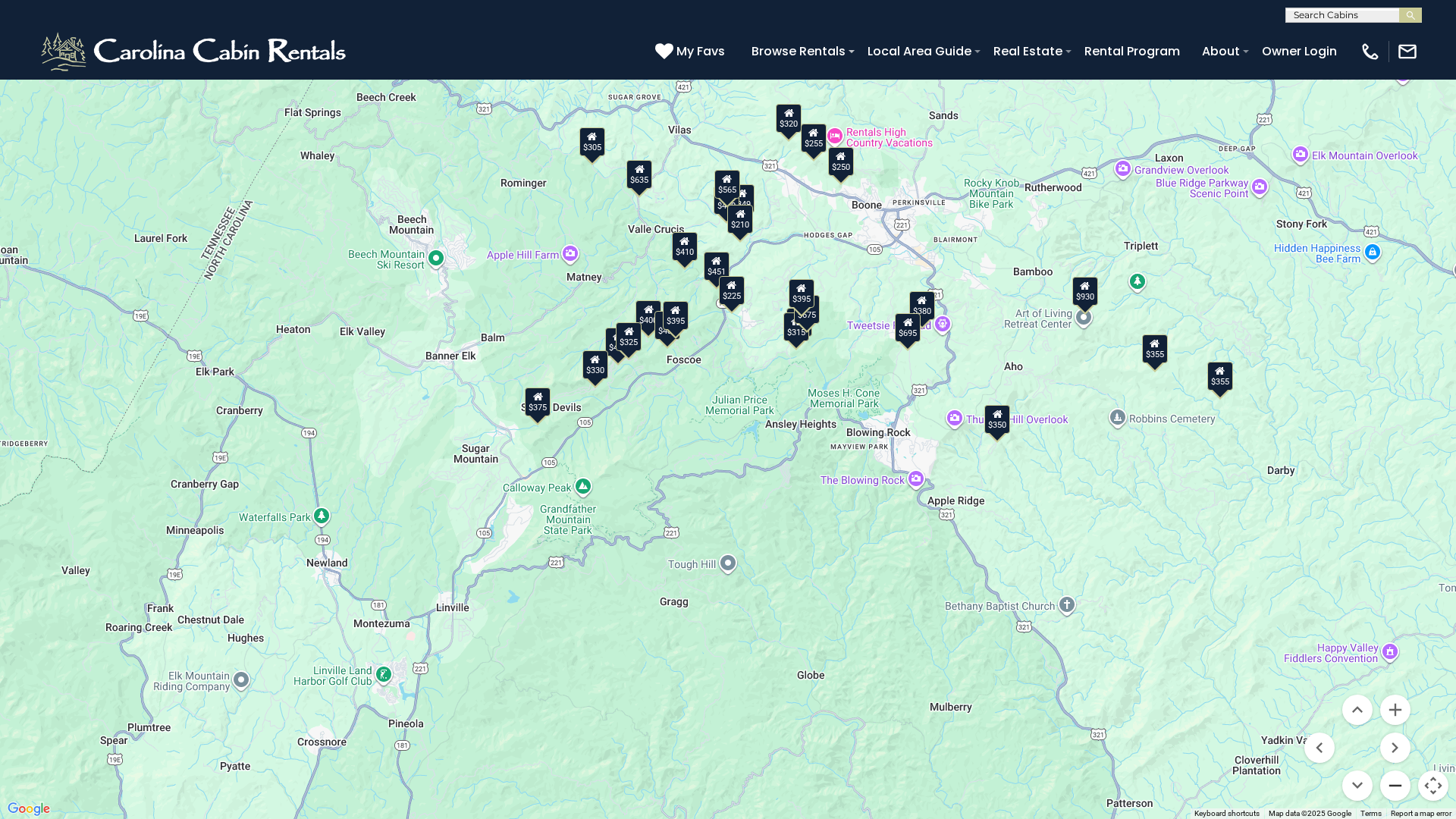
click at [1394, 723] on button "Zoom out" at bounding box center [1394, 785] width 30 height 30
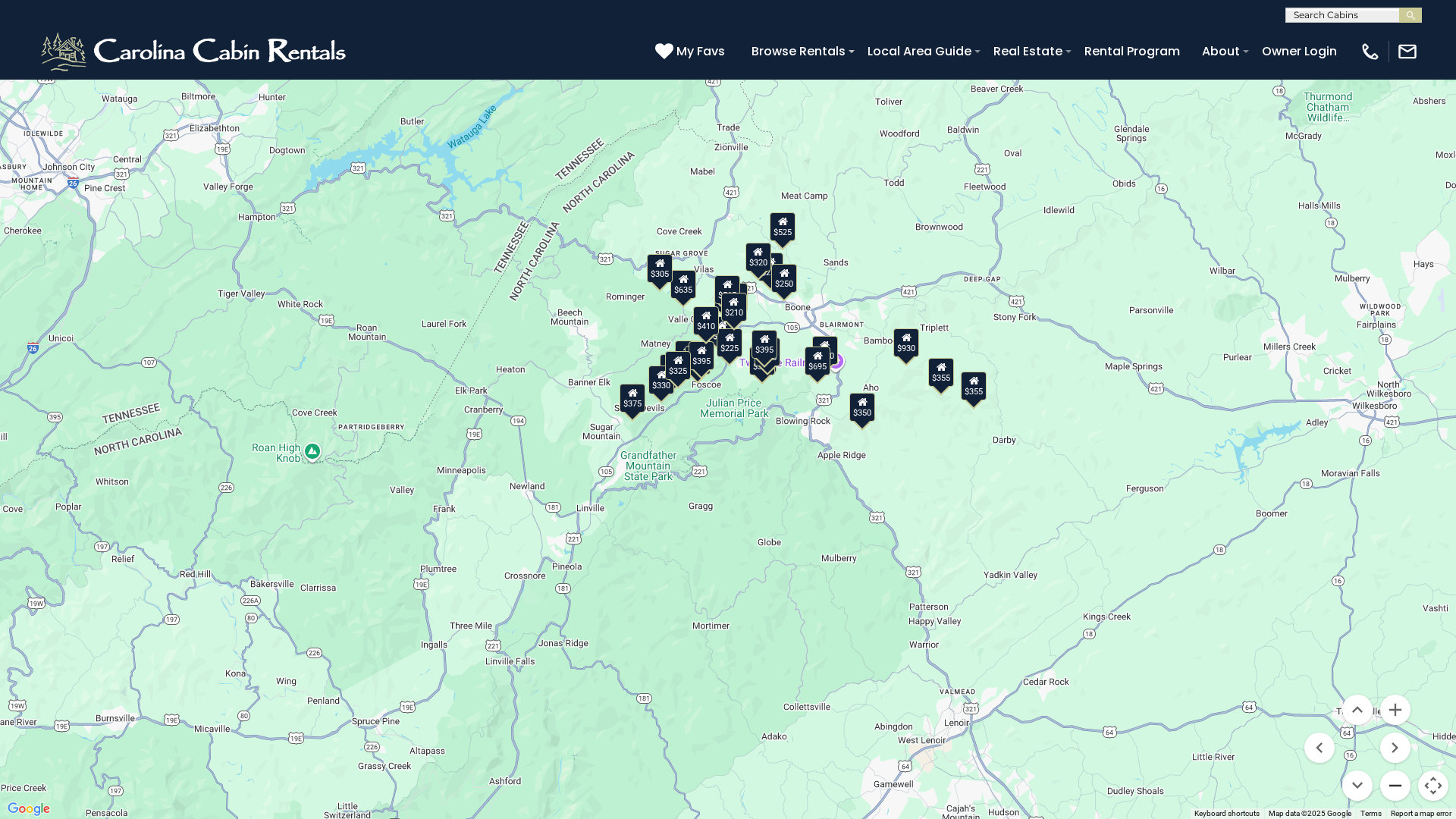
click at [1394, 723] on button "Zoom out" at bounding box center [1394, 785] width 30 height 30
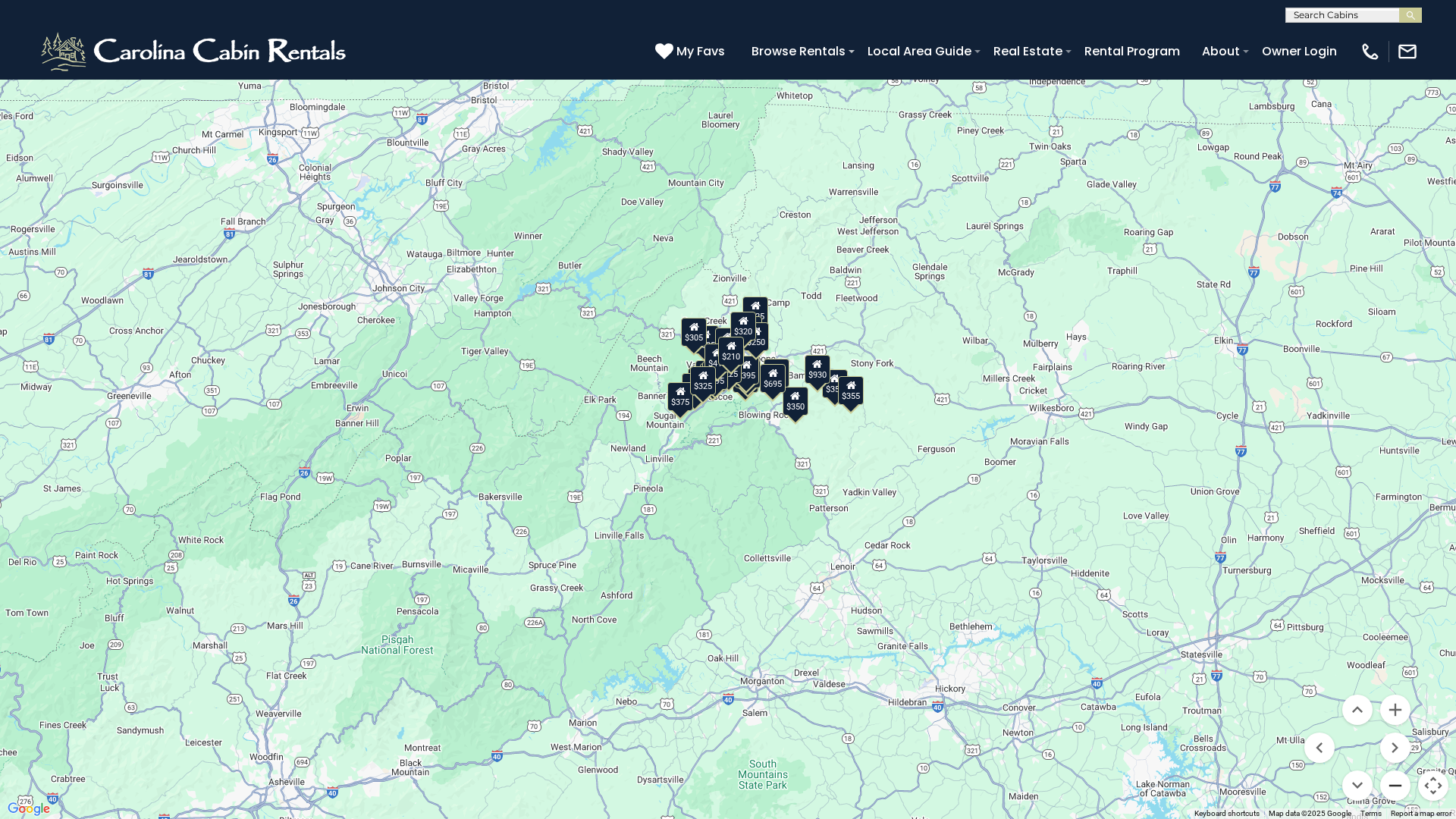
click at [1394, 723] on button "Zoom out" at bounding box center [1394, 785] width 30 height 30
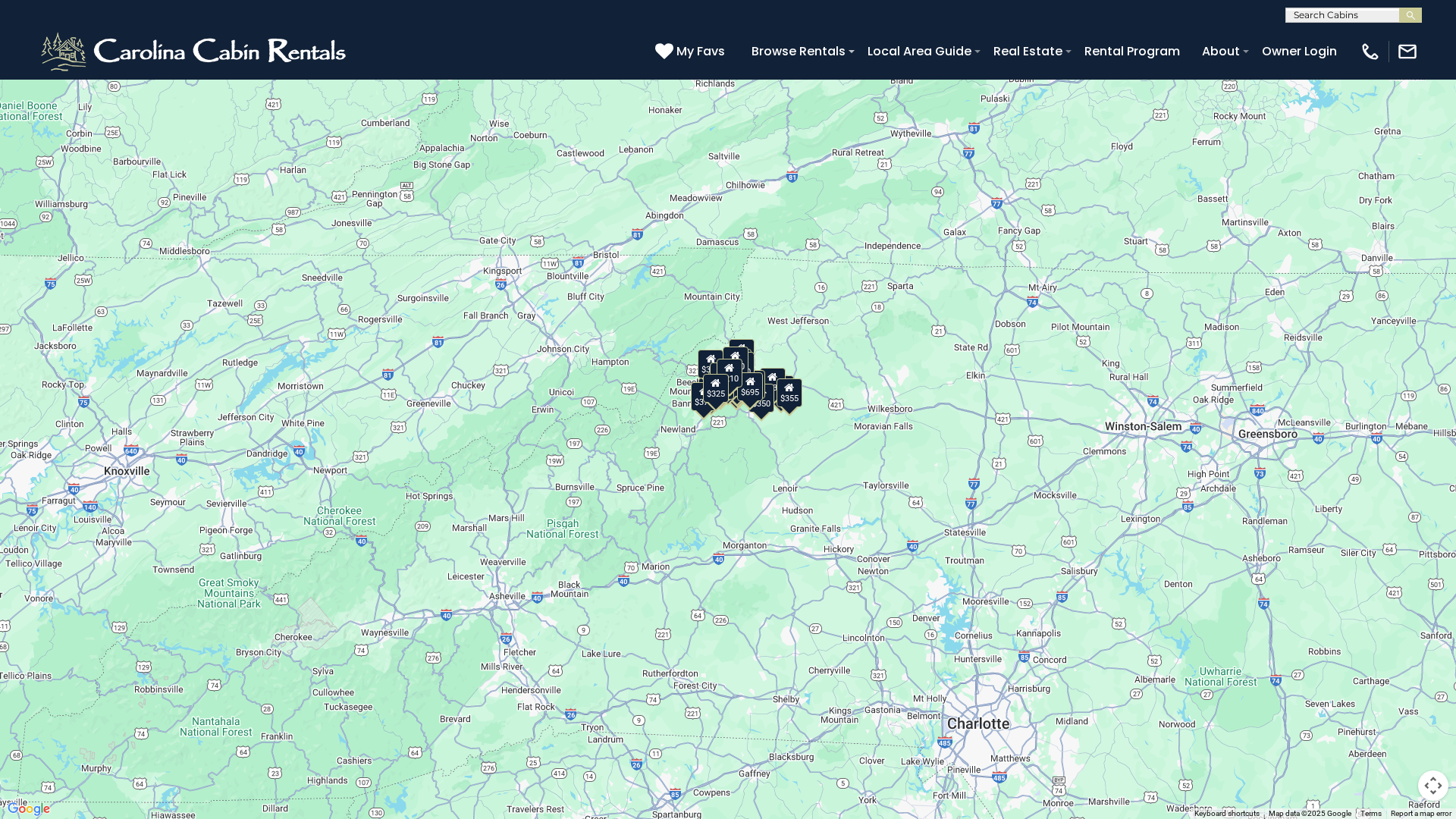
click at [1437, 24] on button "Toggle fullscreen view" at bounding box center [1432, 22] width 30 height 30
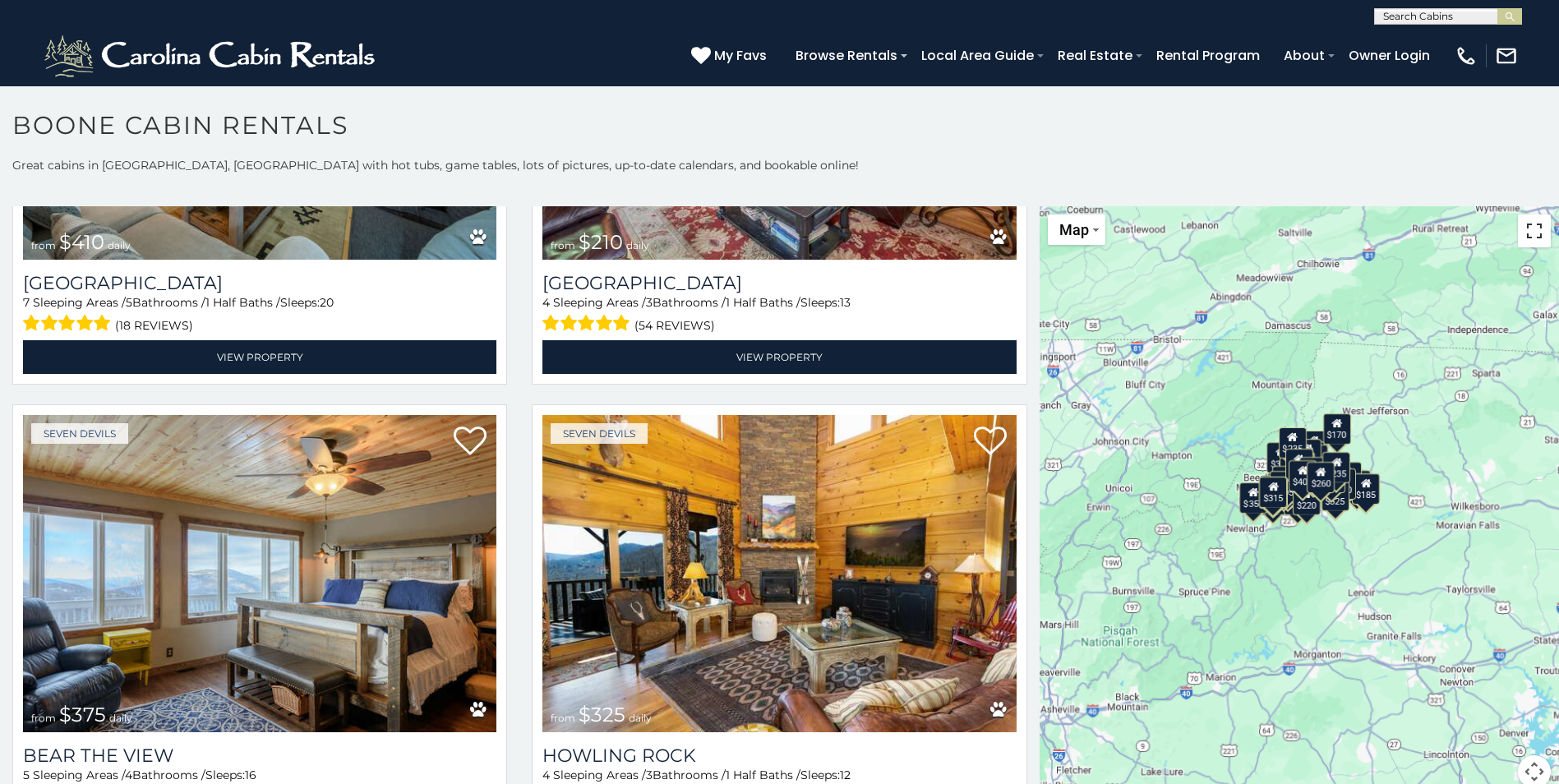
scroll to position [9700, 0]
